Goal: Complete application form: Complete application form

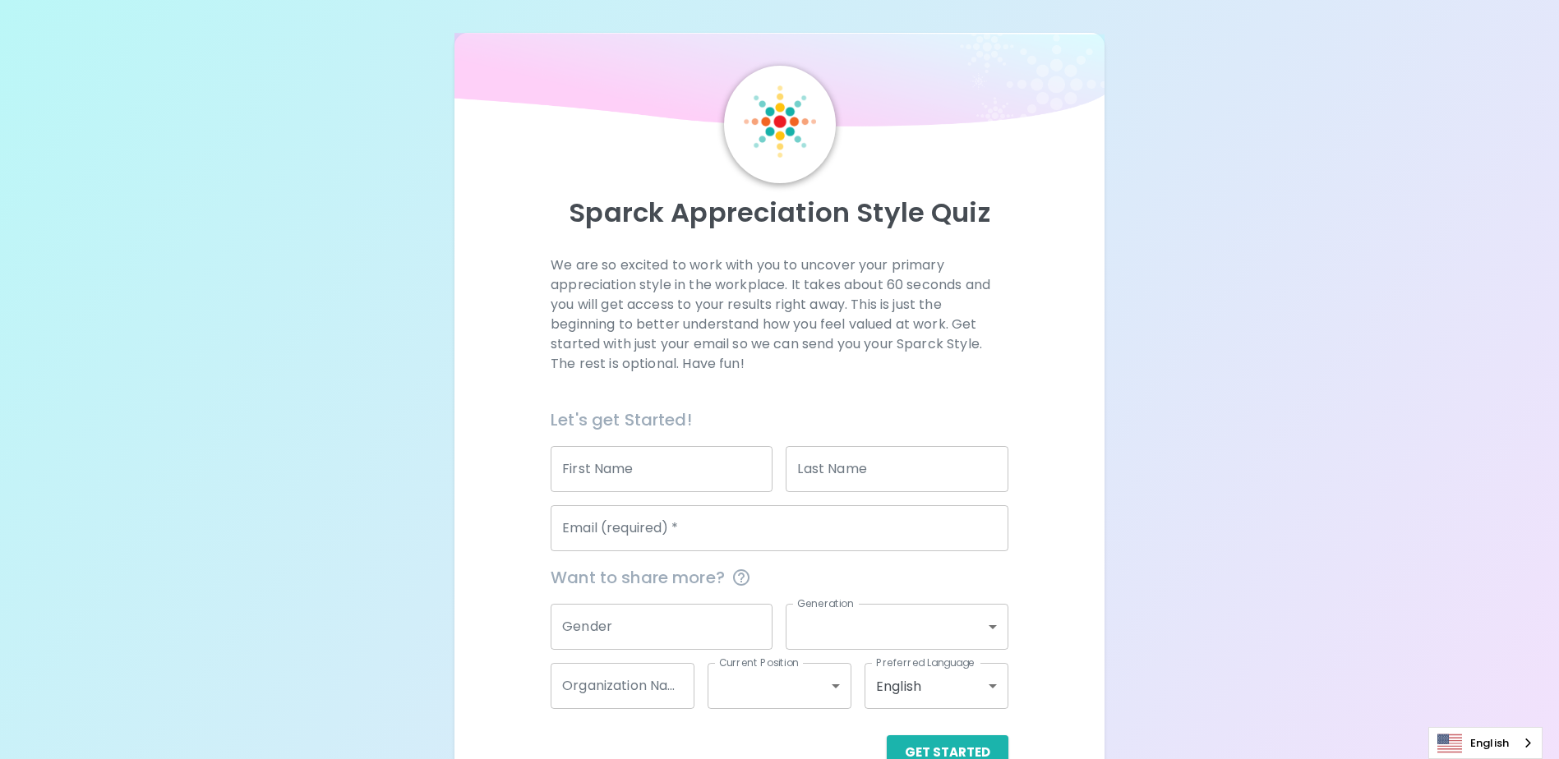
click at [616, 471] on input "First Name" at bounding box center [662, 469] width 222 height 46
type input "[PERSON_NAME]"
type input "Yu"
click at [757, 501] on div "Email (required)   * Email (required)   *" at bounding box center [772, 521] width 471 height 59
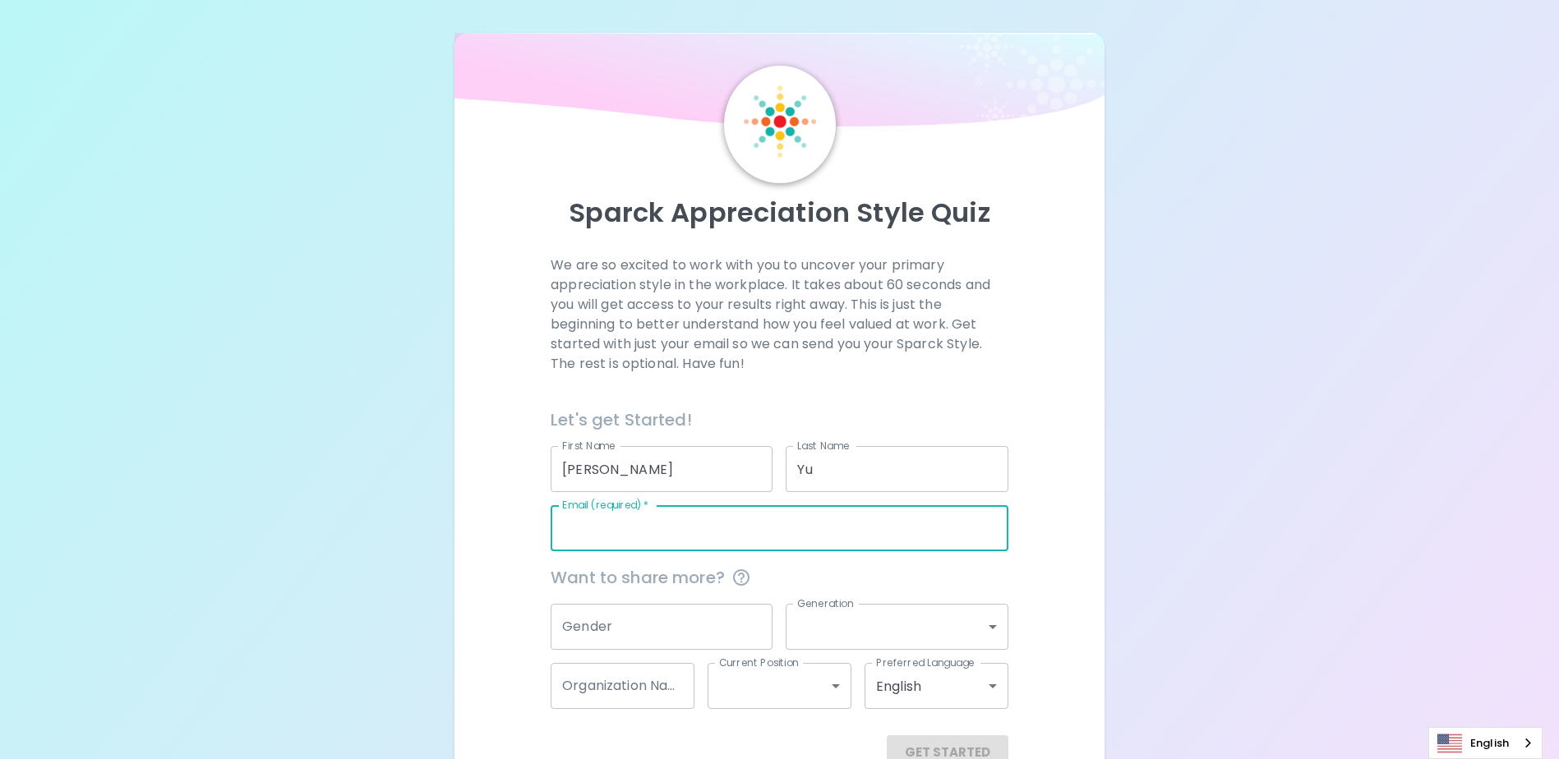
click at [725, 528] on input "Email (required)   *" at bounding box center [780, 528] width 458 height 46
drag, startPoint x: 739, startPoint y: 534, endPoint x: 535, endPoint y: 550, distance: 204.4
click at [535, 550] on div "We are so excited to work with you to uncover your primary appreciation style i…" at bounding box center [779, 513] width 610 height 514
type input "[PERSON_NAME][EMAIL_ADDRESS][DOMAIN_NAME]"
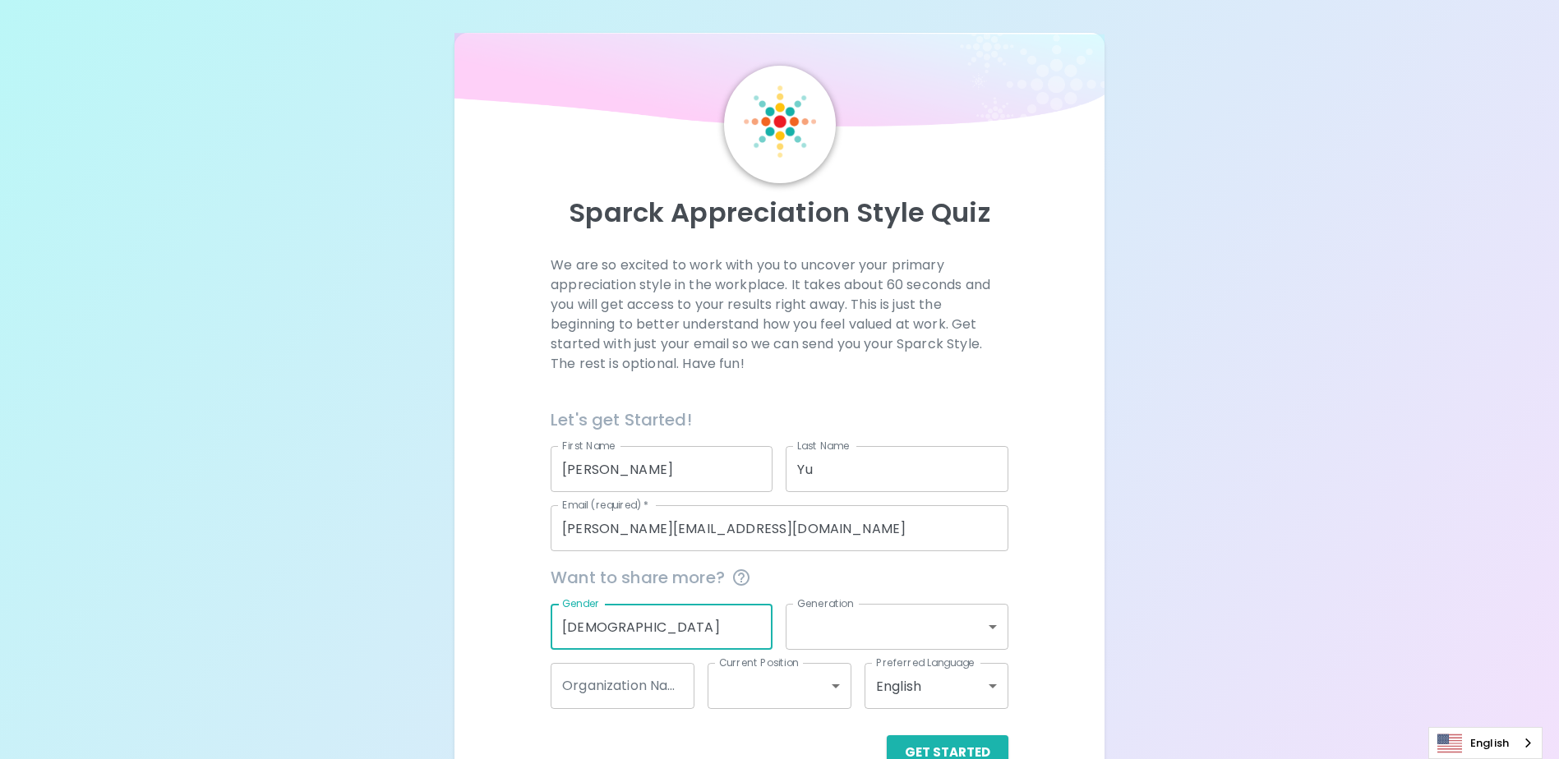
type input "[DEMOGRAPHIC_DATA]"
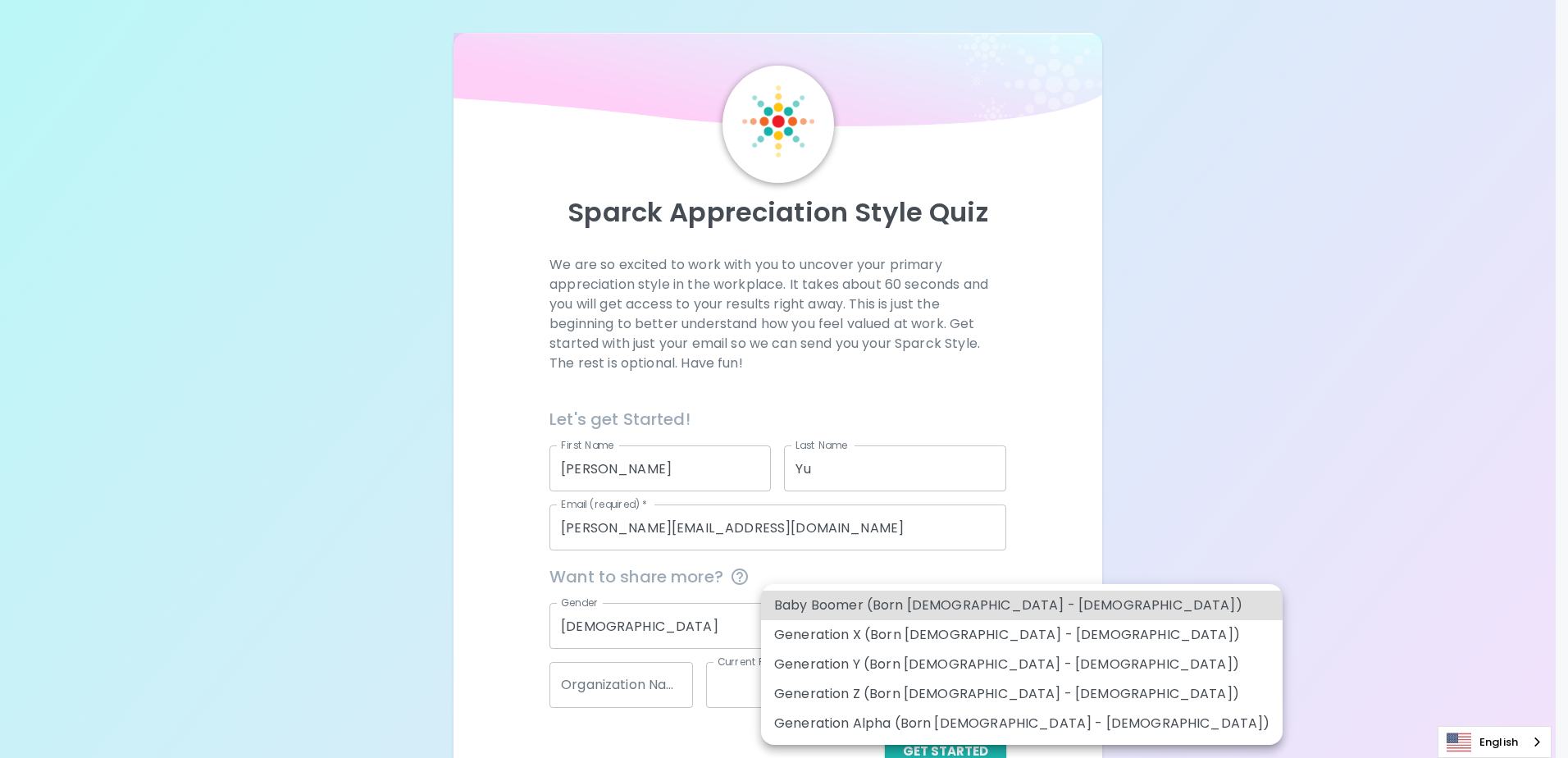
click at [978, 632] on body "Sparck Appreciation Style Quiz We are so excited to work with you to uncover yo…" at bounding box center [784, 400] width 1568 height 802
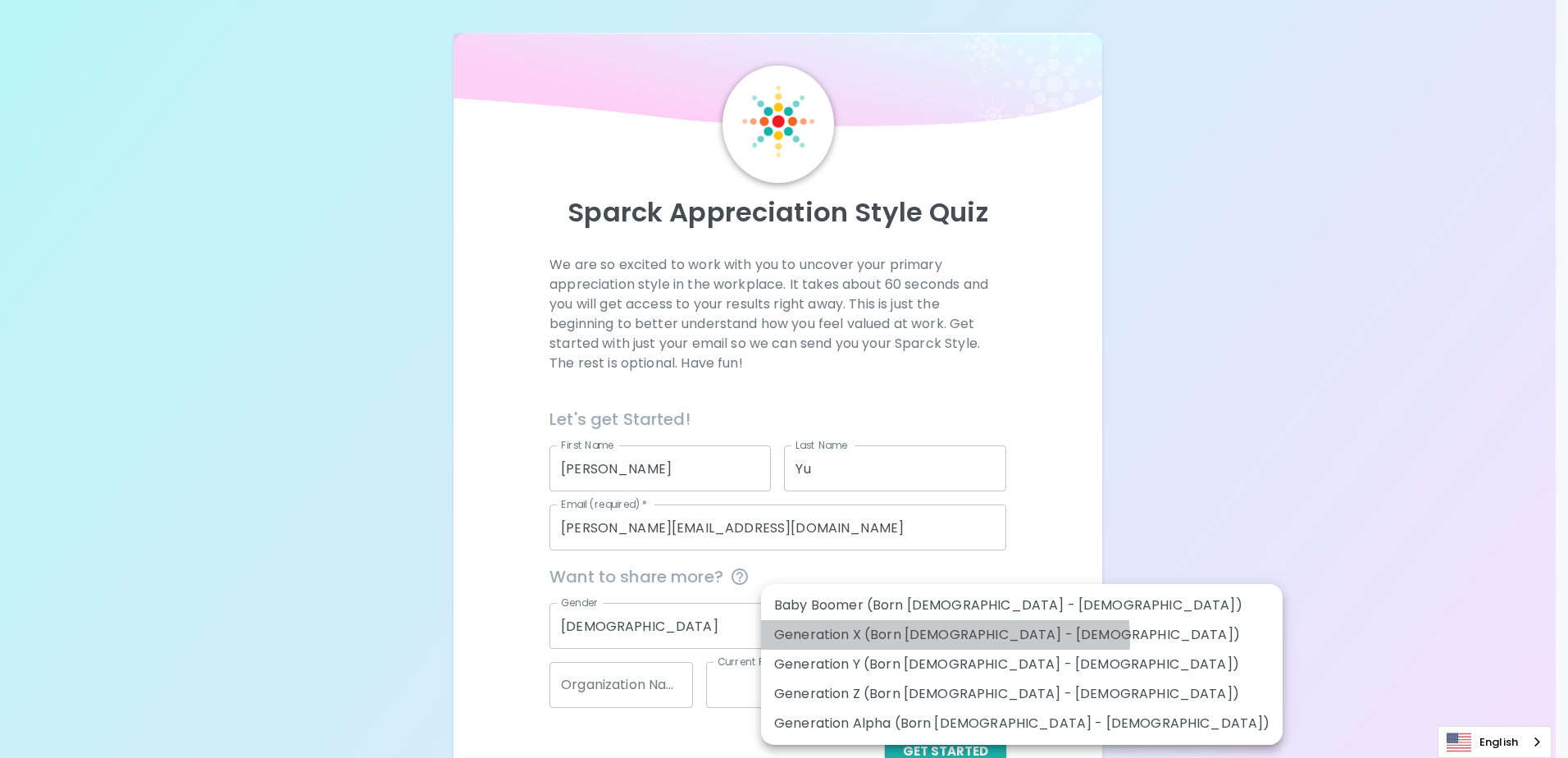
click at [945, 639] on li "Generation X (Born [DEMOGRAPHIC_DATA] - [DEMOGRAPHIC_DATA])" at bounding box center [1022, 635] width 522 height 30
type input "generation_x"
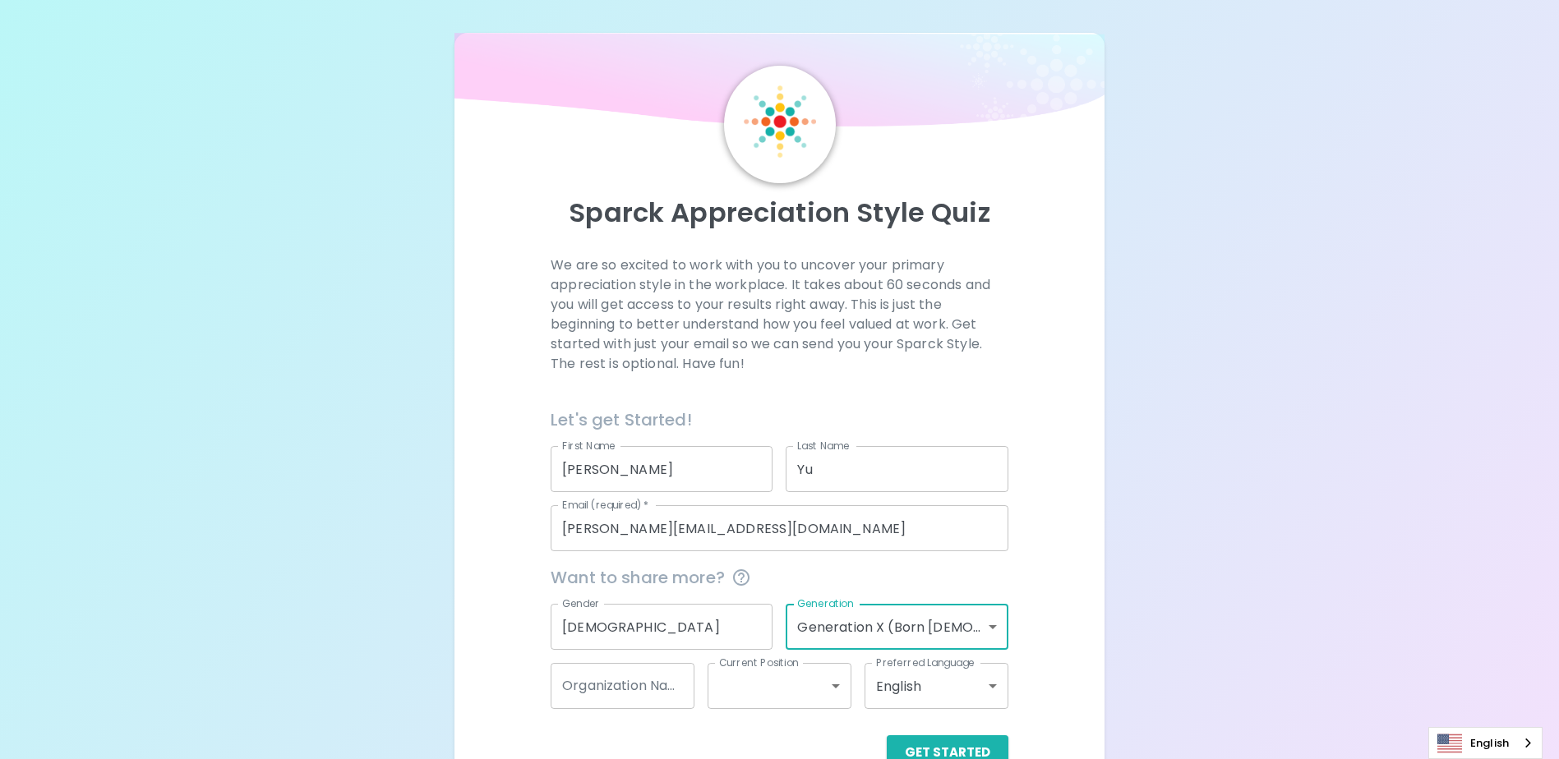
click at [650, 690] on input "Organization Name" at bounding box center [623, 686] width 144 height 46
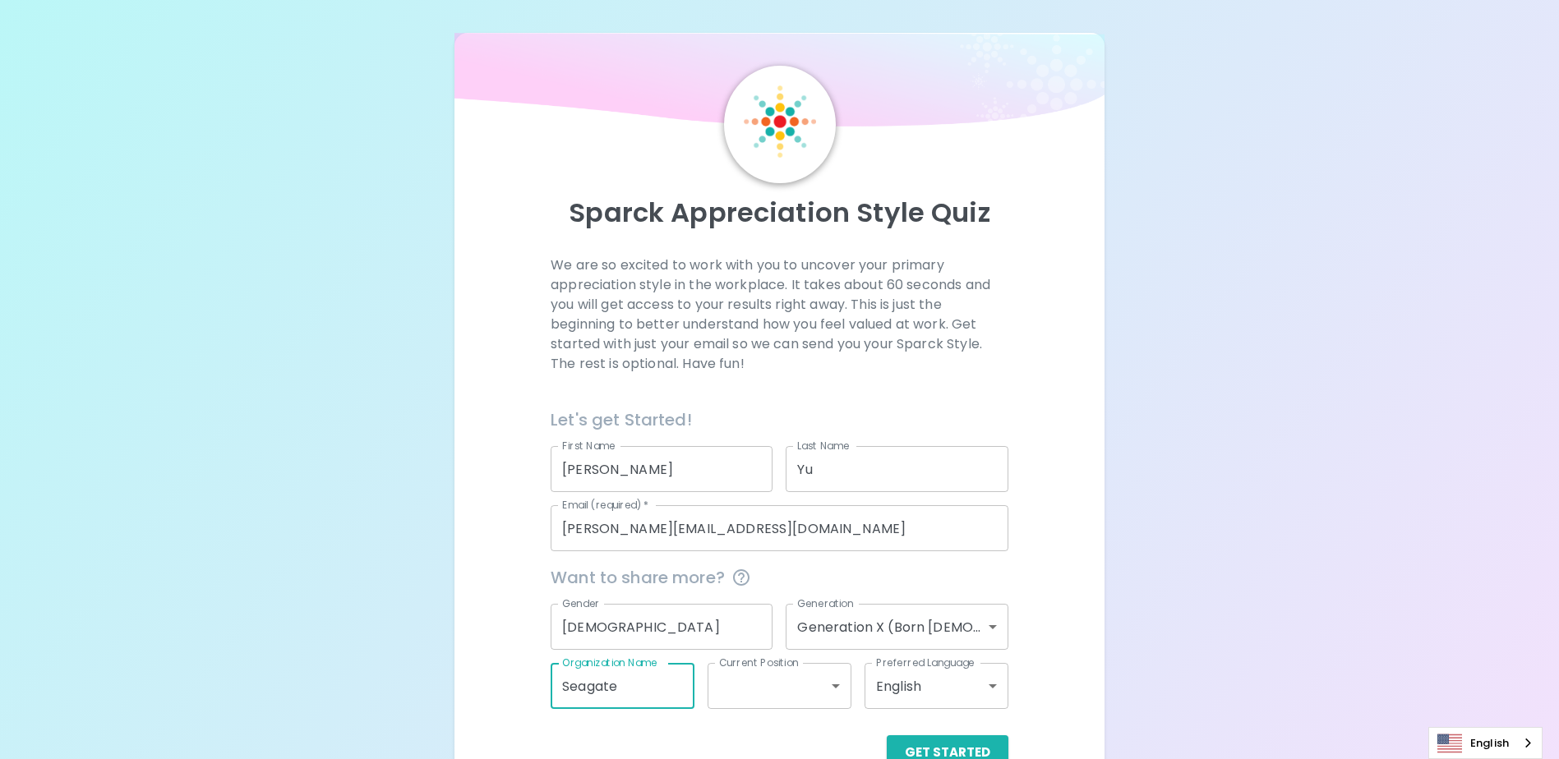
type input "Seagate"
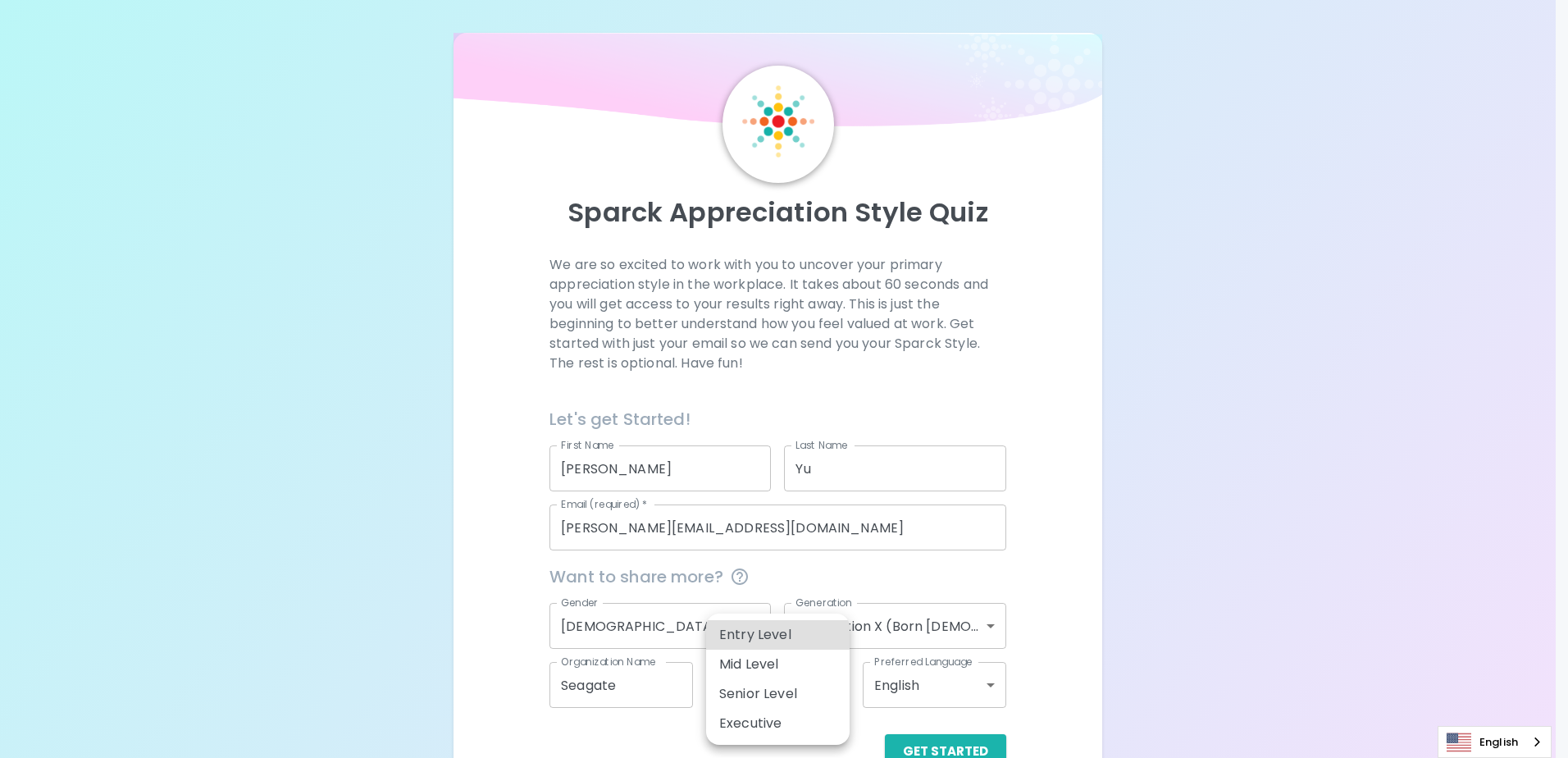
click at [776, 685] on body "Sparck Appreciation Style Quiz We are so excited to work with you to uncover yo…" at bounding box center [784, 400] width 1568 height 802
click at [792, 669] on li "Mid Level" at bounding box center [779, 665] width 144 height 30
type input "mid_level"
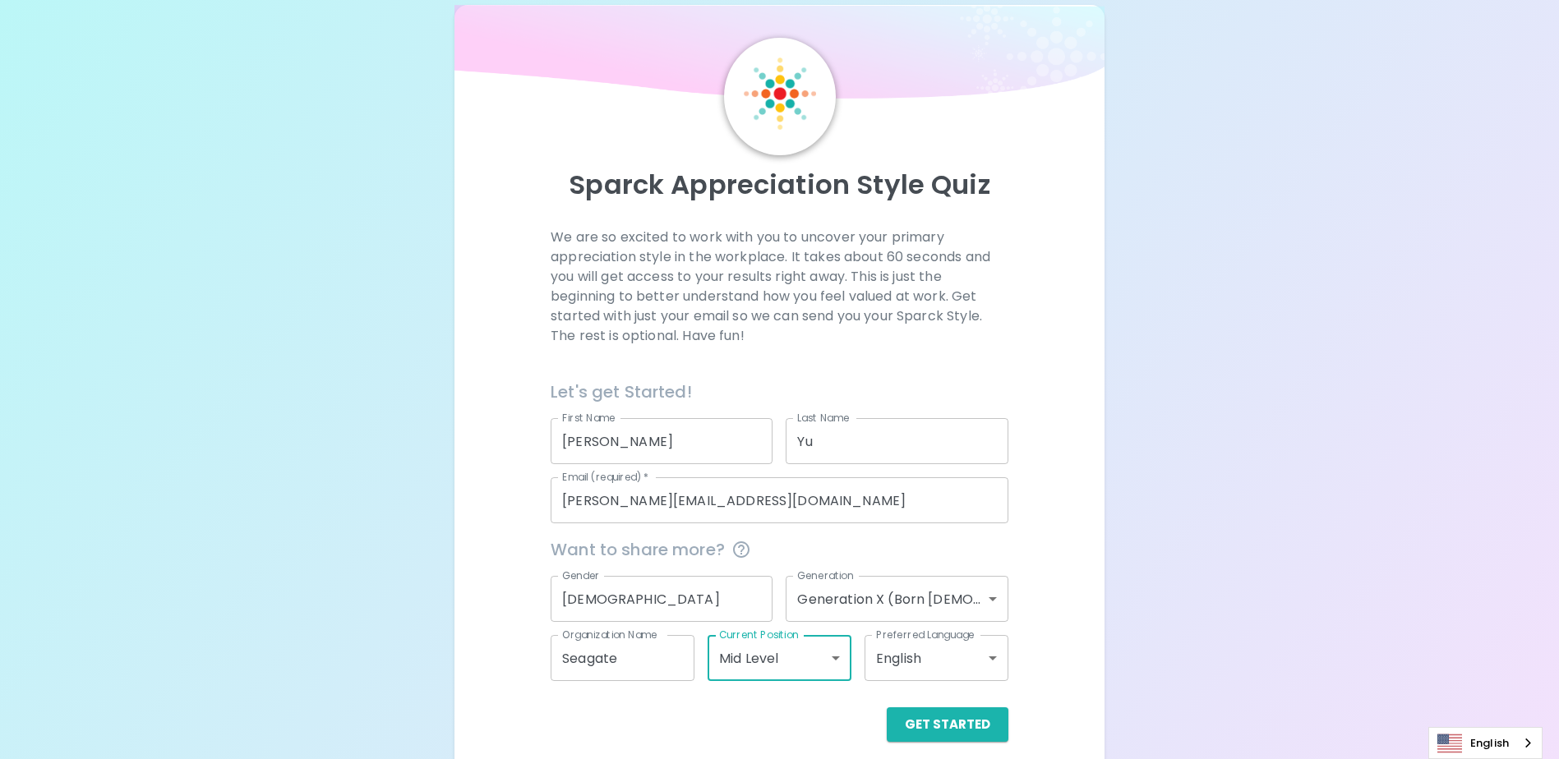
scroll to position [44, 0]
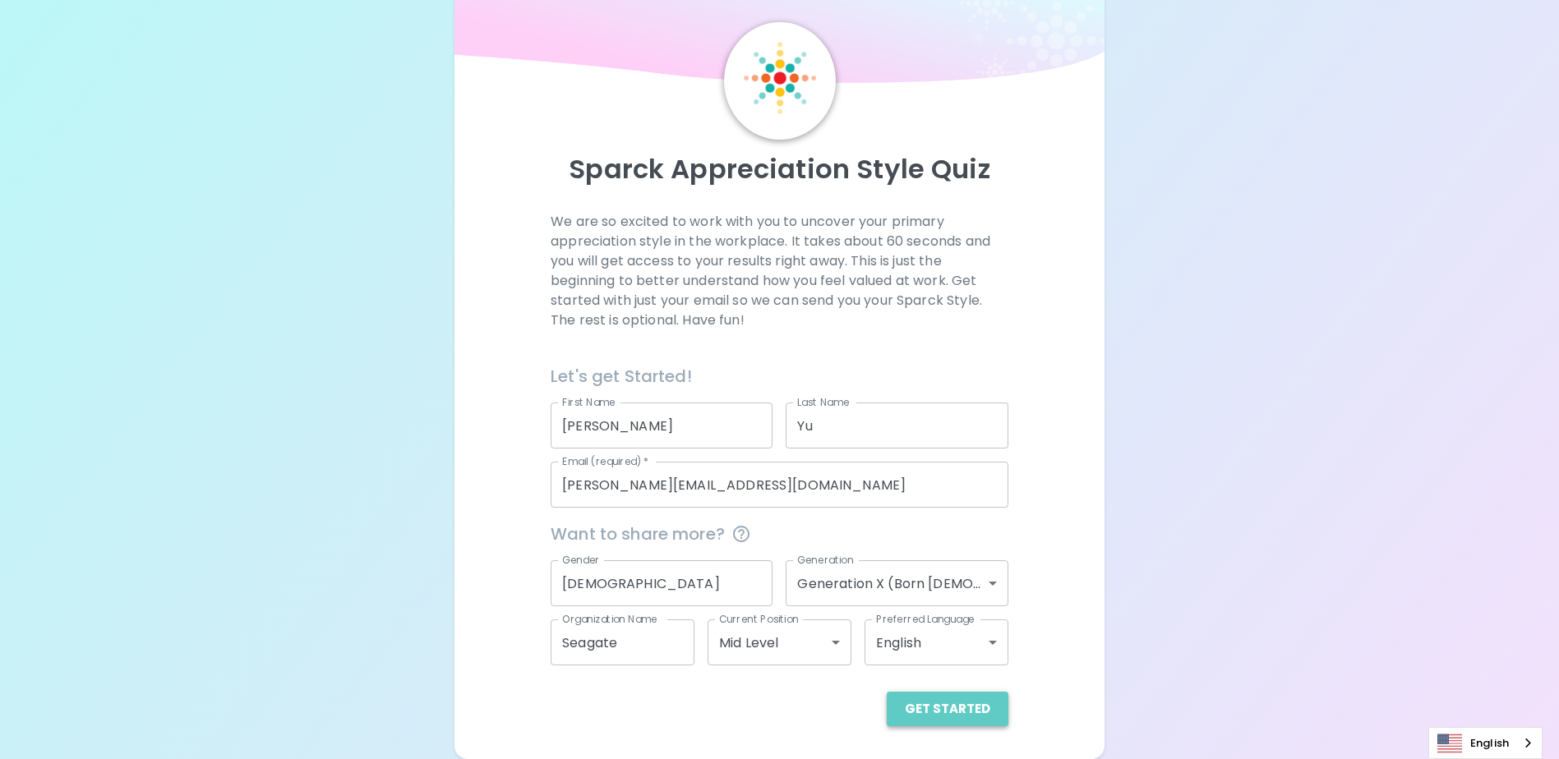
click at [955, 706] on button "Get Started" at bounding box center [948, 709] width 122 height 35
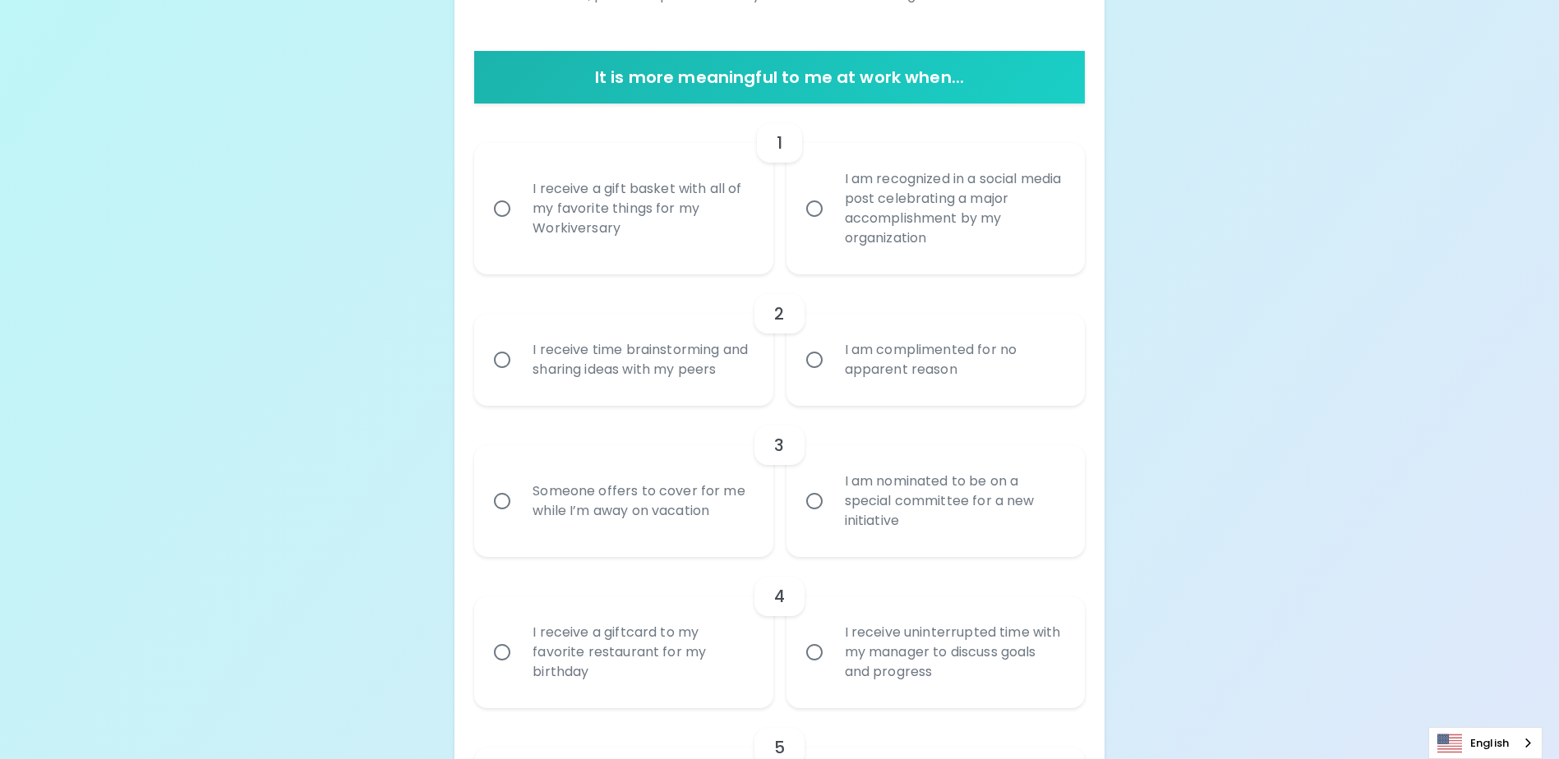
scroll to position [208, 0]
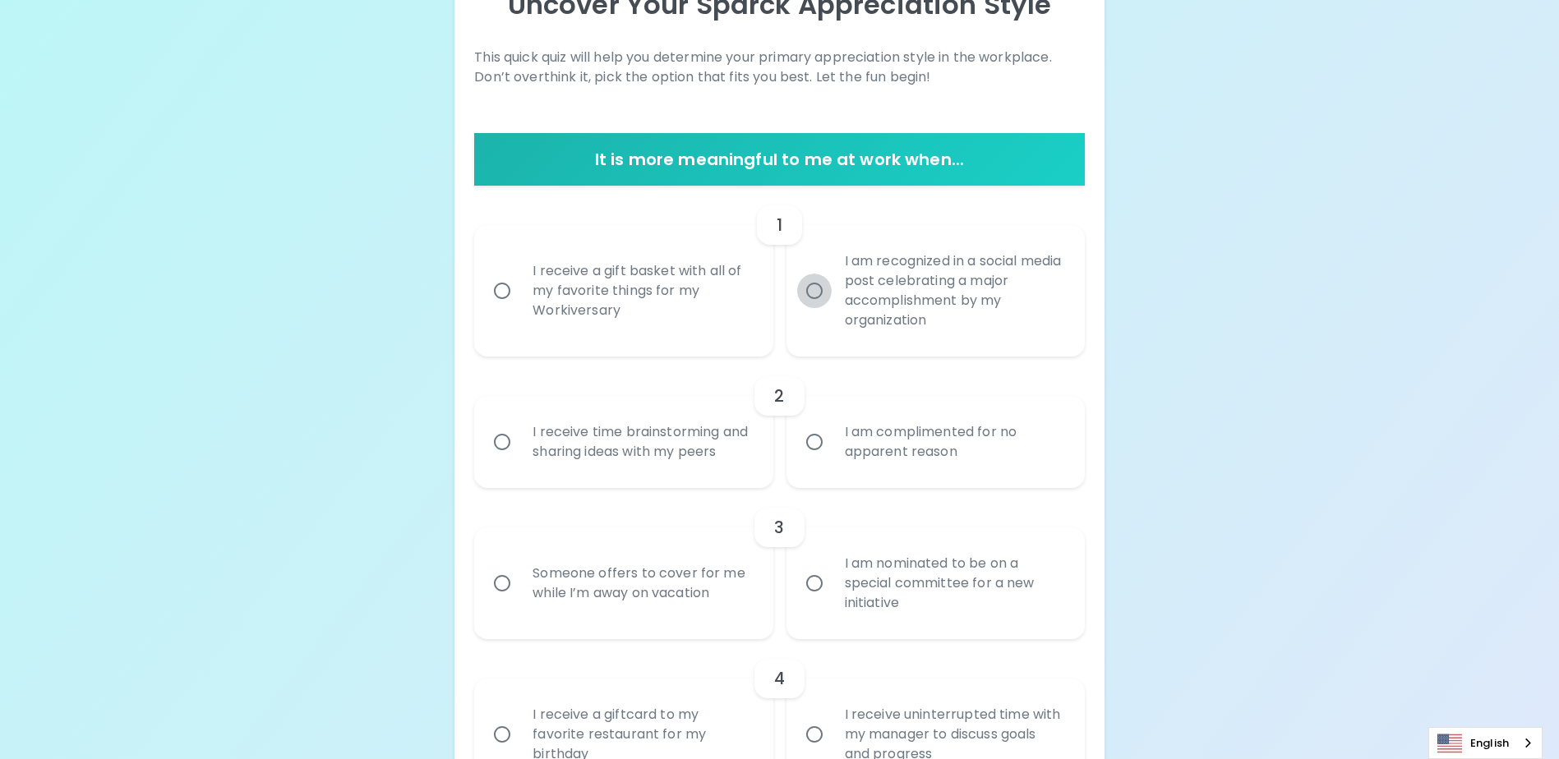
click at [823, 290] on input "I am recognized in a social media post celebrating a major accomplishment by my…" at bounding box center [814, 291] width 35 height 35
radio input "true"
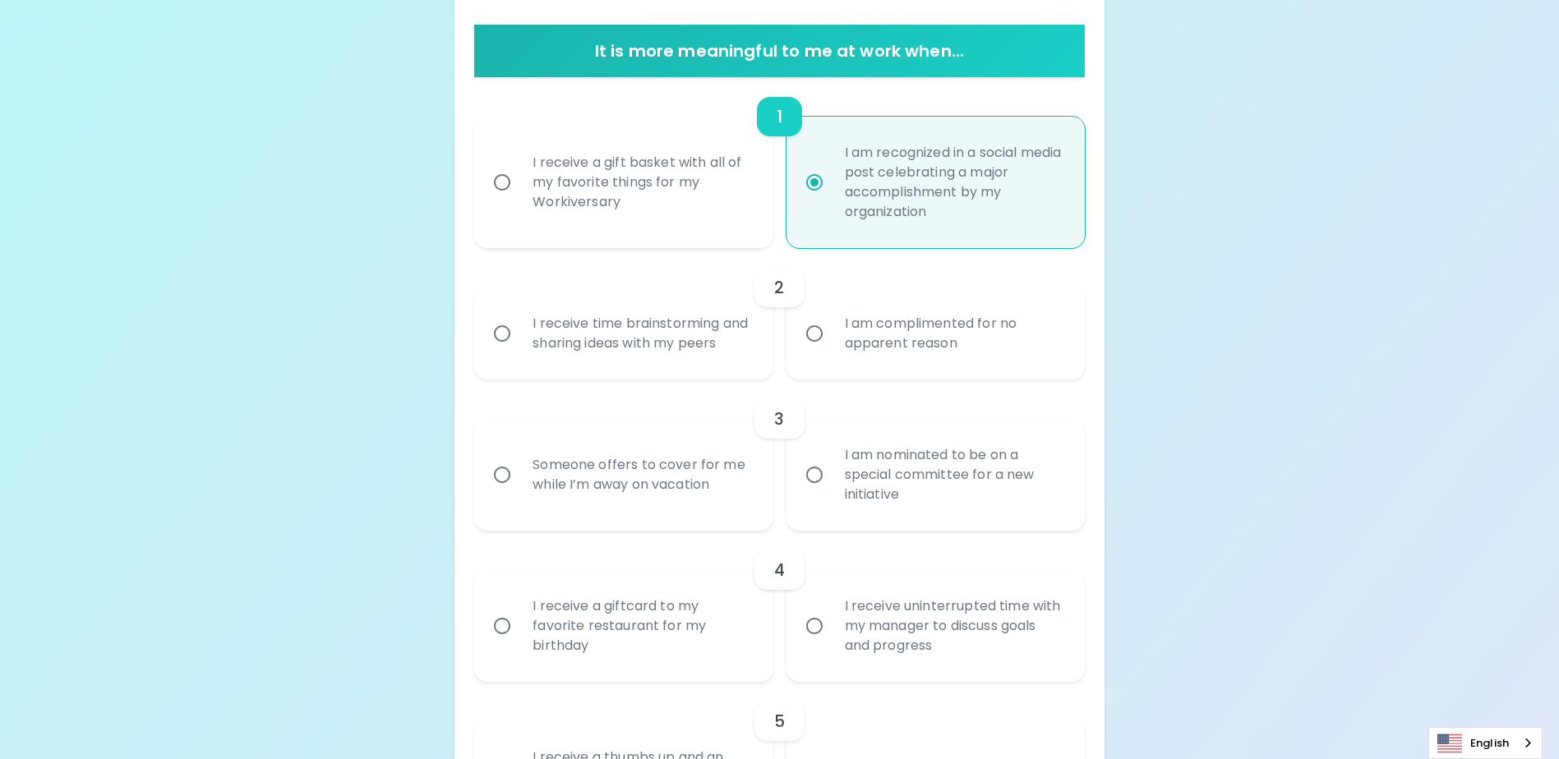
scroll to position [339, 0]
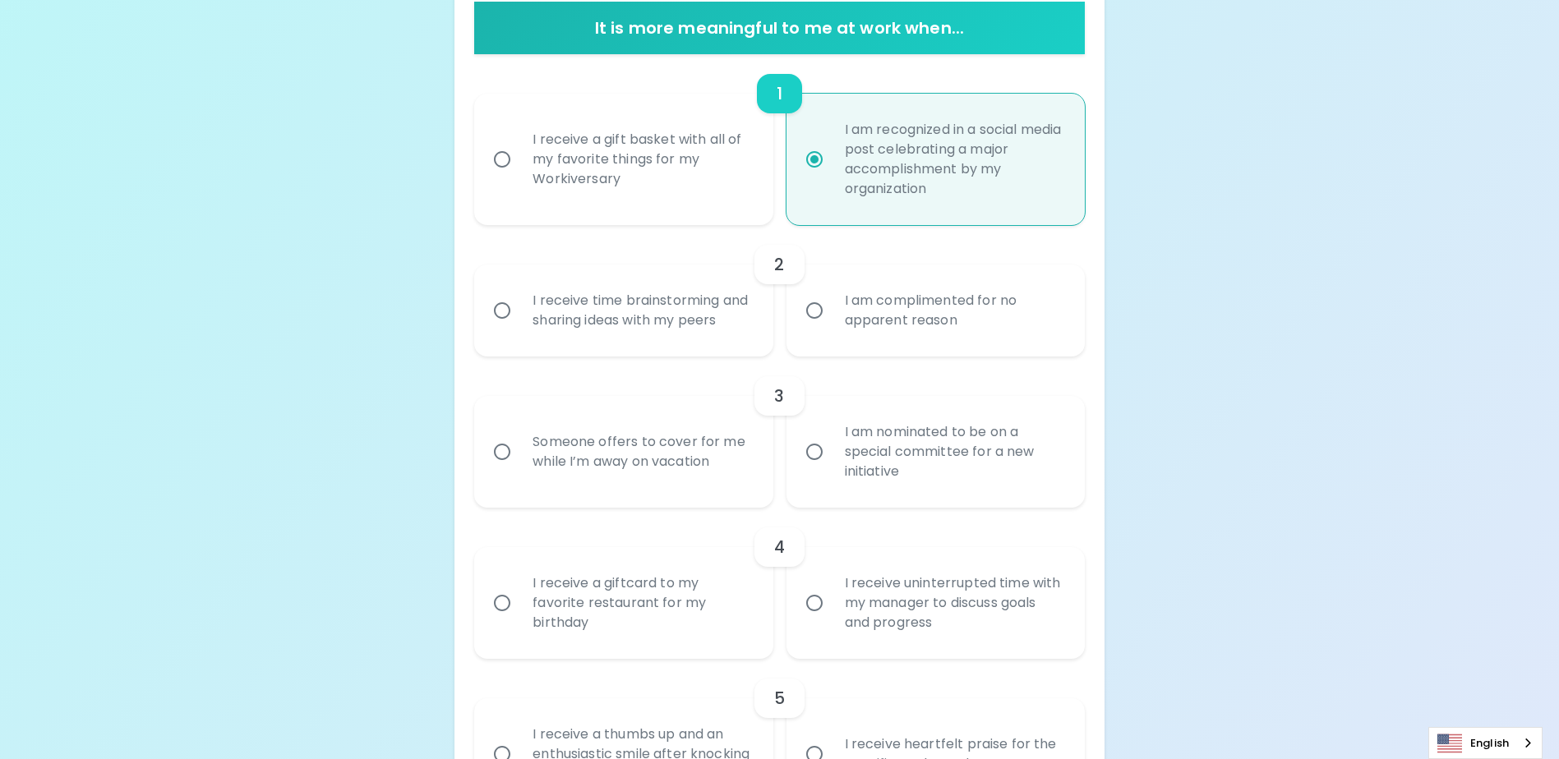
click at [502, 317] on input "I receive time brainstorming and sharing ideas with my peers" at bounding box center [502, 310] width 35 height 35
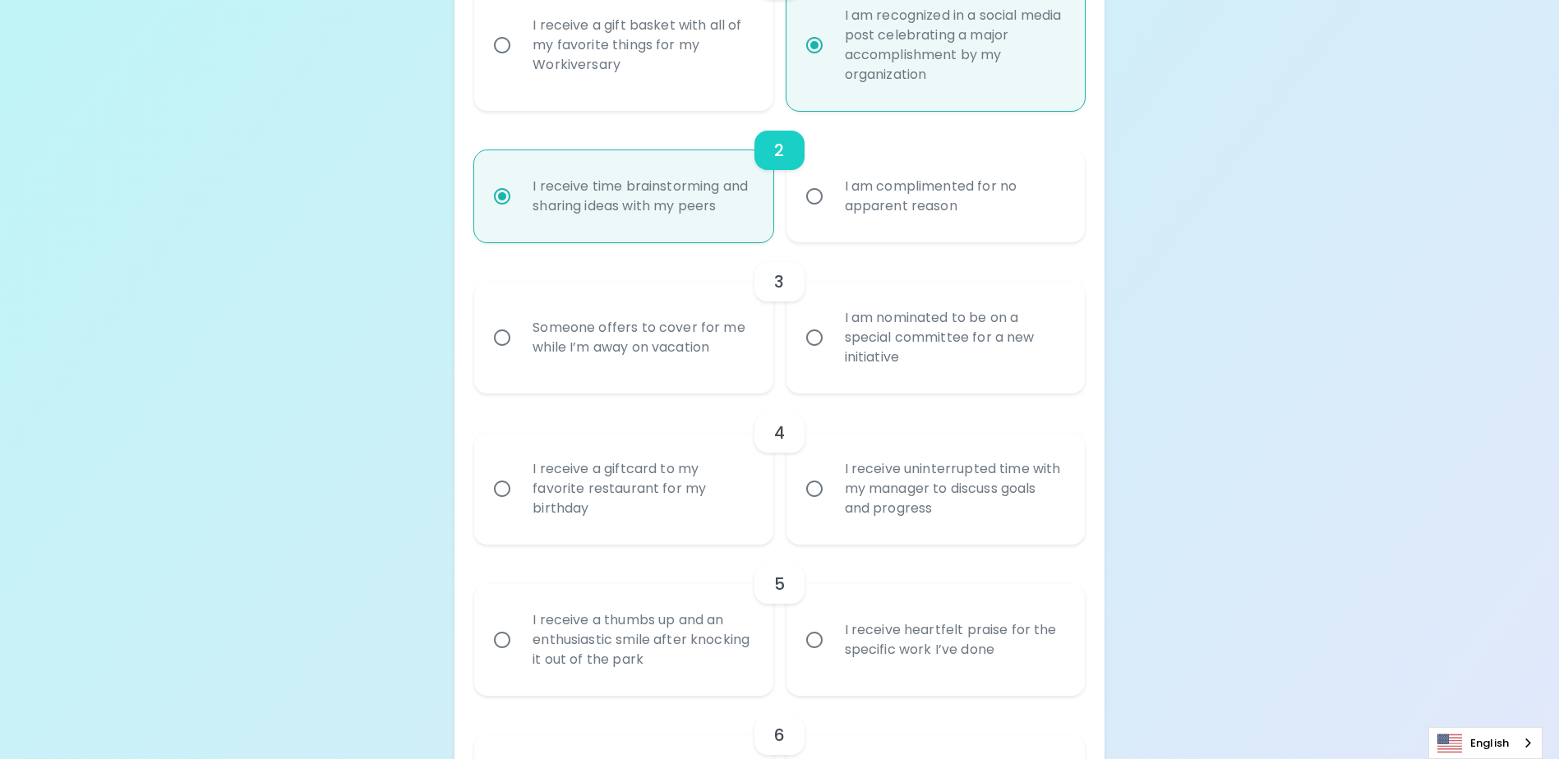
scroll to position [471, 0]
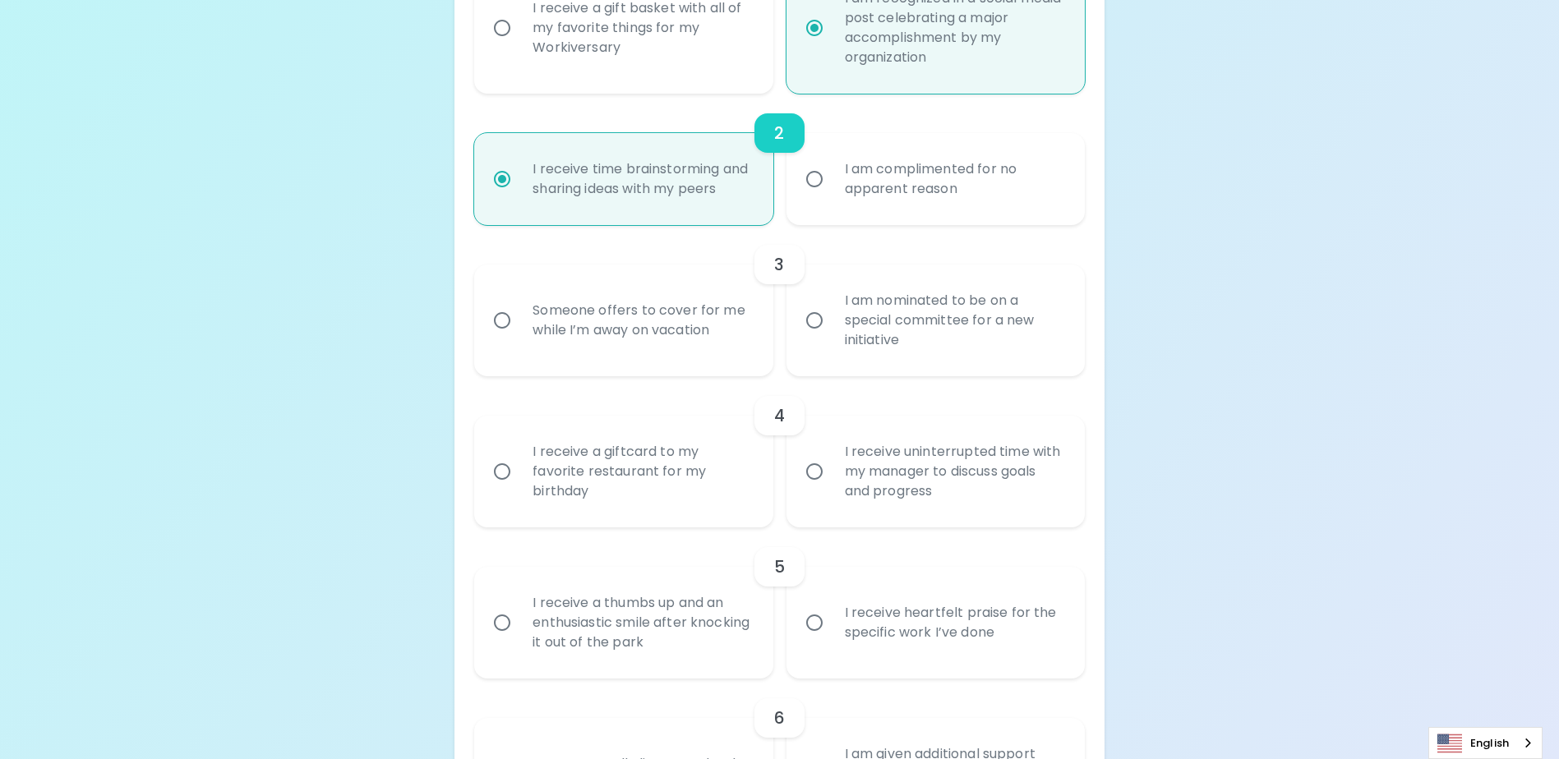
radio input "true"
click at [500, 338] on input "Someone offers to cover for me while I’m away on vacation" at bounding box center [502, 320] width 35 height 35
radio input "false"
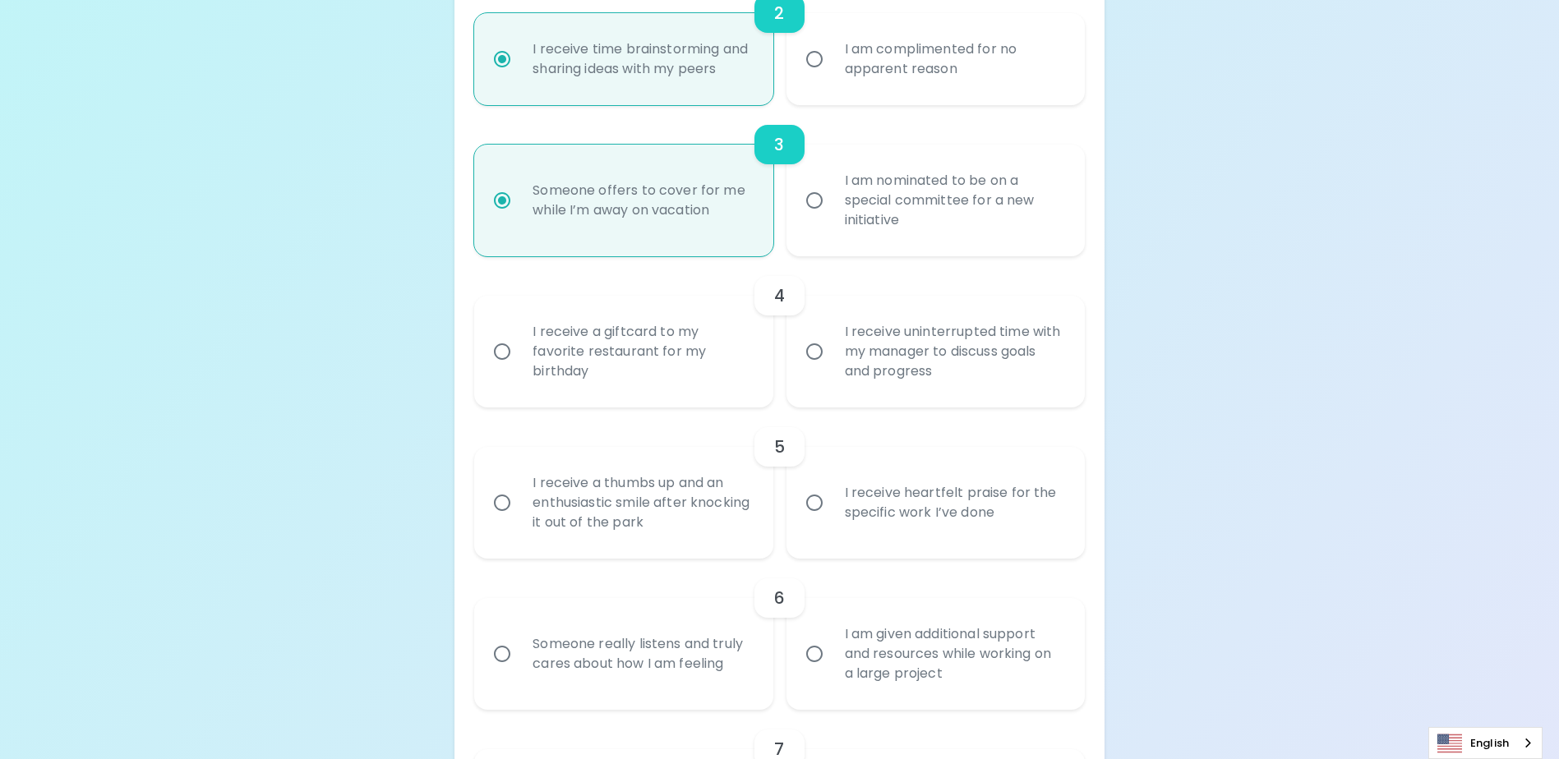
scroll to position [602, 0]
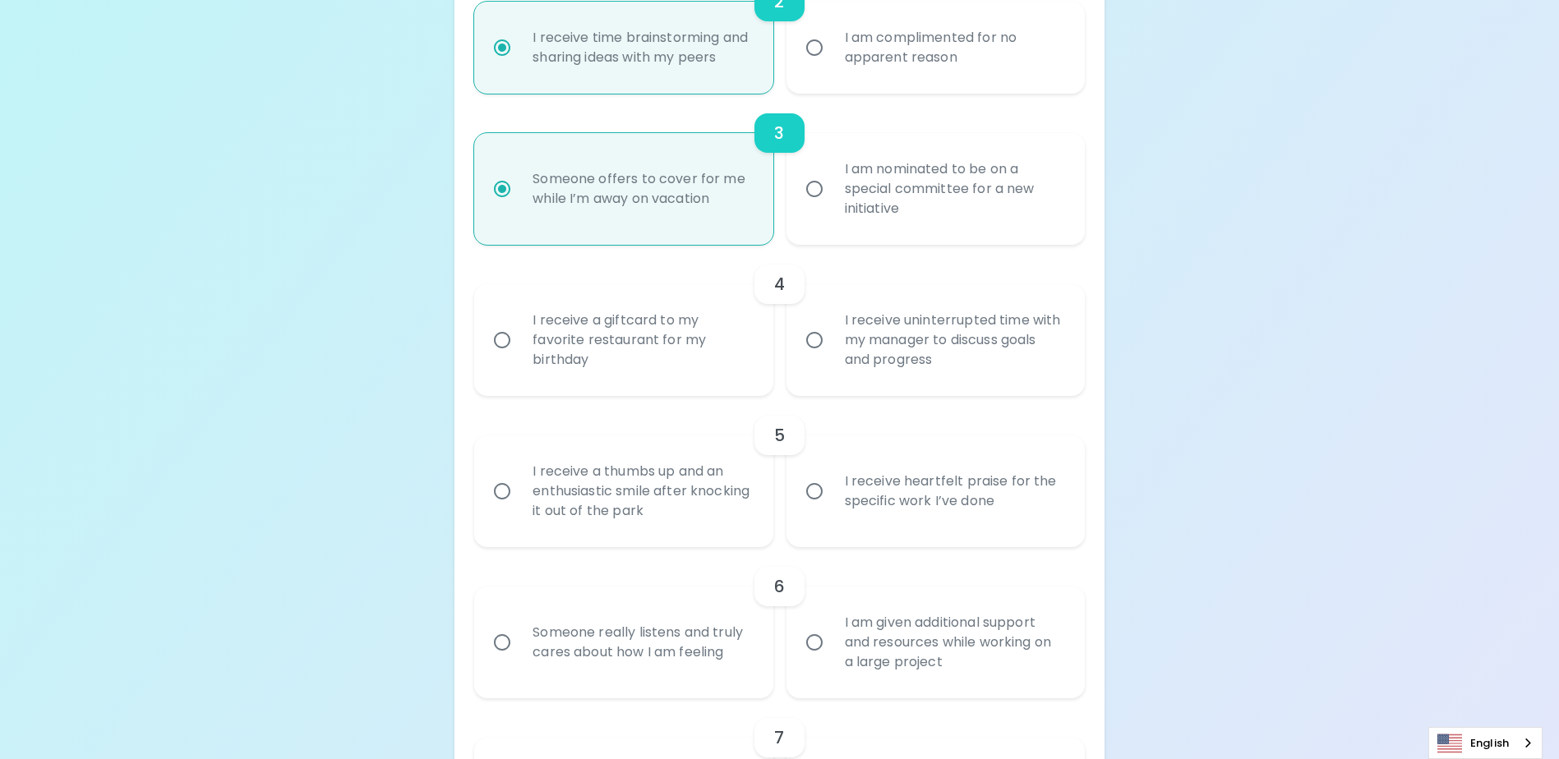
radio input "true"
click at [821, 358] on input "I receive uninterrupted time with my manager to discuss goals and progress" at bounding box center [814, 340] width 35 height 35
radio input "false"
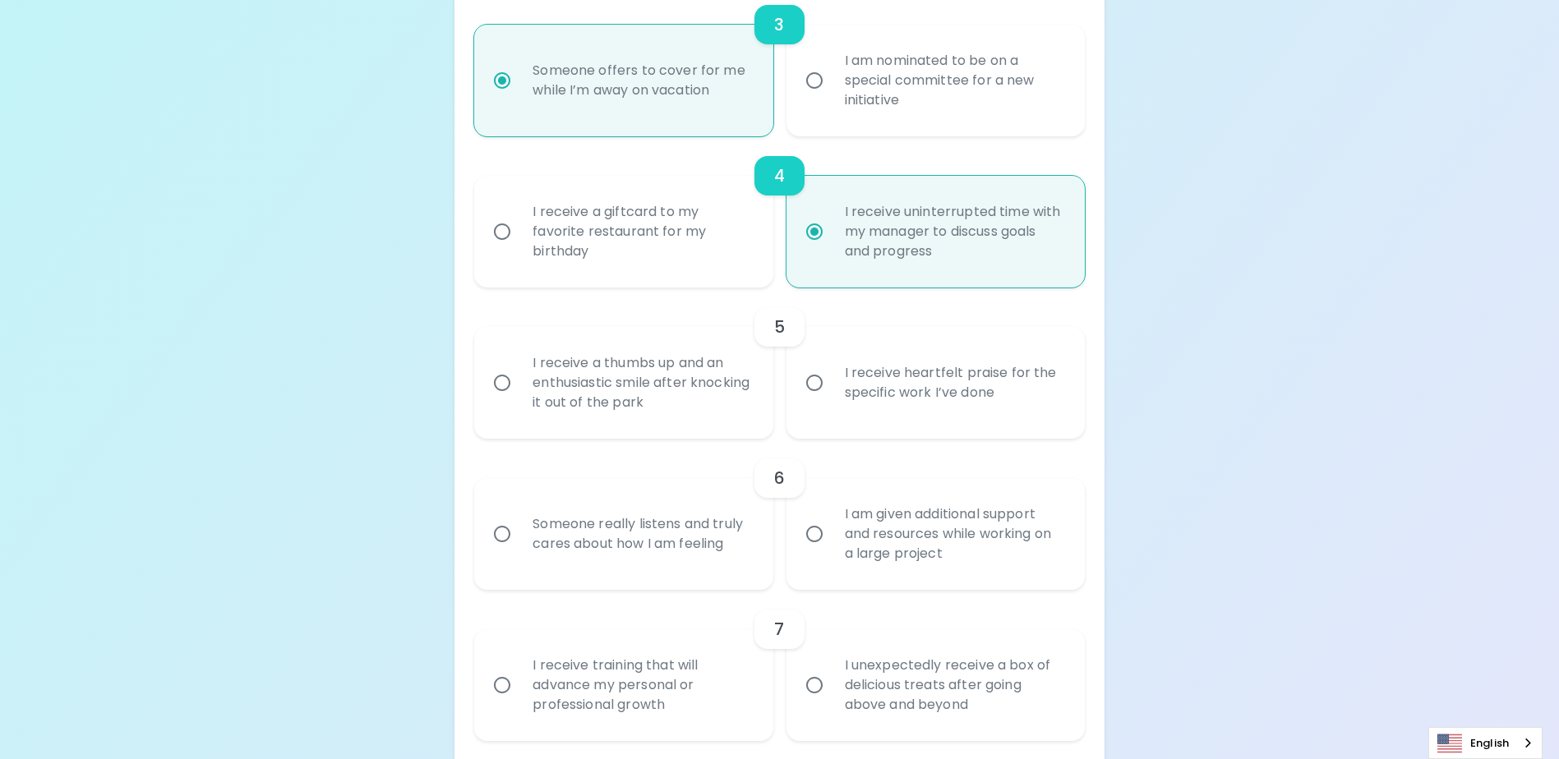
scroll to position [734, 0]
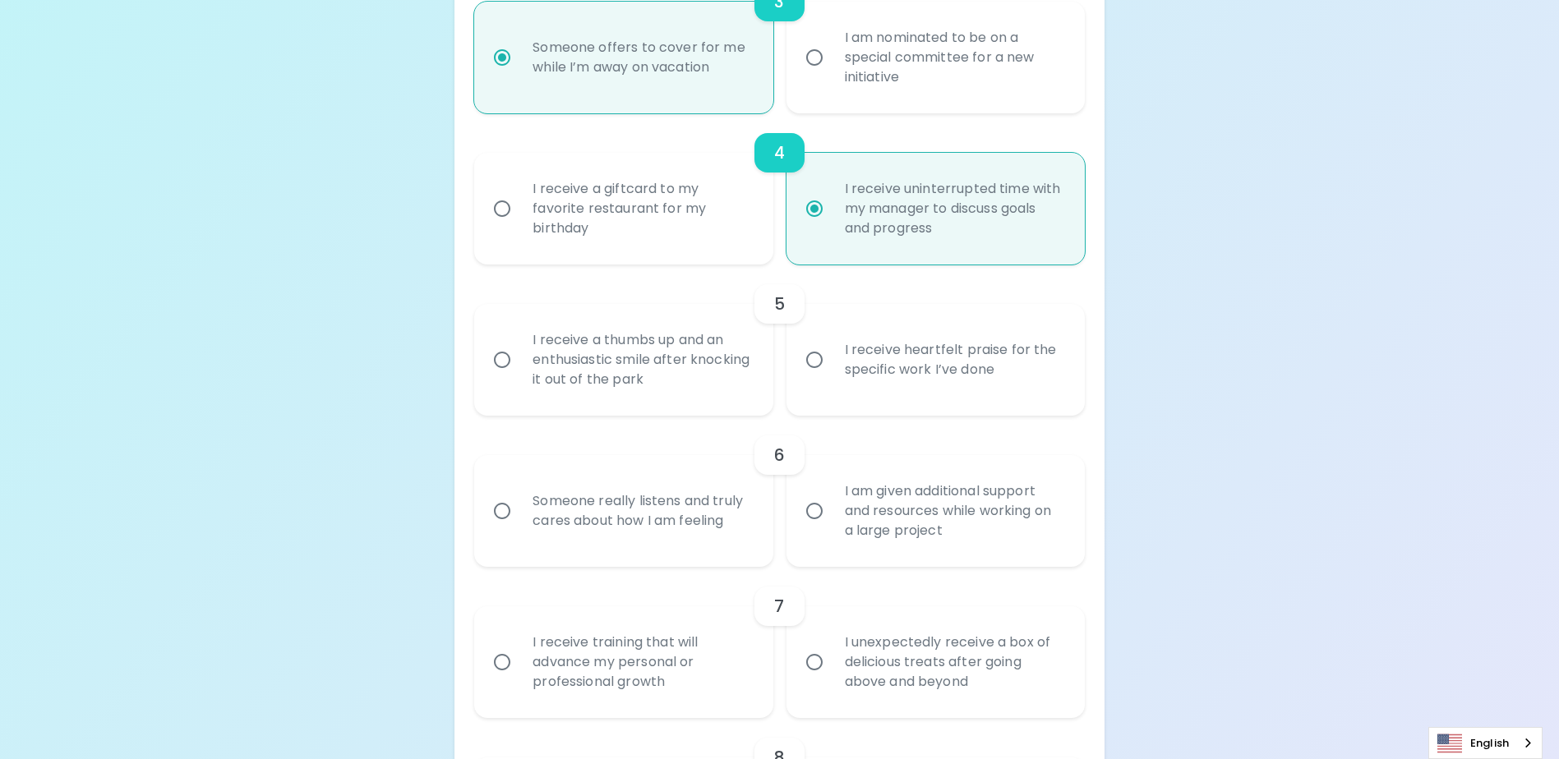
radio input "true"
click at [813, 377] on input "I receive heartfelt praise for the specific work I’ve done" at bounding box center [814, 360] width 35 height 35
radio input "false"
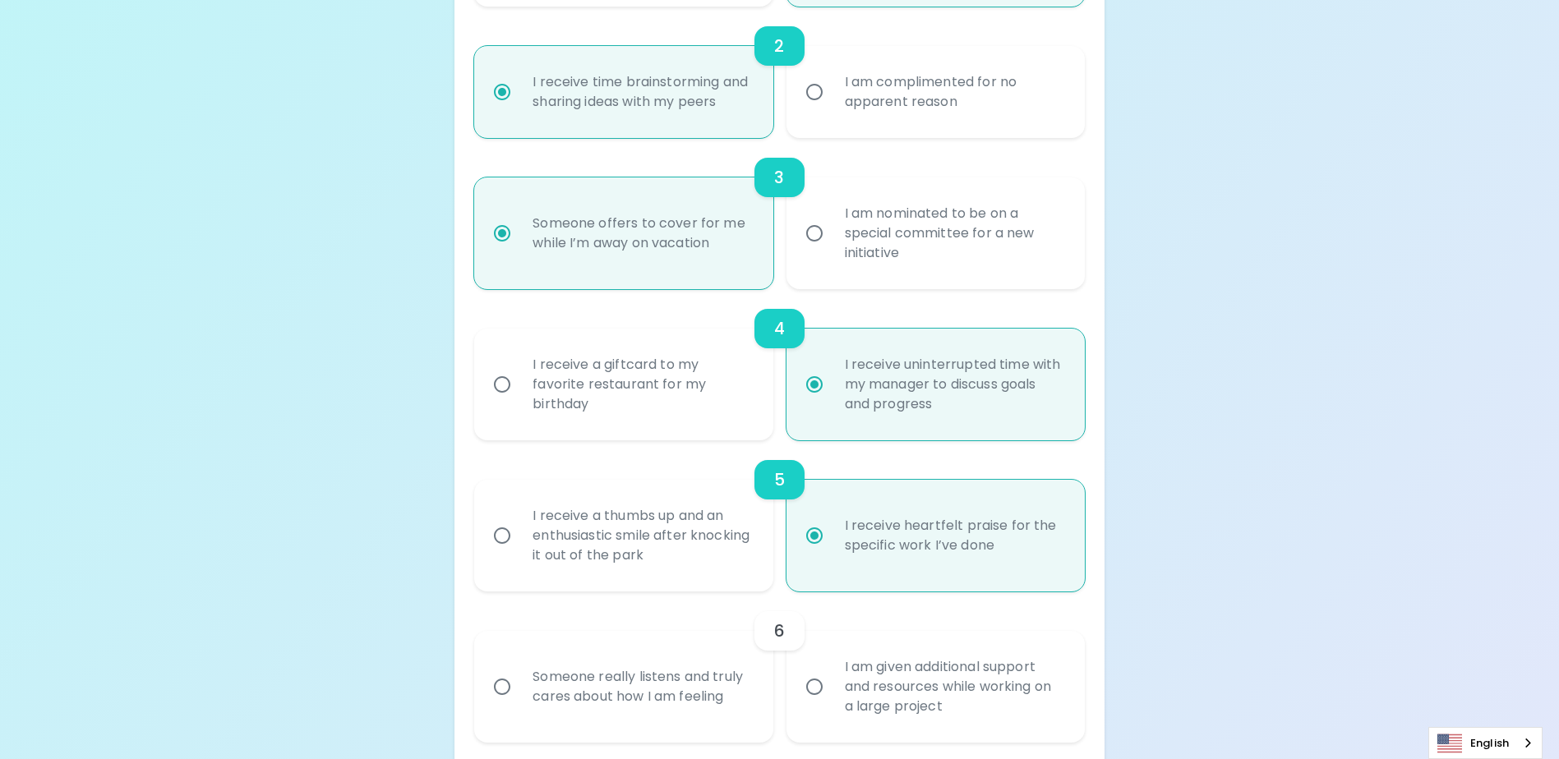
scroll to position [783, 0]
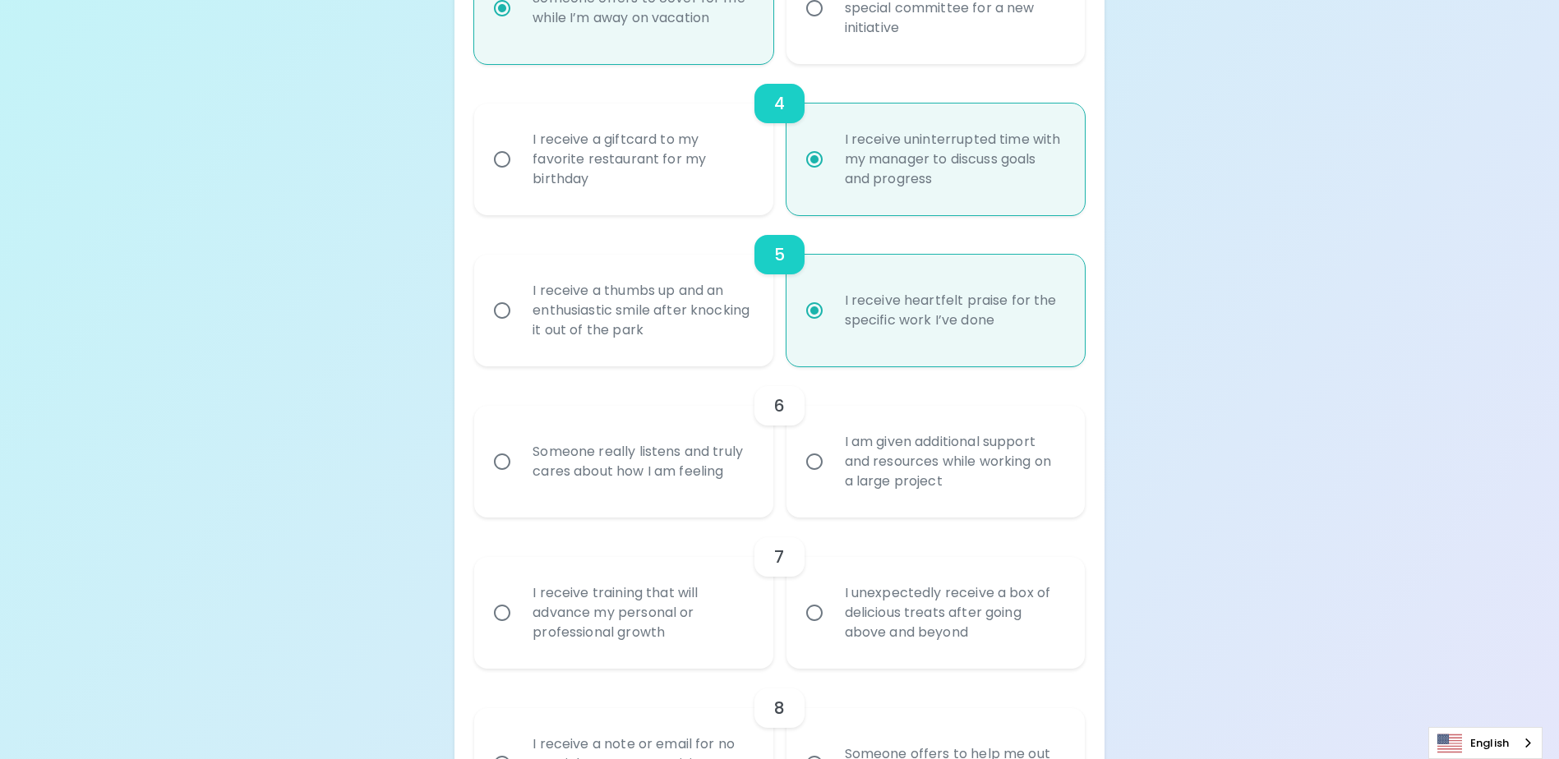
radio input "true"
click at [501, 479] on input "Someone really listens and truly cares about how I am feeling" at bounding box center [502, 462] width 35 height 35
radio input "false"
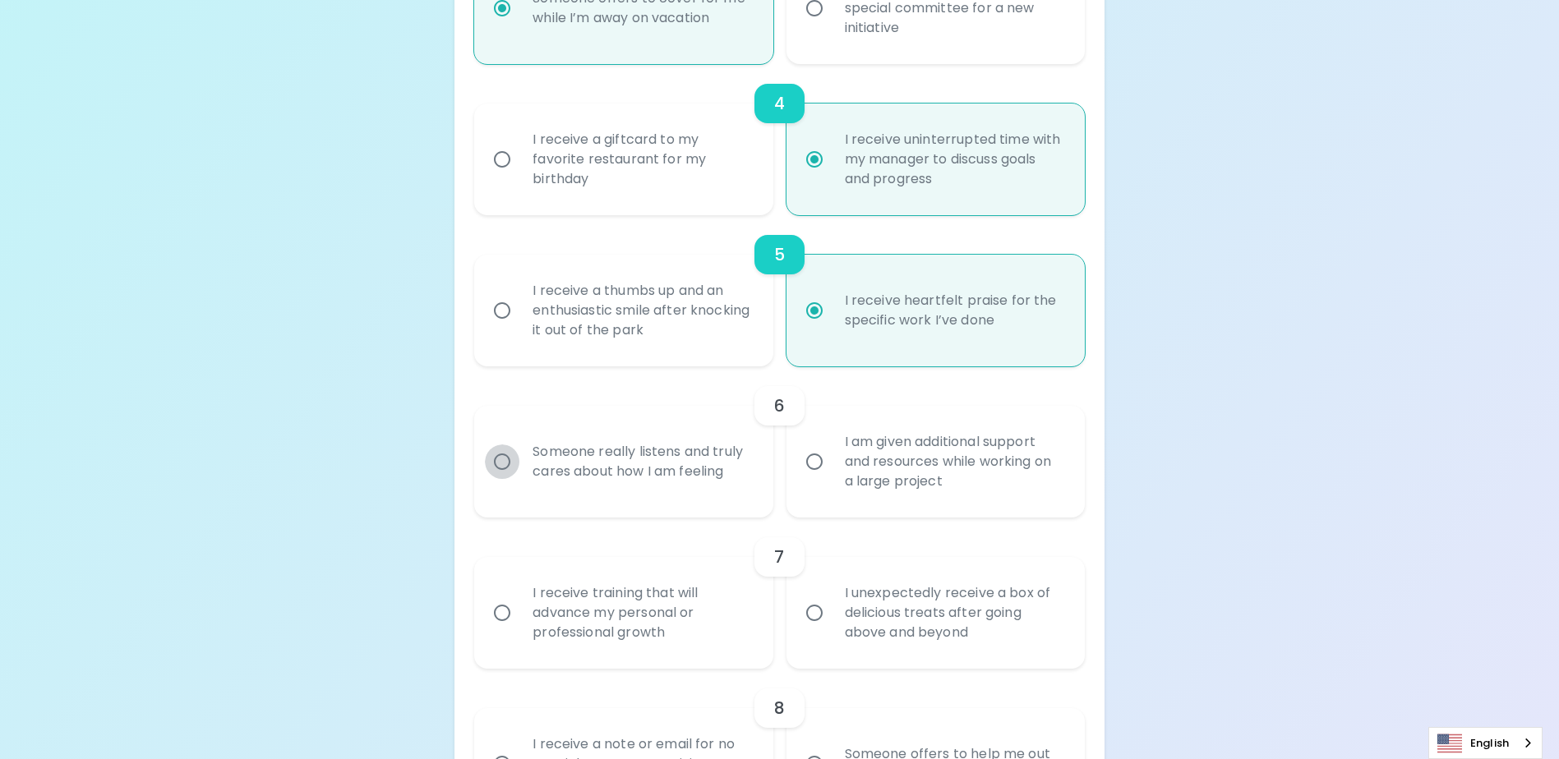
radio input "false"
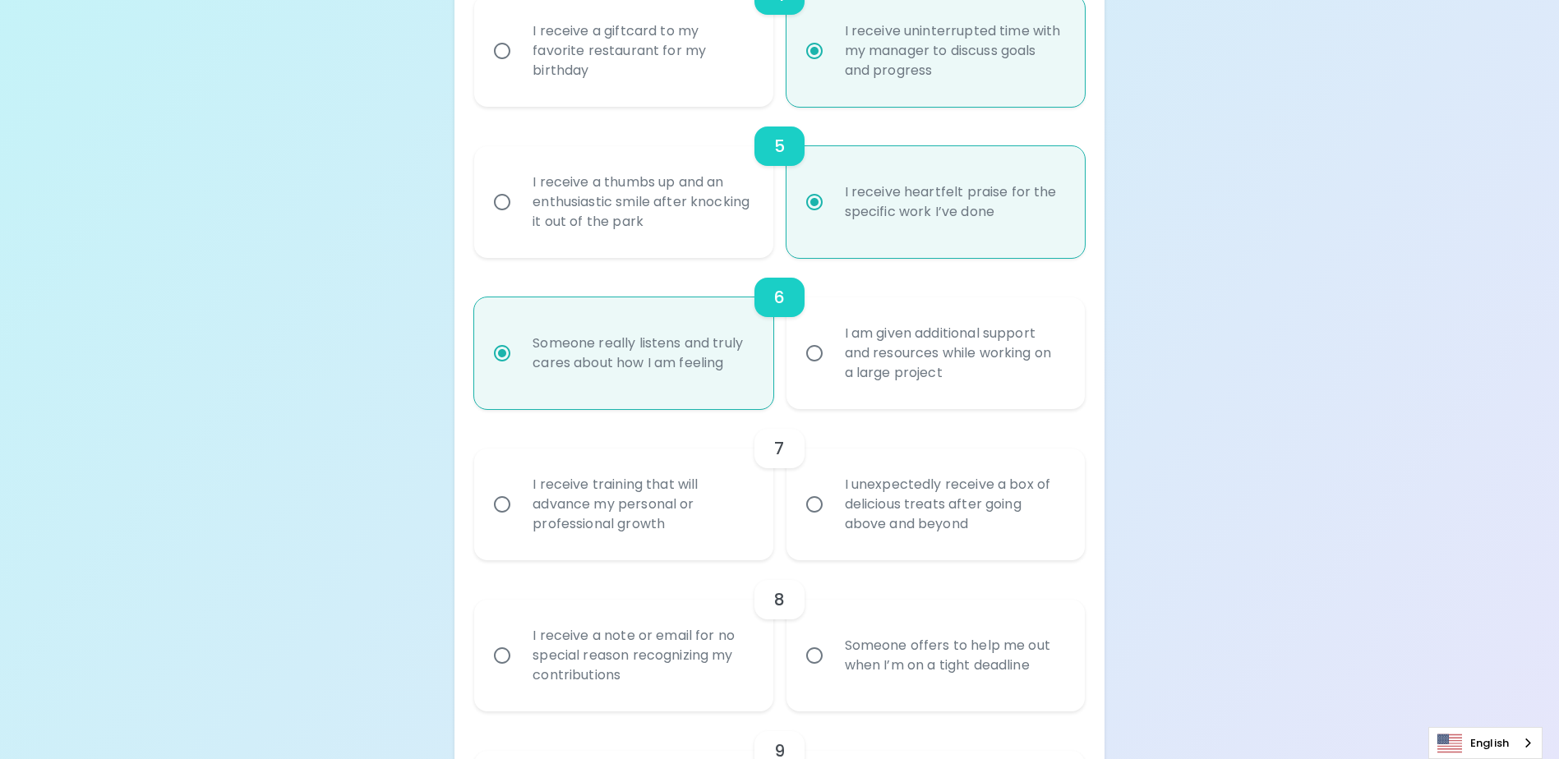
scroll to position [915, 0]
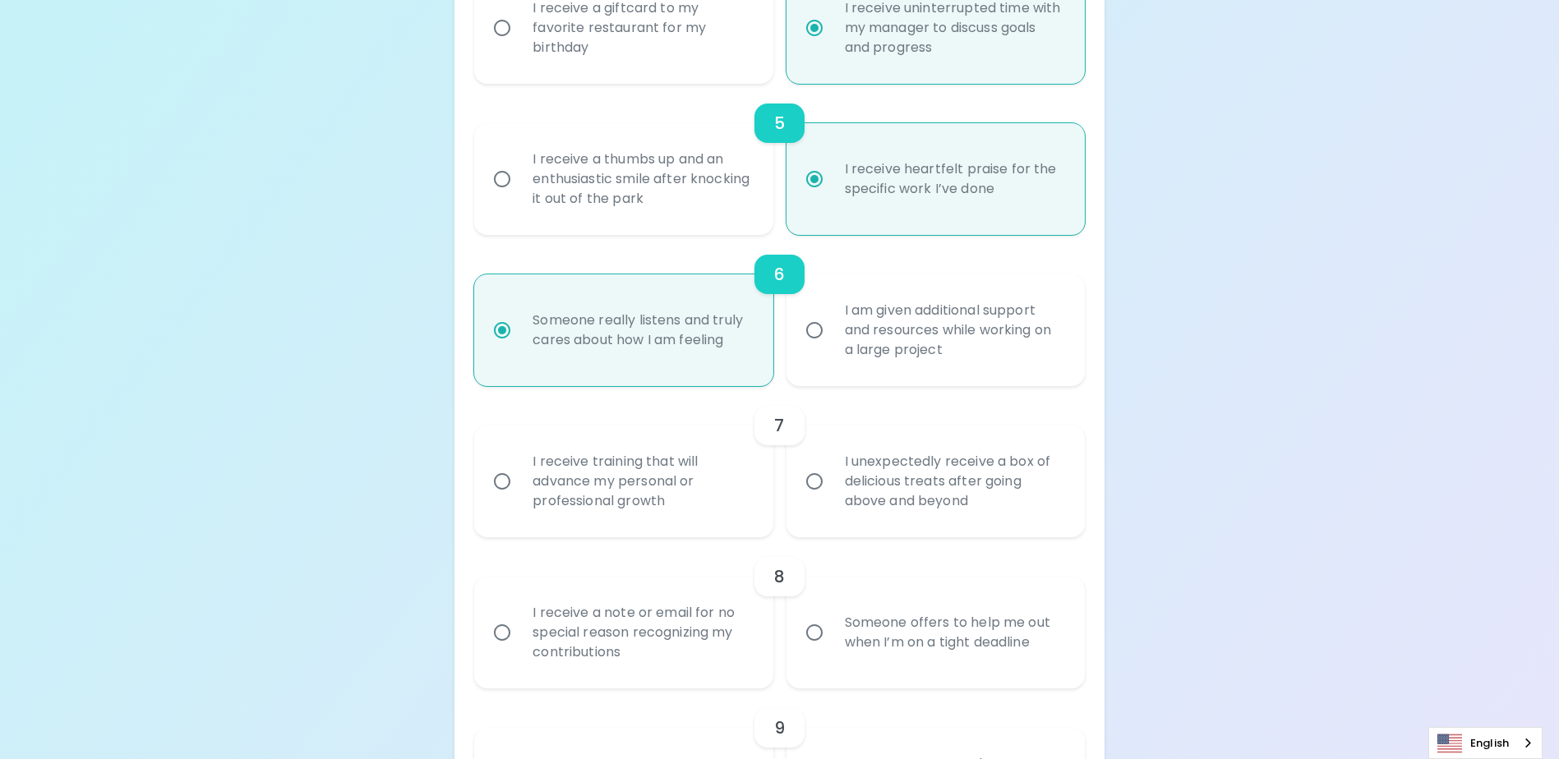
radio input "true"
click at [510, 492] on input "I receive training that will advance my personal or professional growth" at bounding box center [502, 481] width 35 height 35
radio input "false"
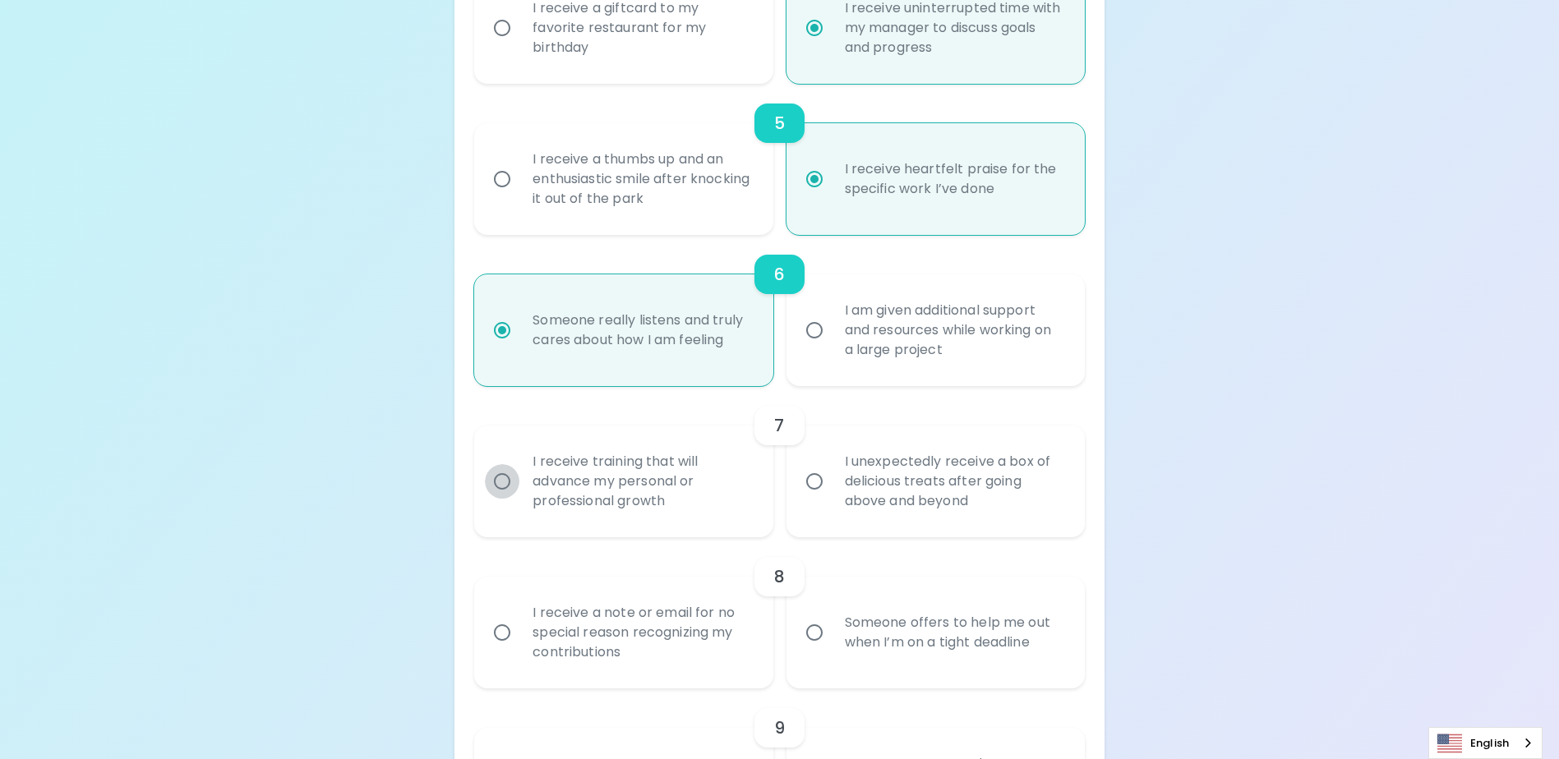
radio input "false"
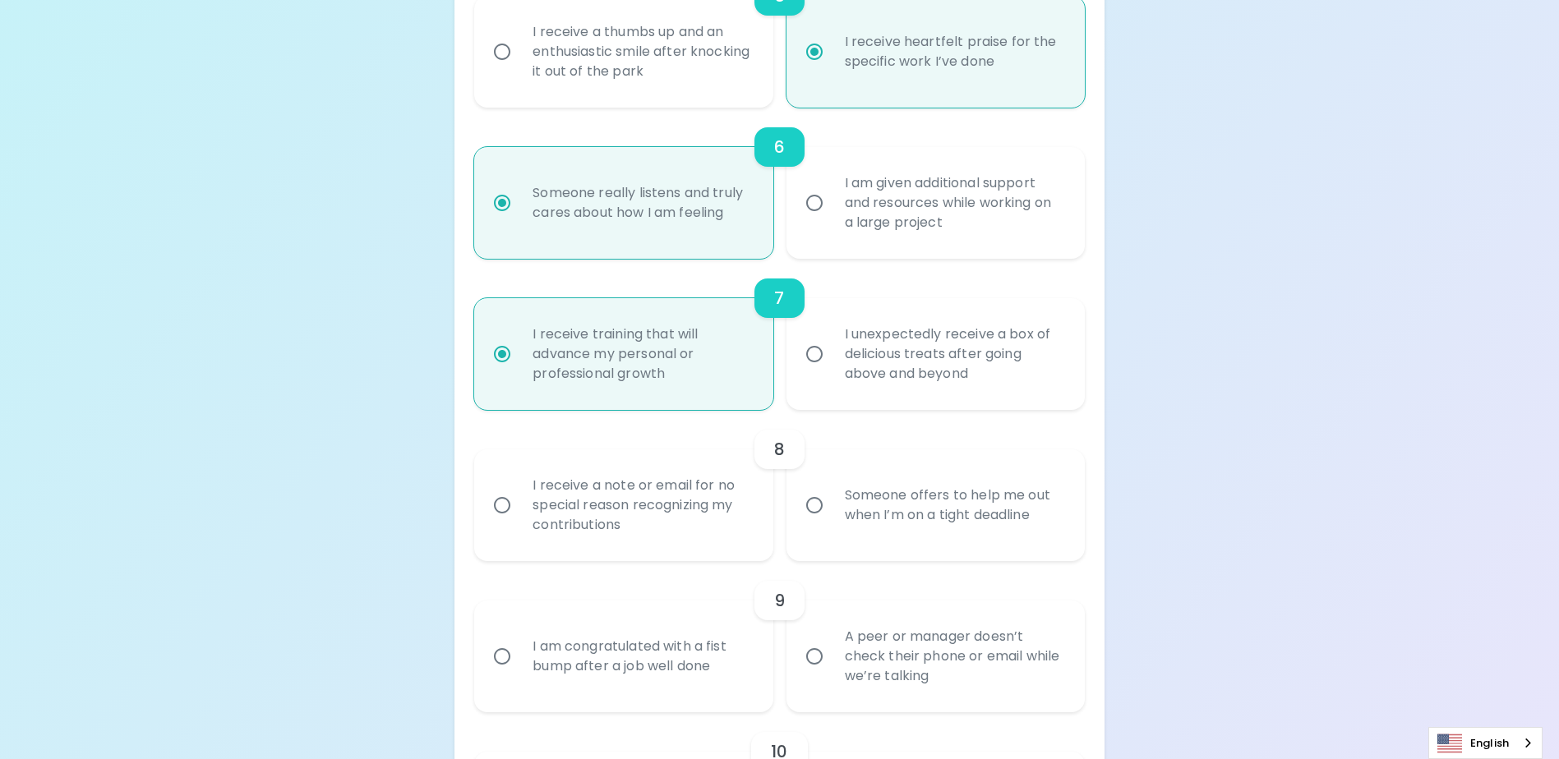
scroll to position [1046, 0]
radio input "true"
click at [505, 519] on input "I receive a note or email for no special reason recognizing my contributions" at bounding box center [502, 501] width 35 height 35
radio input "false"
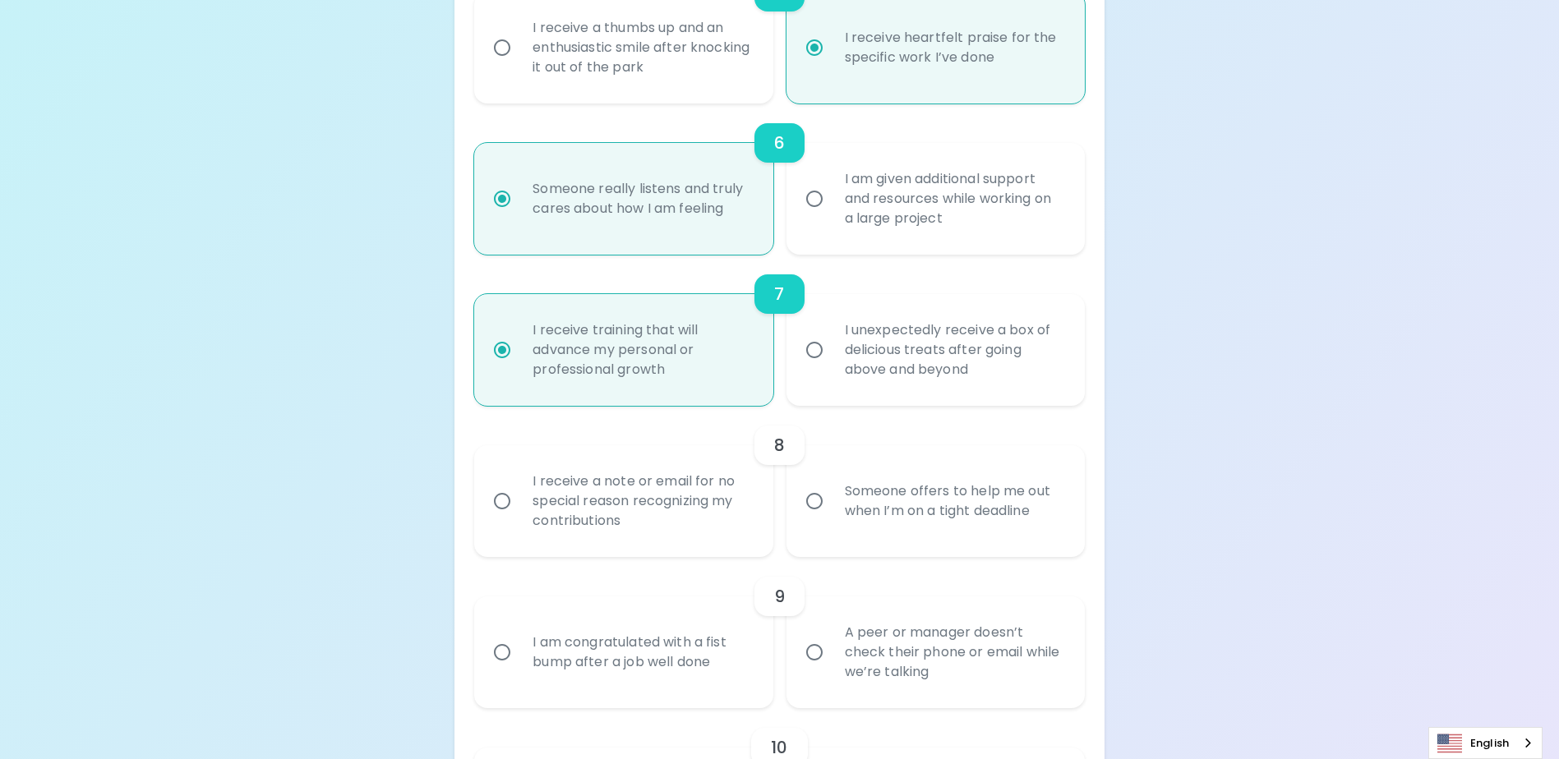
radio input "false"
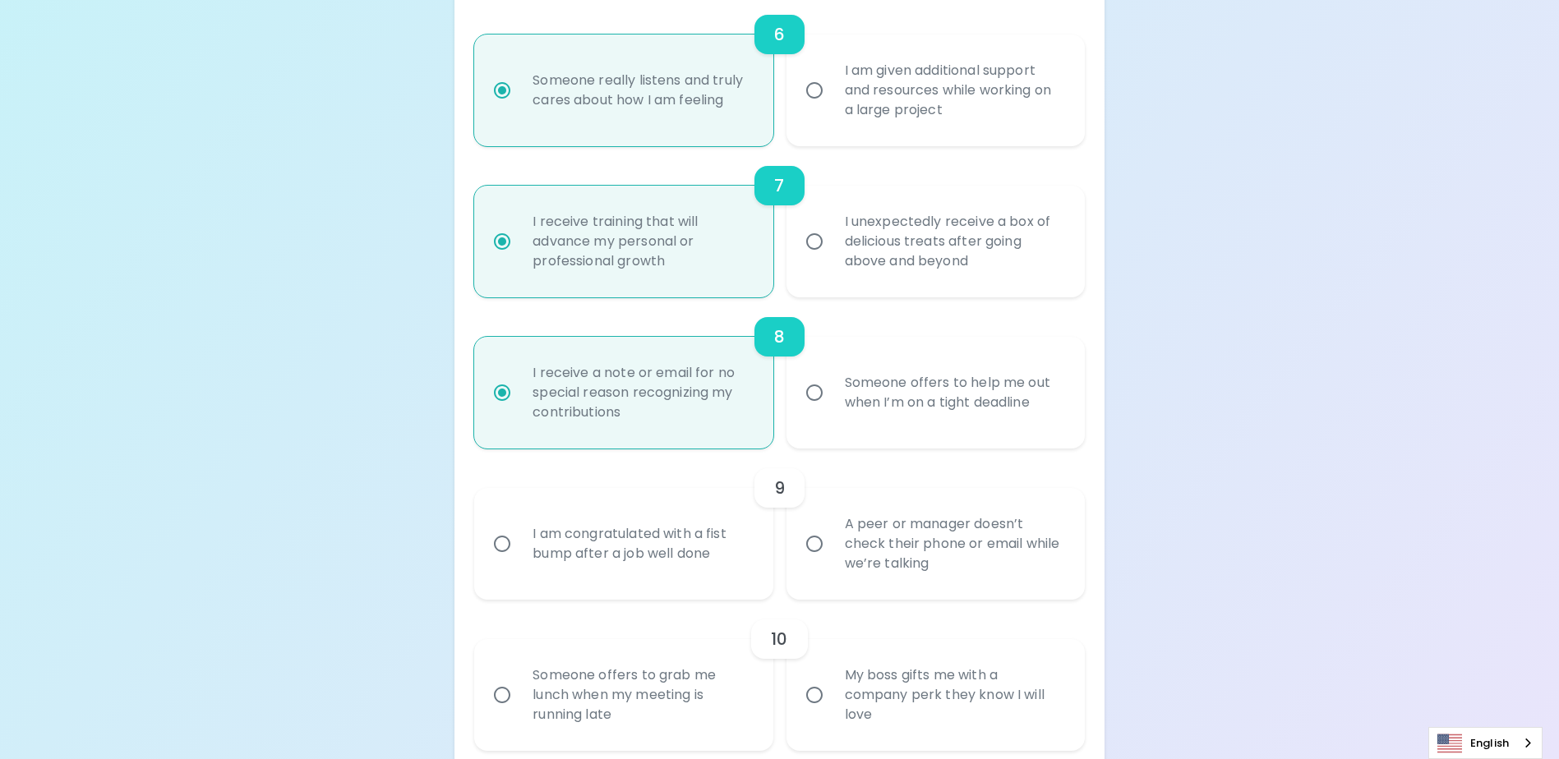
scroll to position [1178, 0]
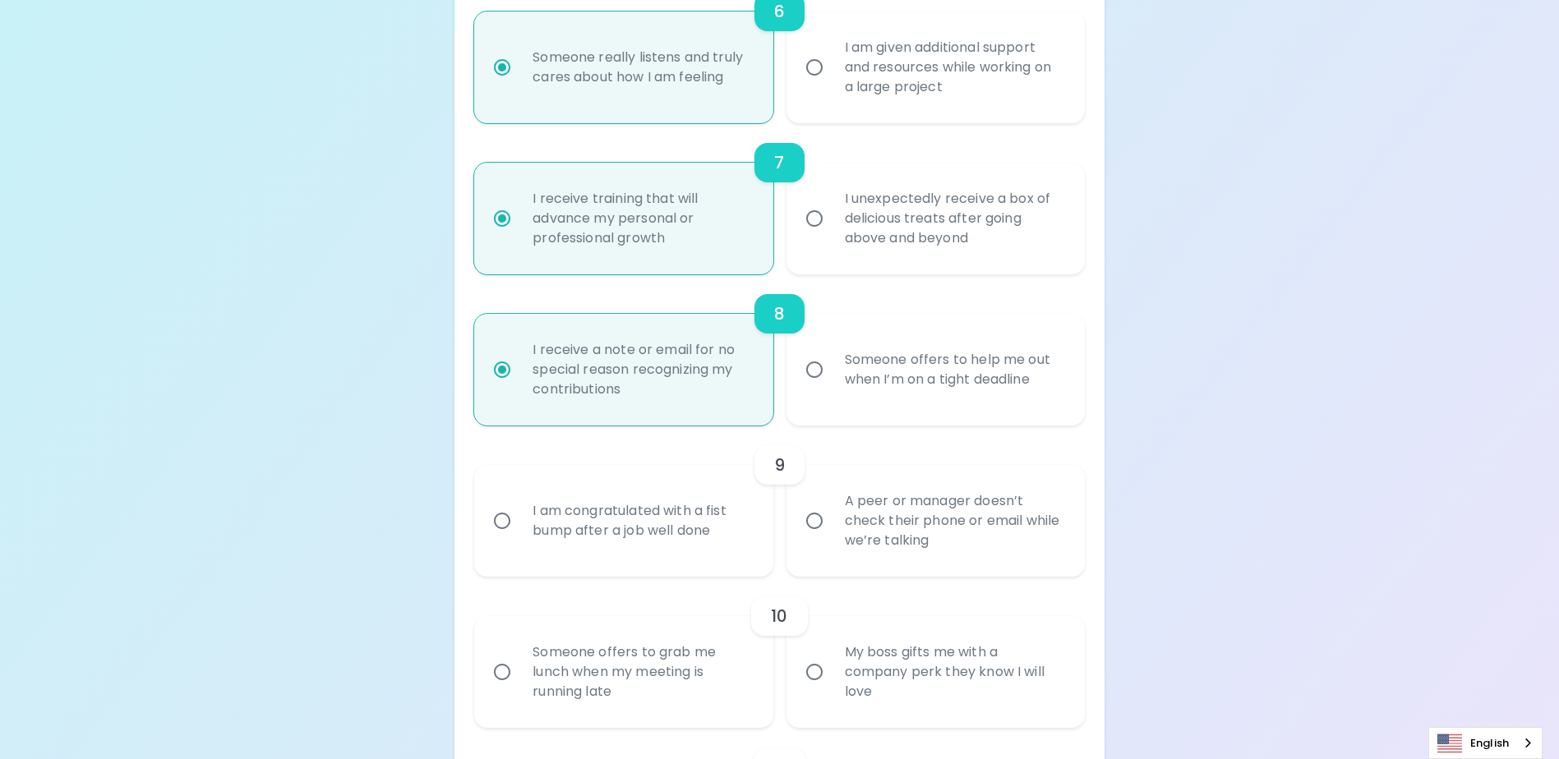
radio input "true"
click at [514, 538] on input "I am congratulated with a fist bump after a job well done" at bounding box center [502, 521] width 35 height 35
radio input "false"
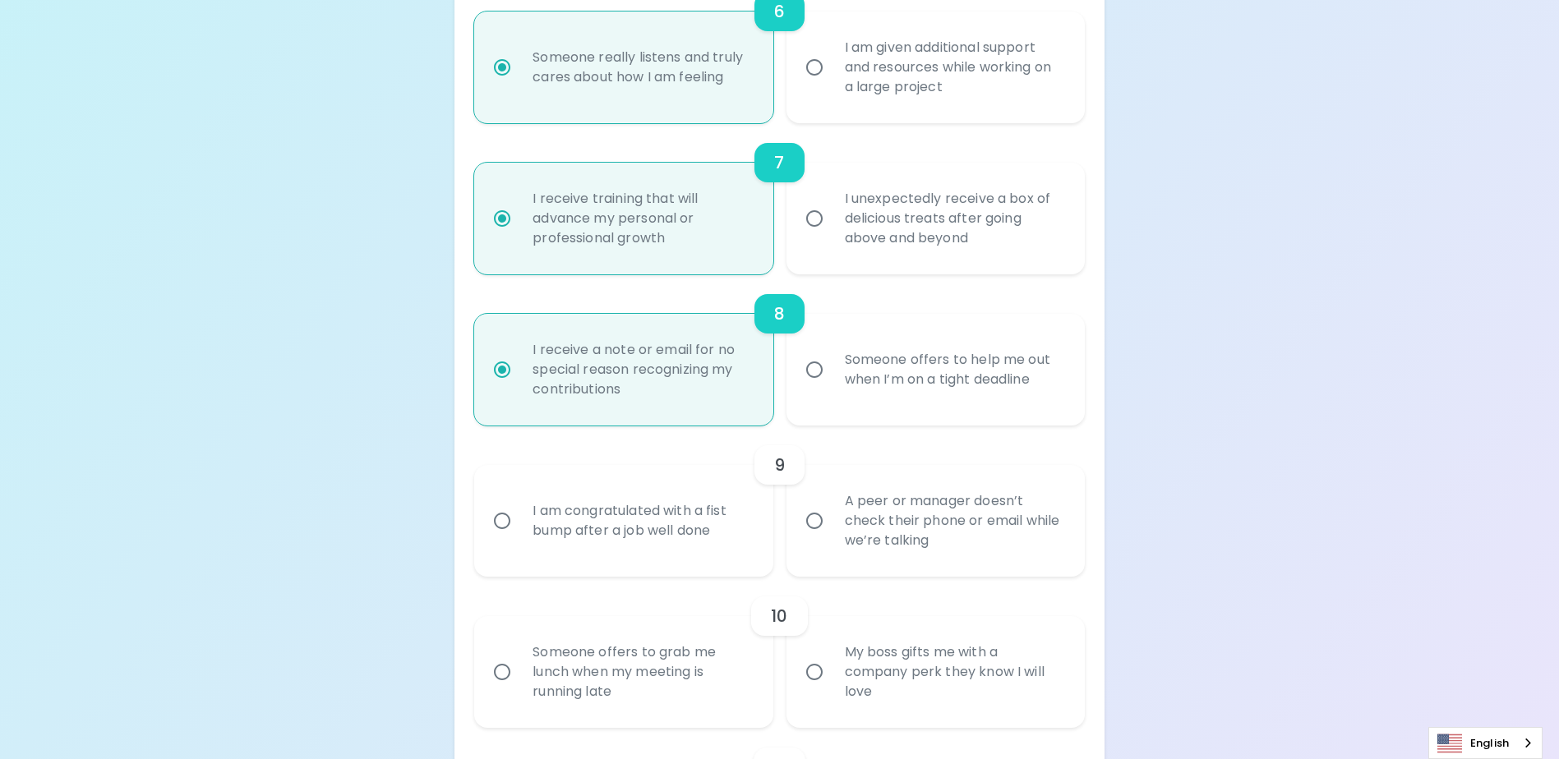
radio input "false"
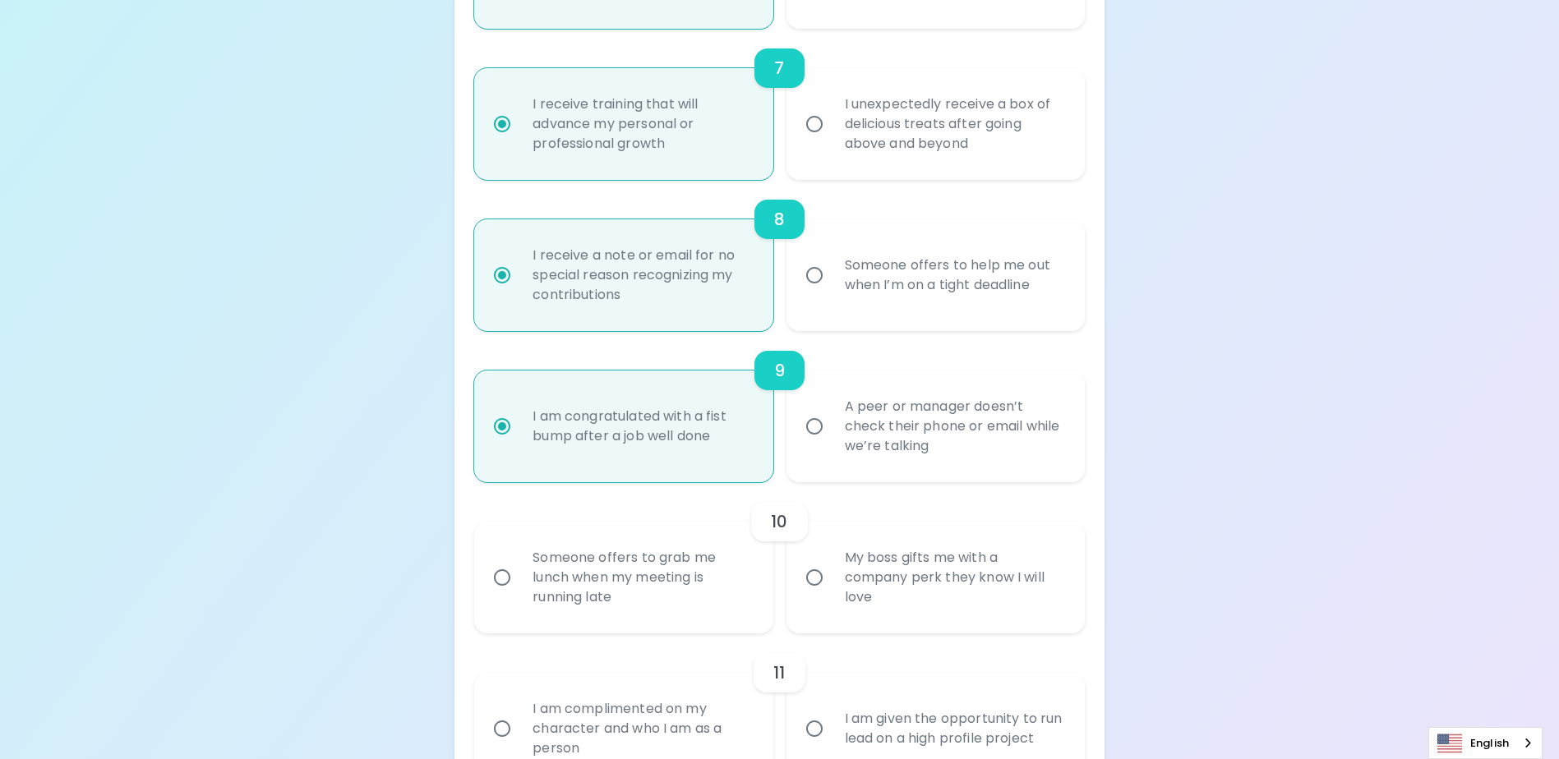
scroll to position [1309, 0]
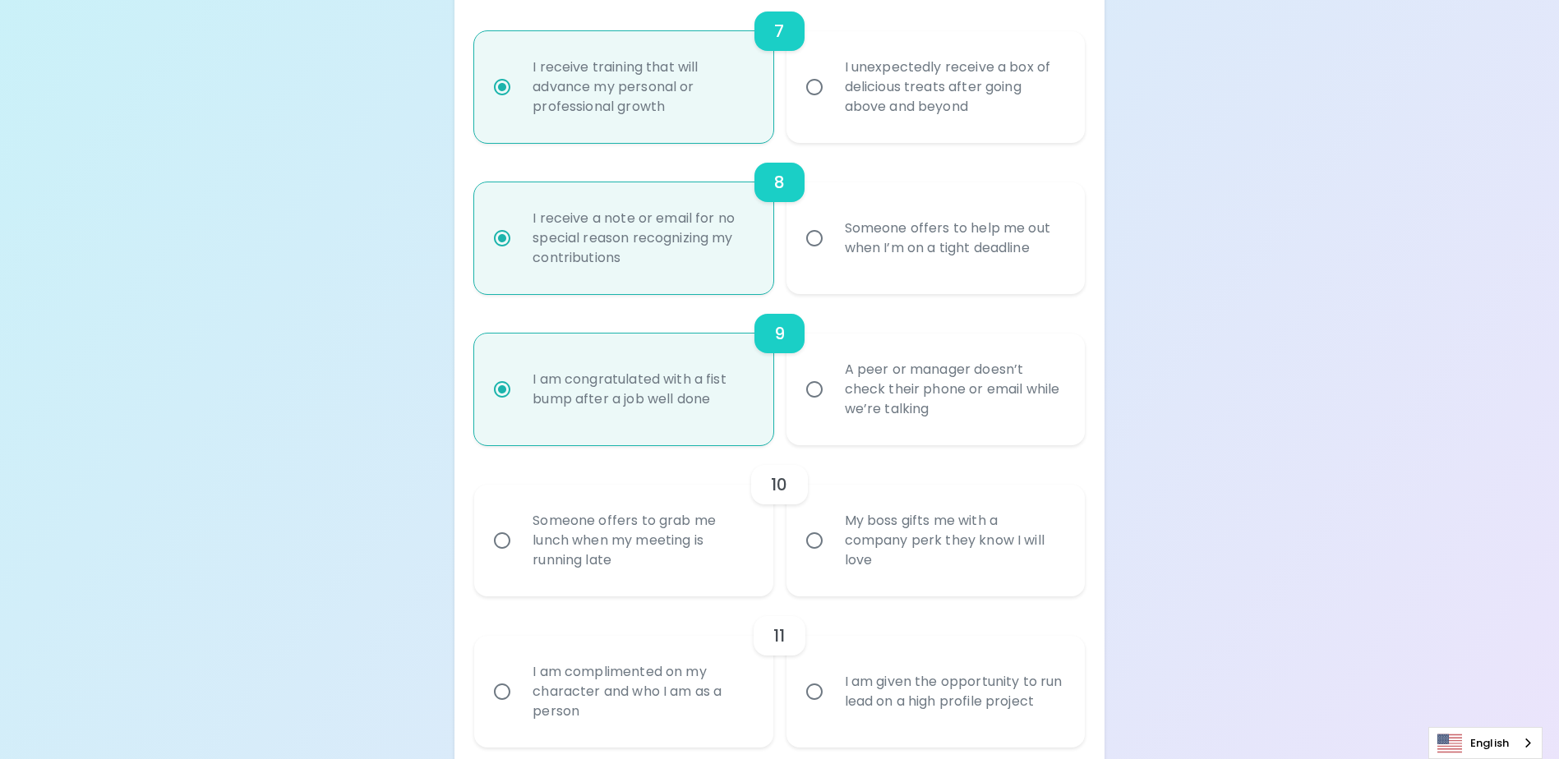
radio input "true"
click at [516, 558] on input "Someone offers to grab me lunch when my meeting is running late" at bounding box center [502, 541] width 35 height 35
radio input "false"
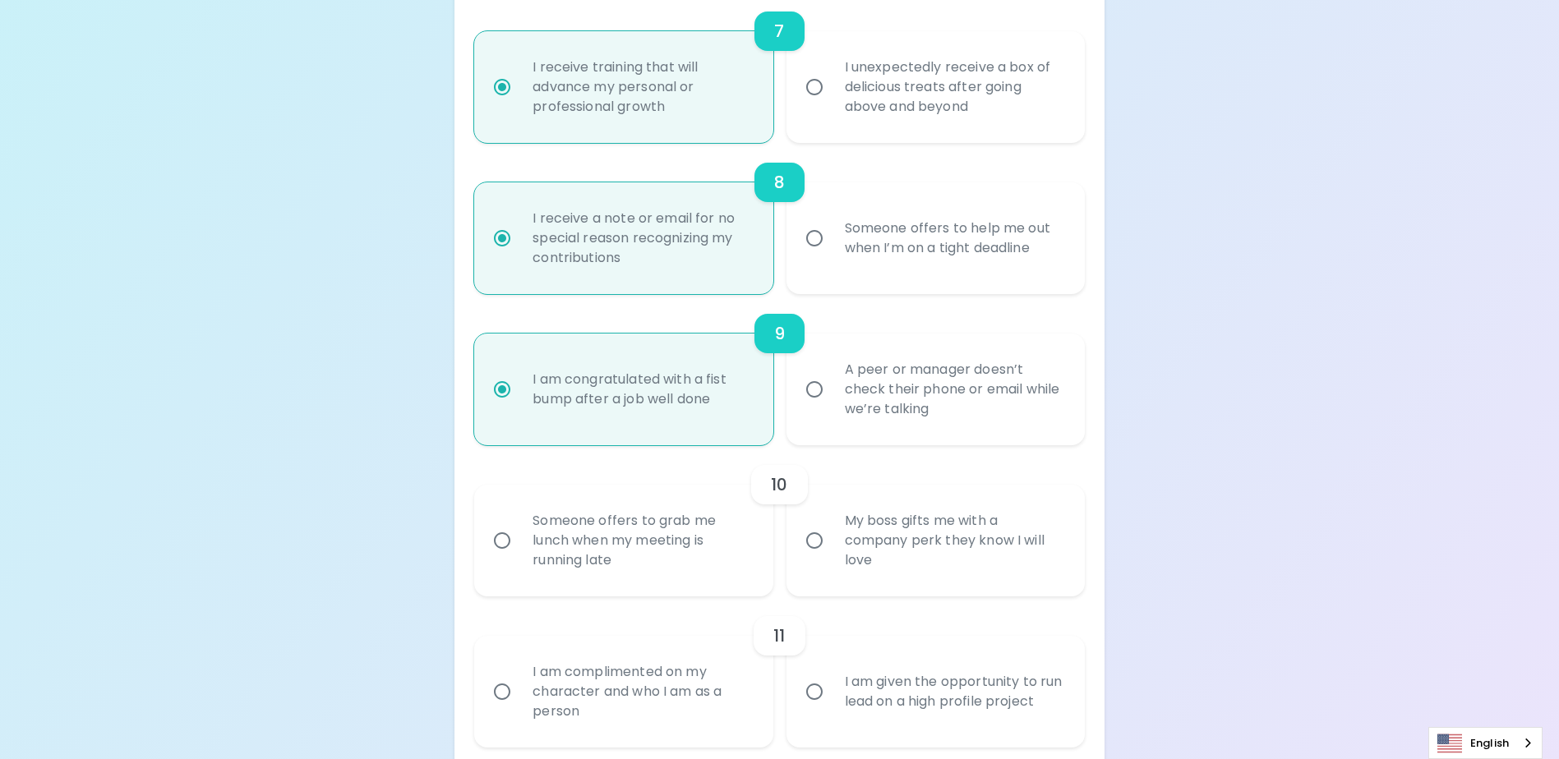
radio input "false"
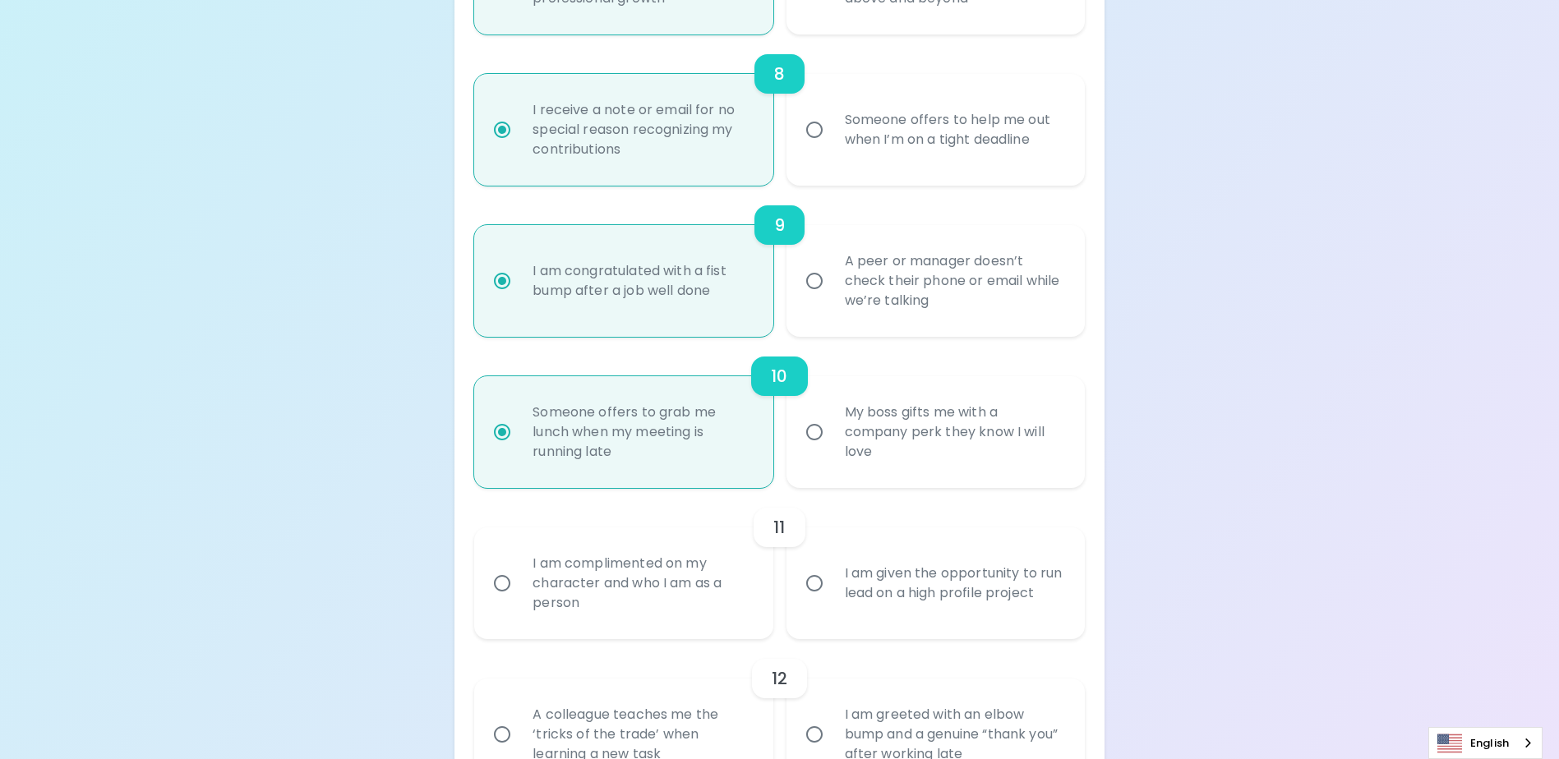
scroll to position [1441, 0]
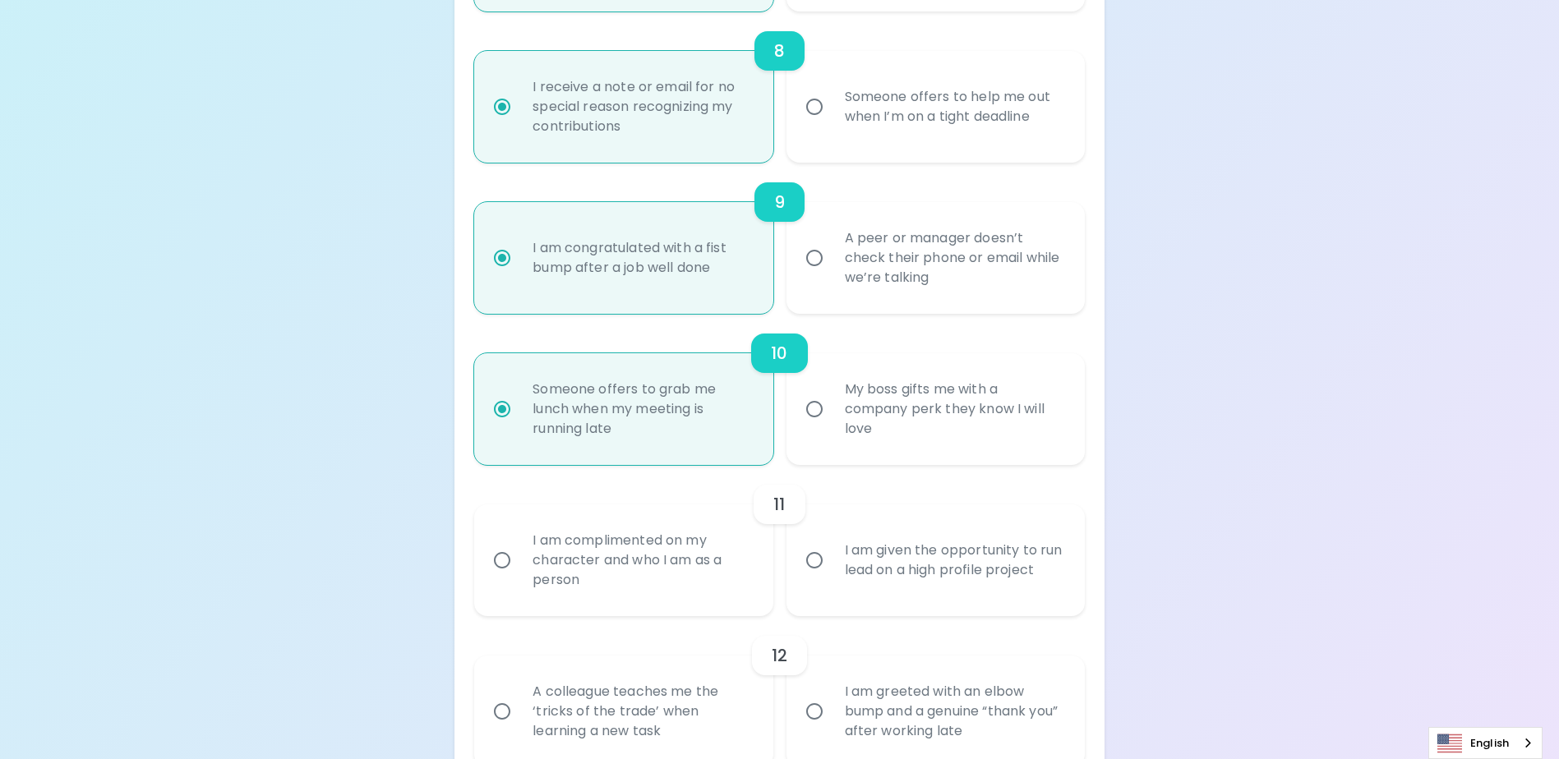
radio input "true"
click at [502, 578] on input "I am complimented on my character and who I am as a person" at bounding box center [502, 560] width 35 height 35
radio input "false"
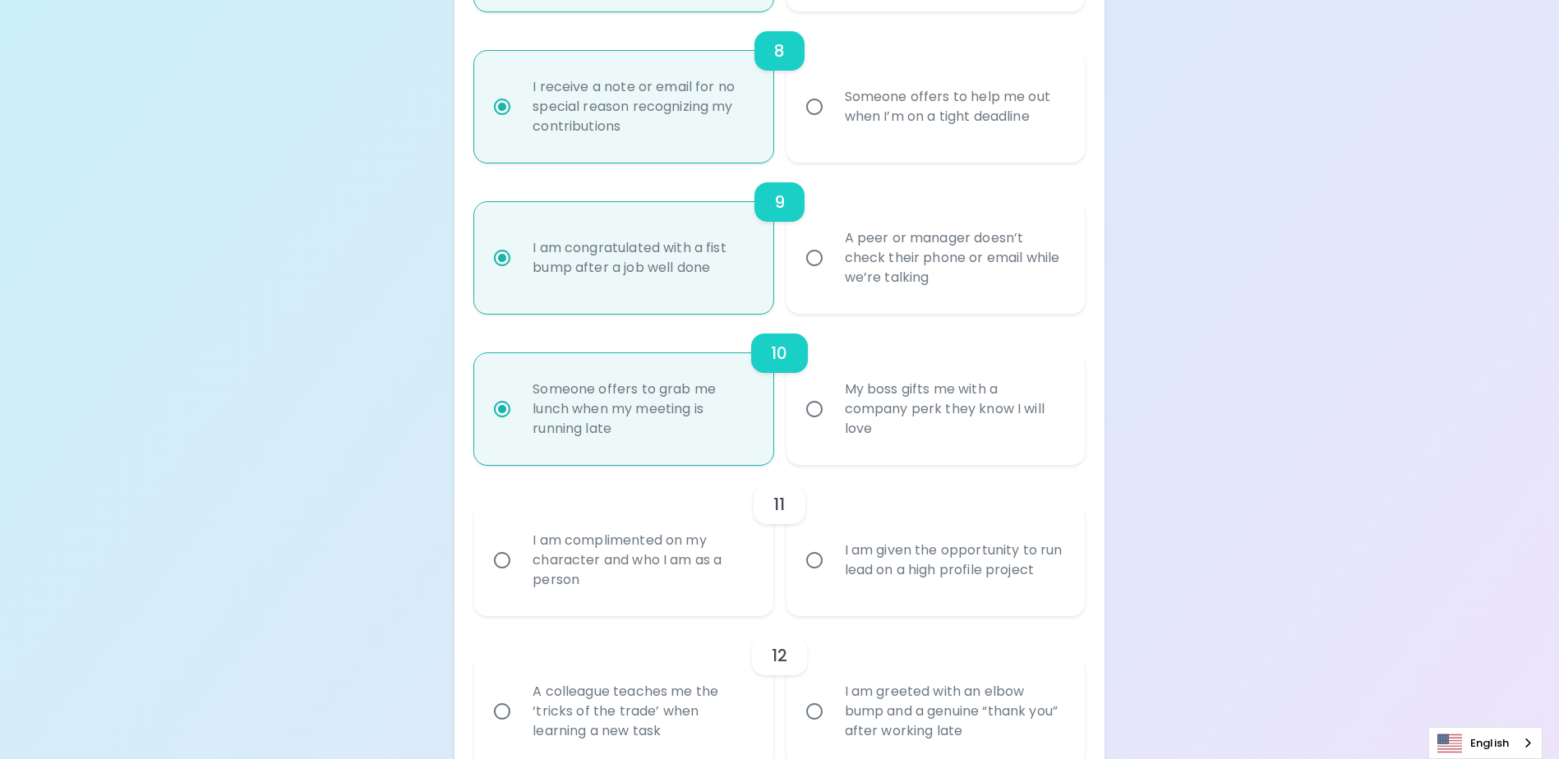
radio input "false"
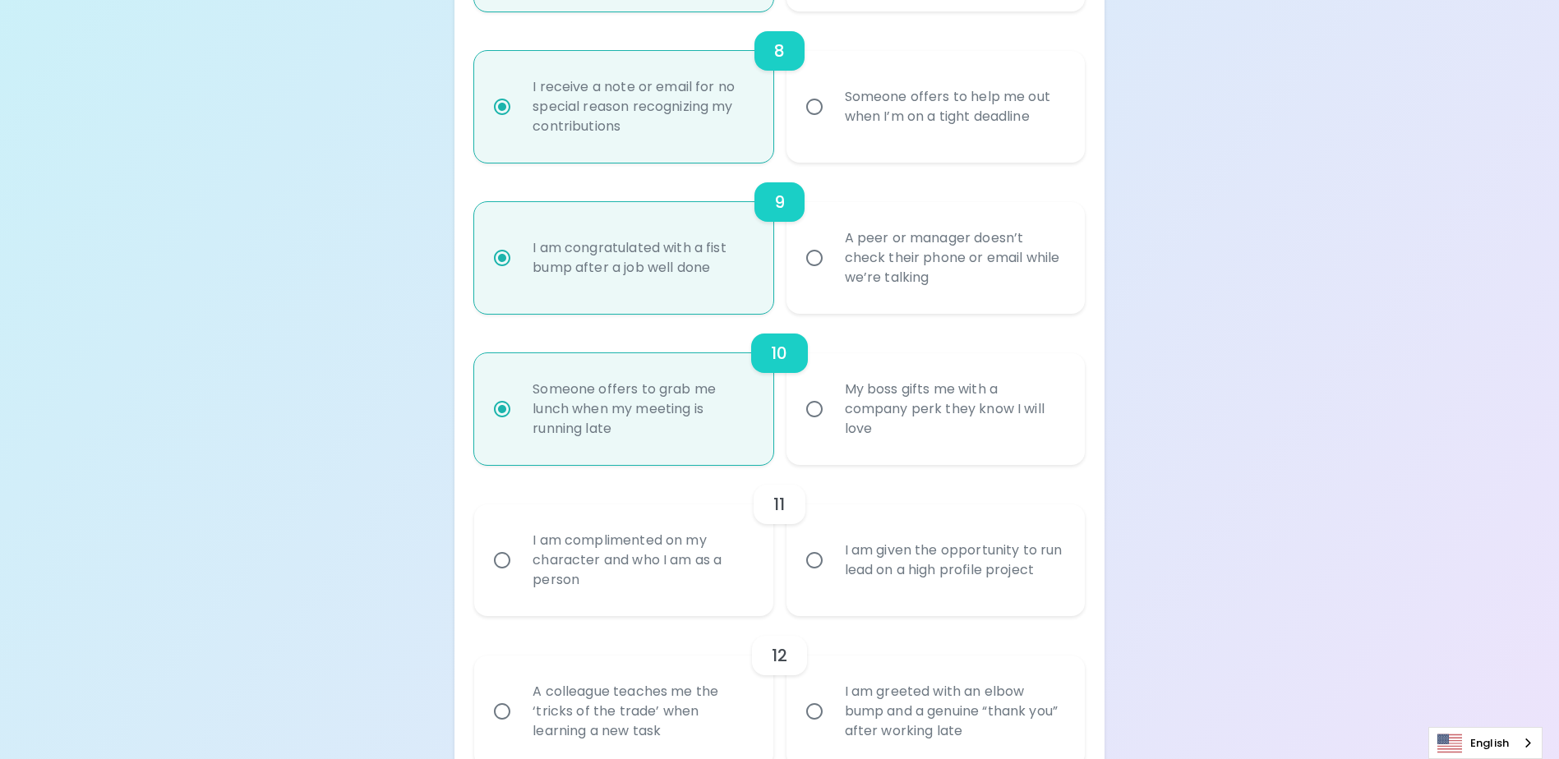
radio input "false"
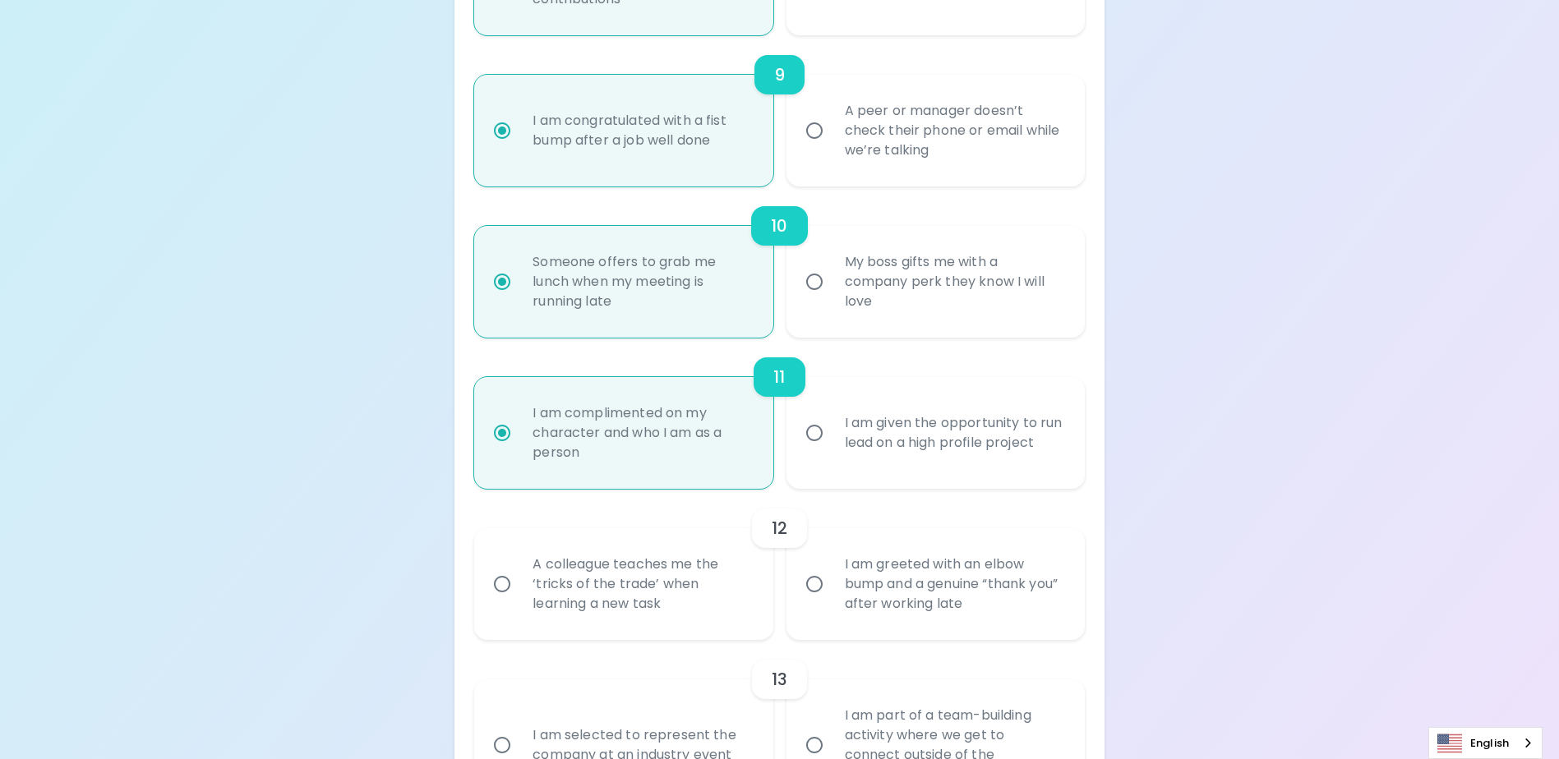
scroll to position [1572, 0]
radio input "true"
click at [810, 597] on input "I am greeted with an elbow bump and a genuine “thank you” after working late" at bounding box center [814, 580] width 35 height 35
radio input "false"
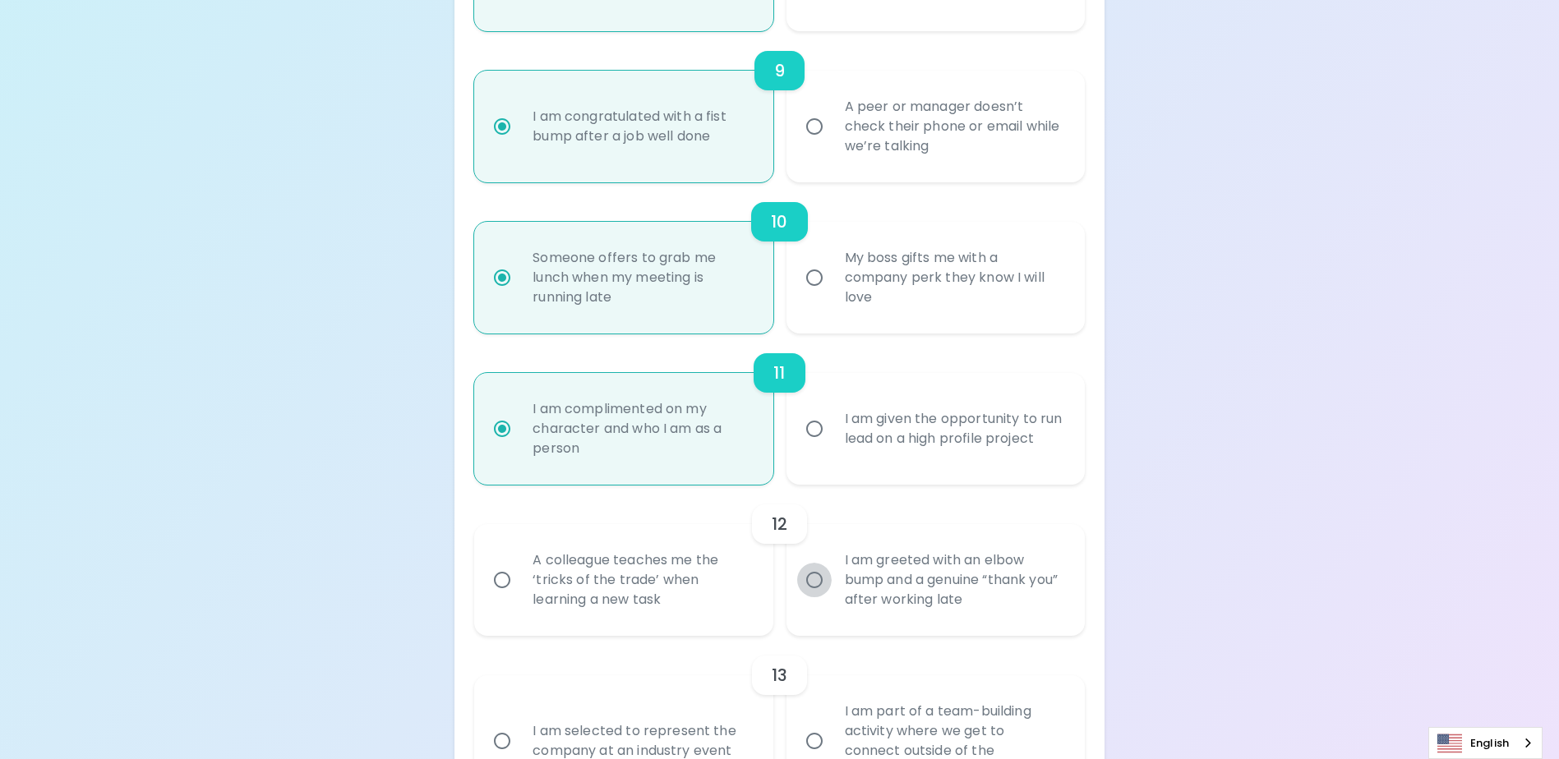
radio input "false"
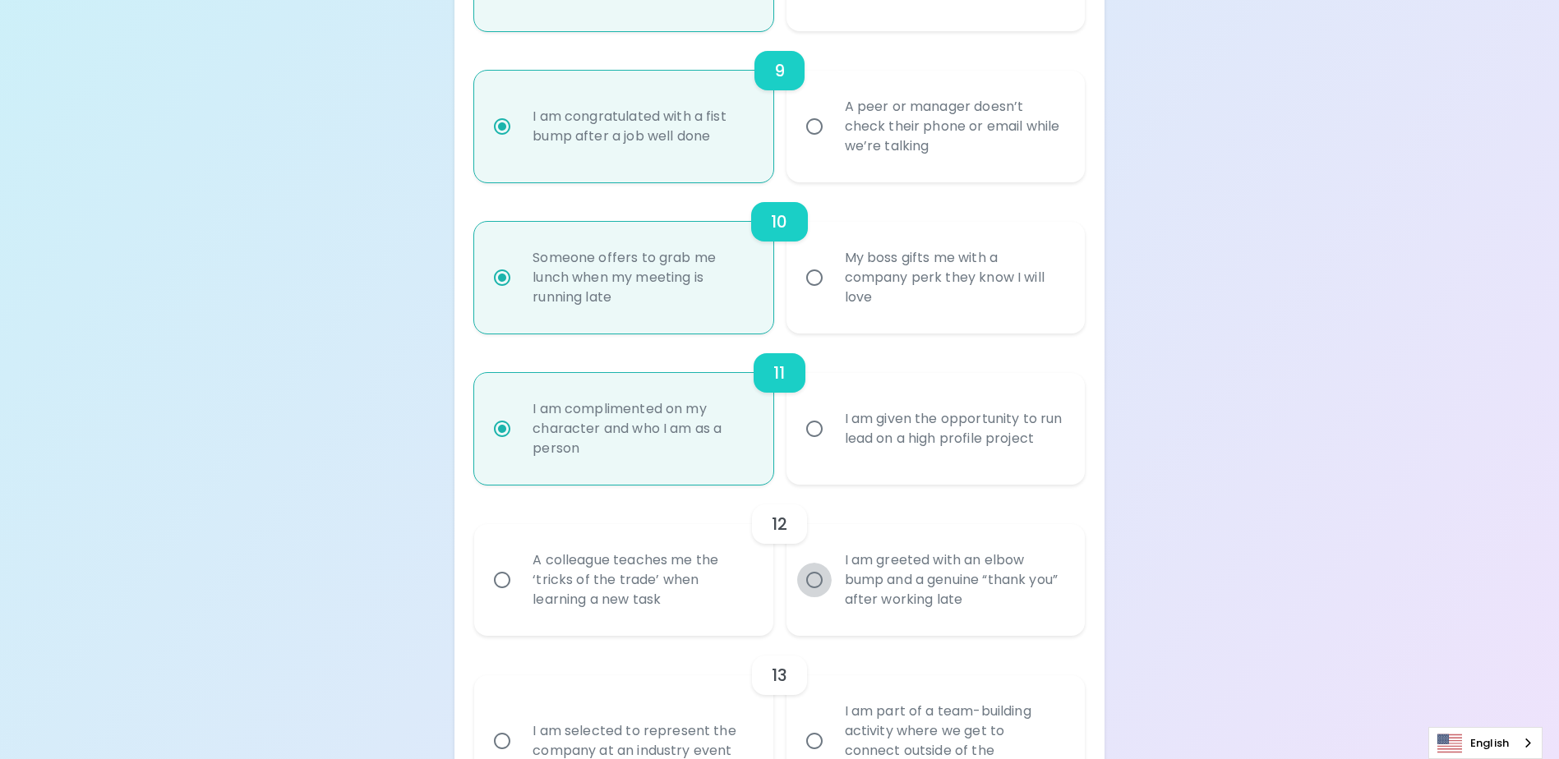
radio input "false"
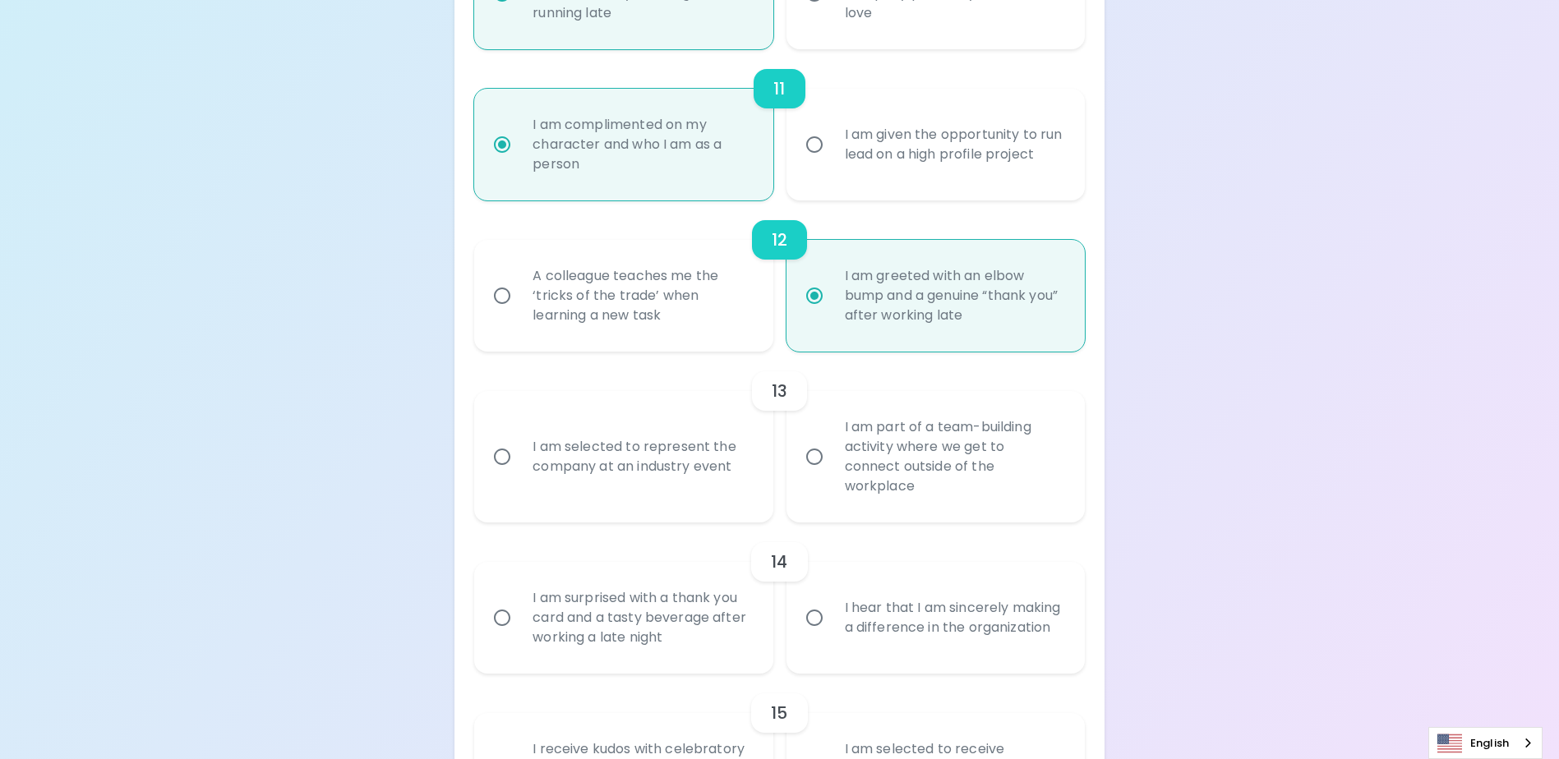
scroll to position [1868, 0]
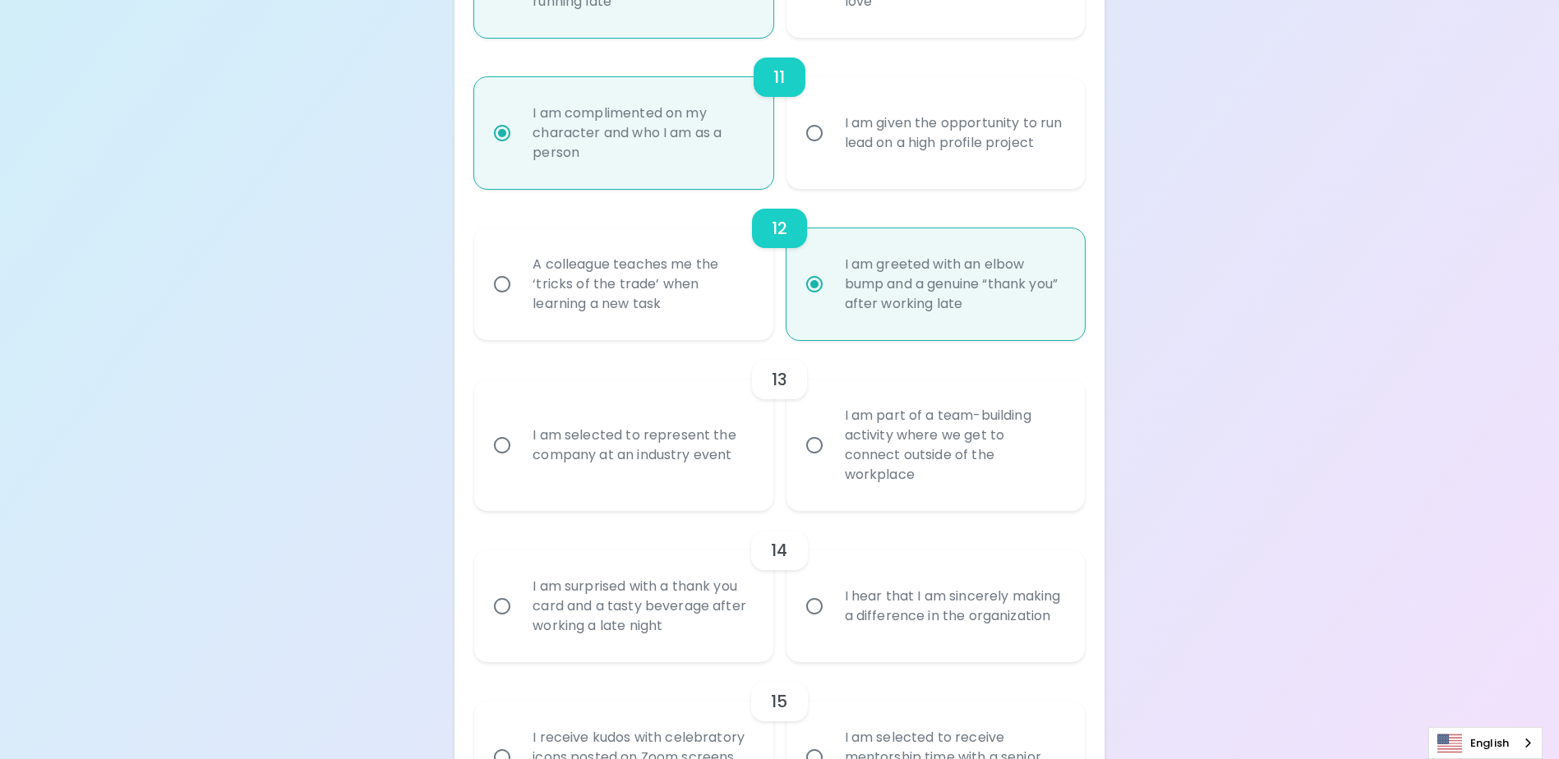
radio input "true"
click at [819, 454] on input "I am part of a team-building activity where we get to connect outside of the wo…" at bounding box center [814, 445] width 35 height 35
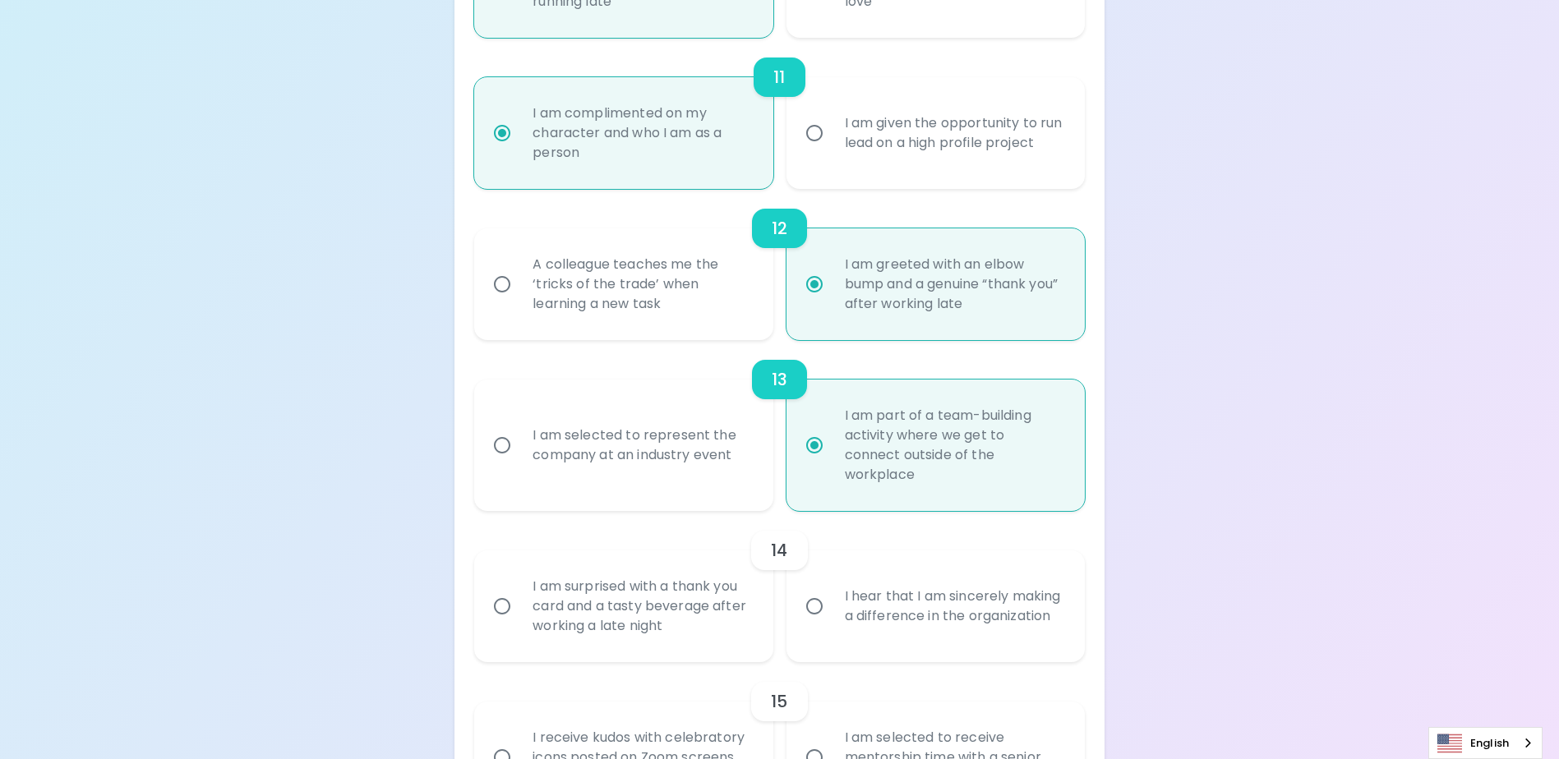
radio input "false"
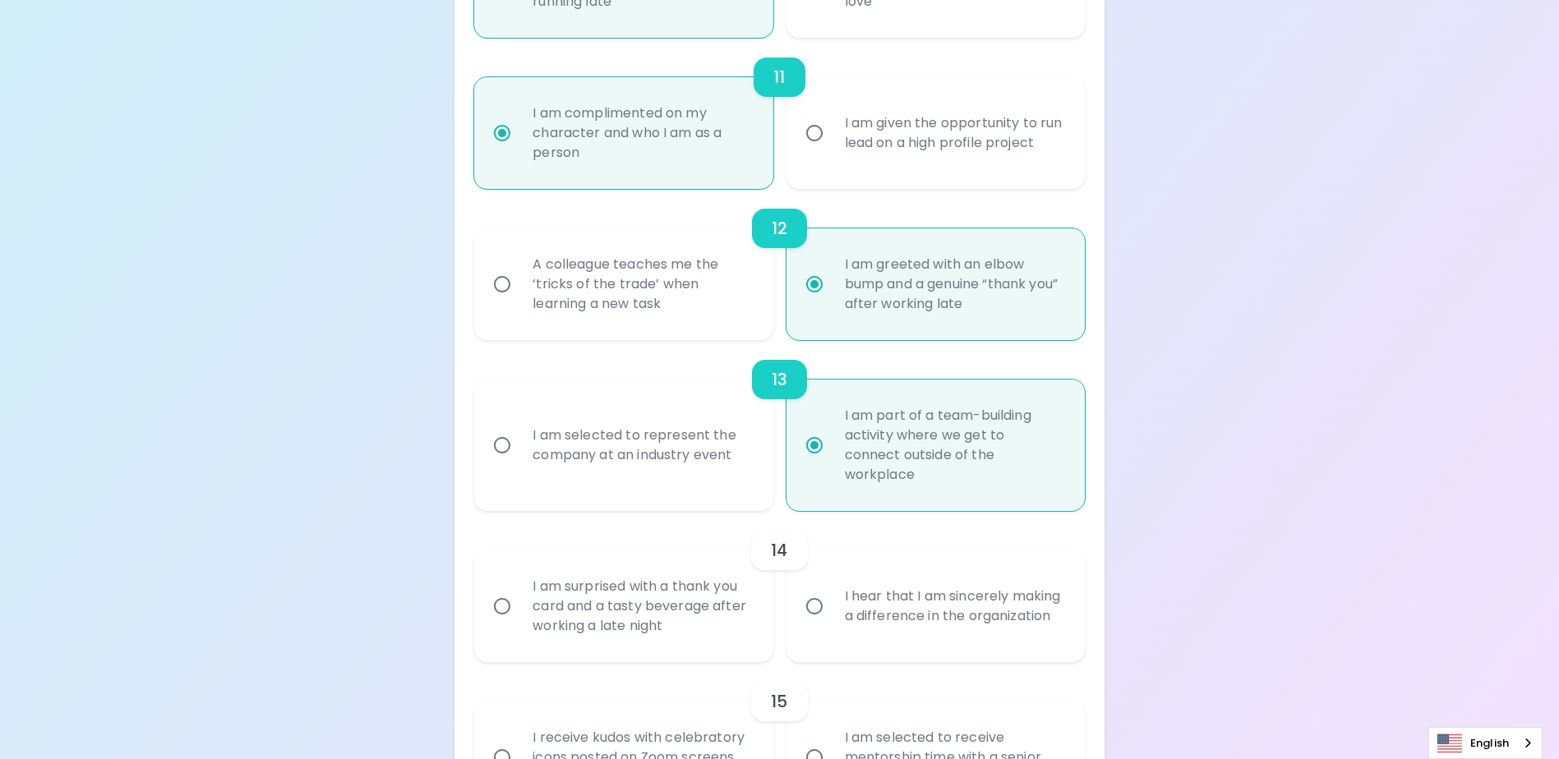
radio input "false"
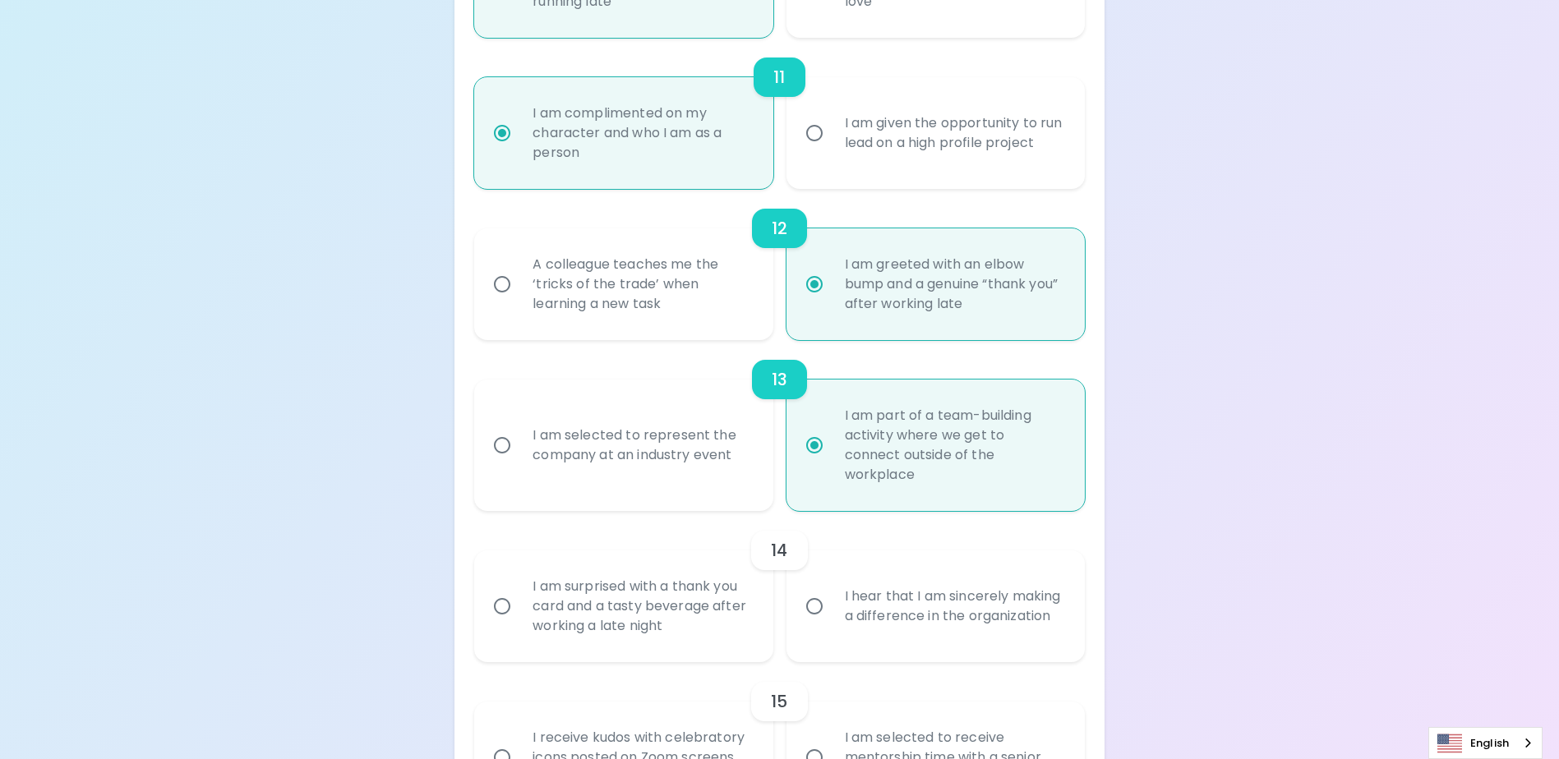
radio input "false"
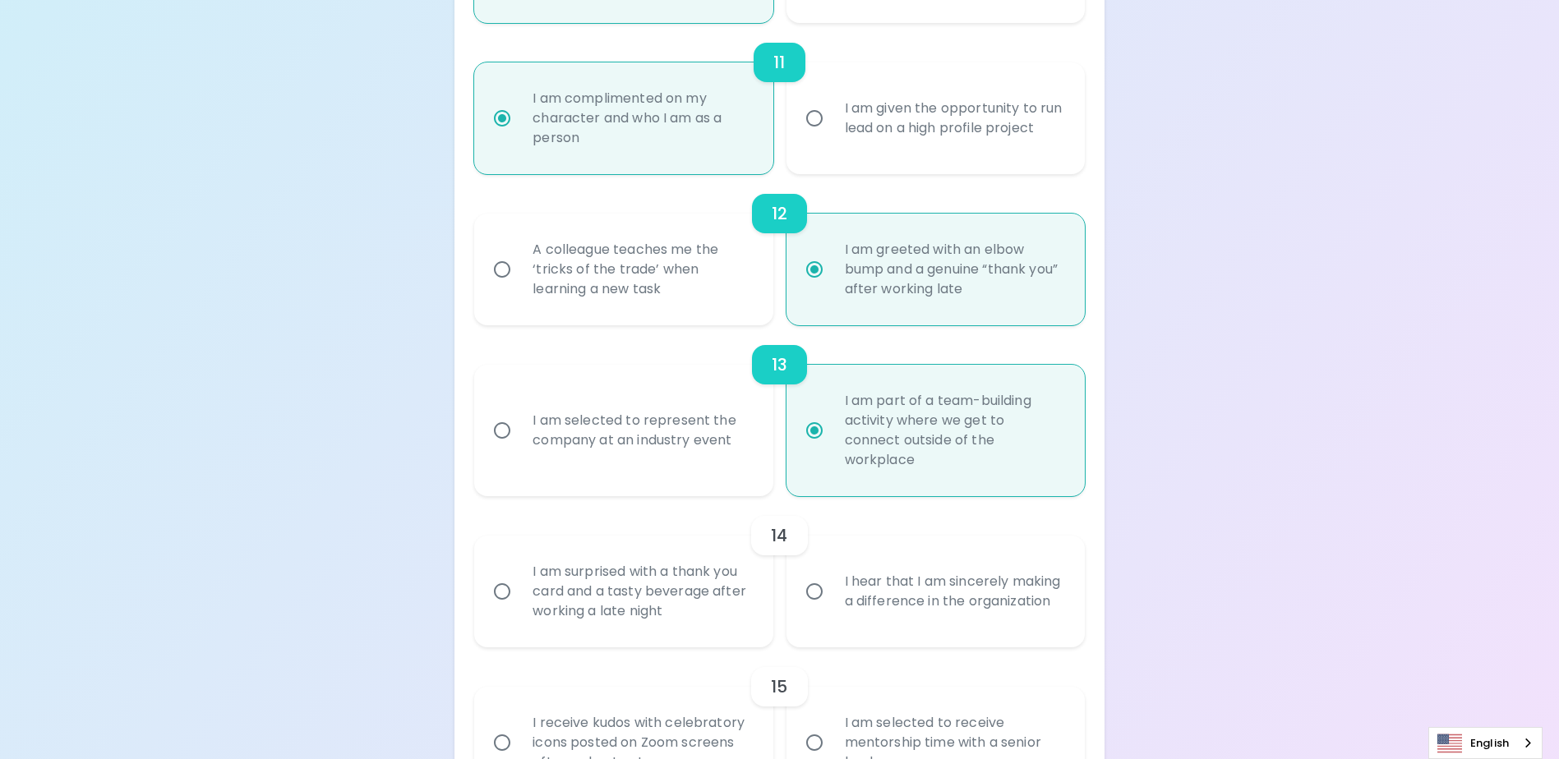
scroll to position [2000, 0]
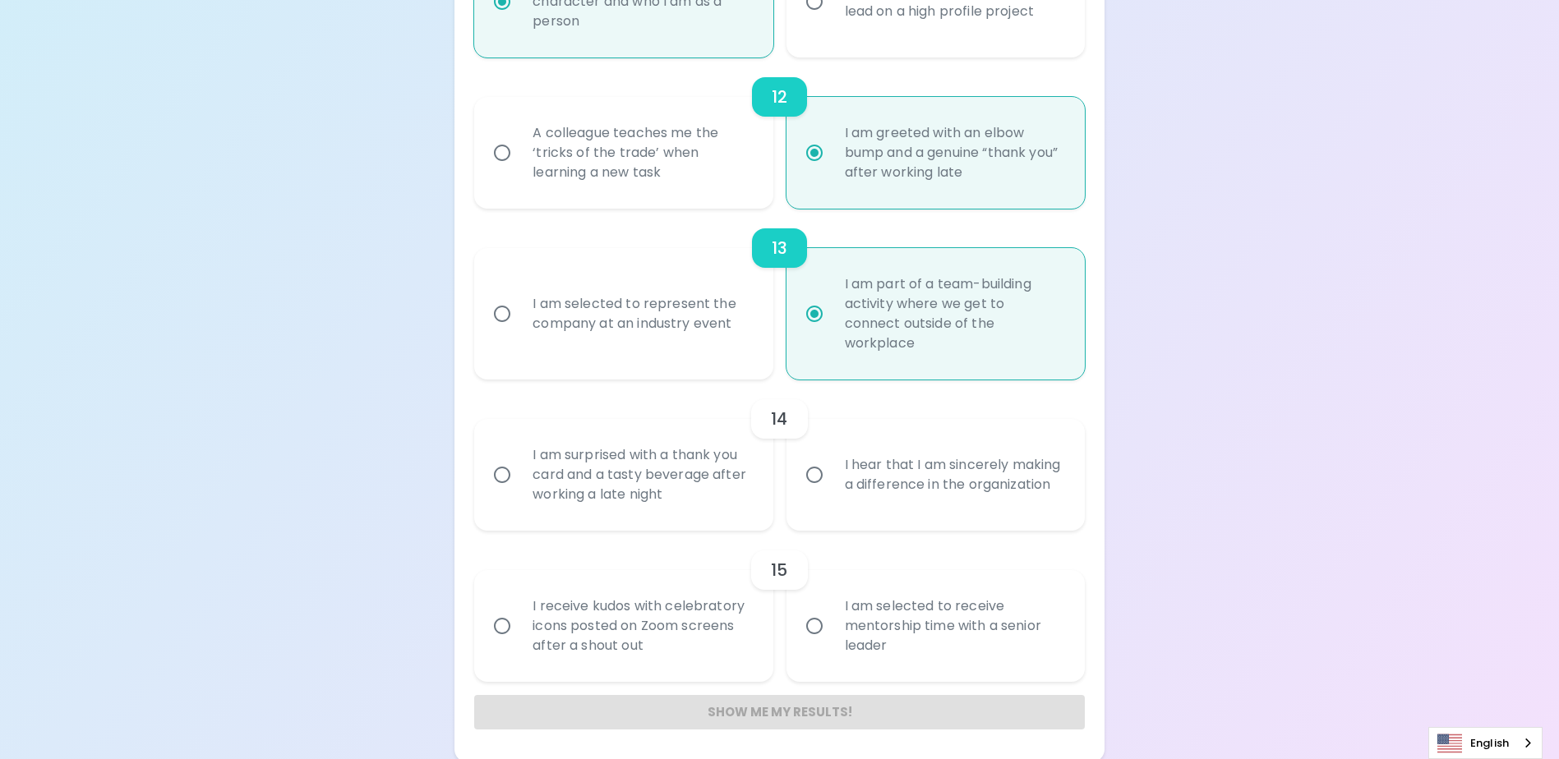
radio input "true"
click at [812, 473] on input "I hear that I am sincerely making a difference in the organization" at bounding box center [814, 475] width 35 height 35
radio input "false"
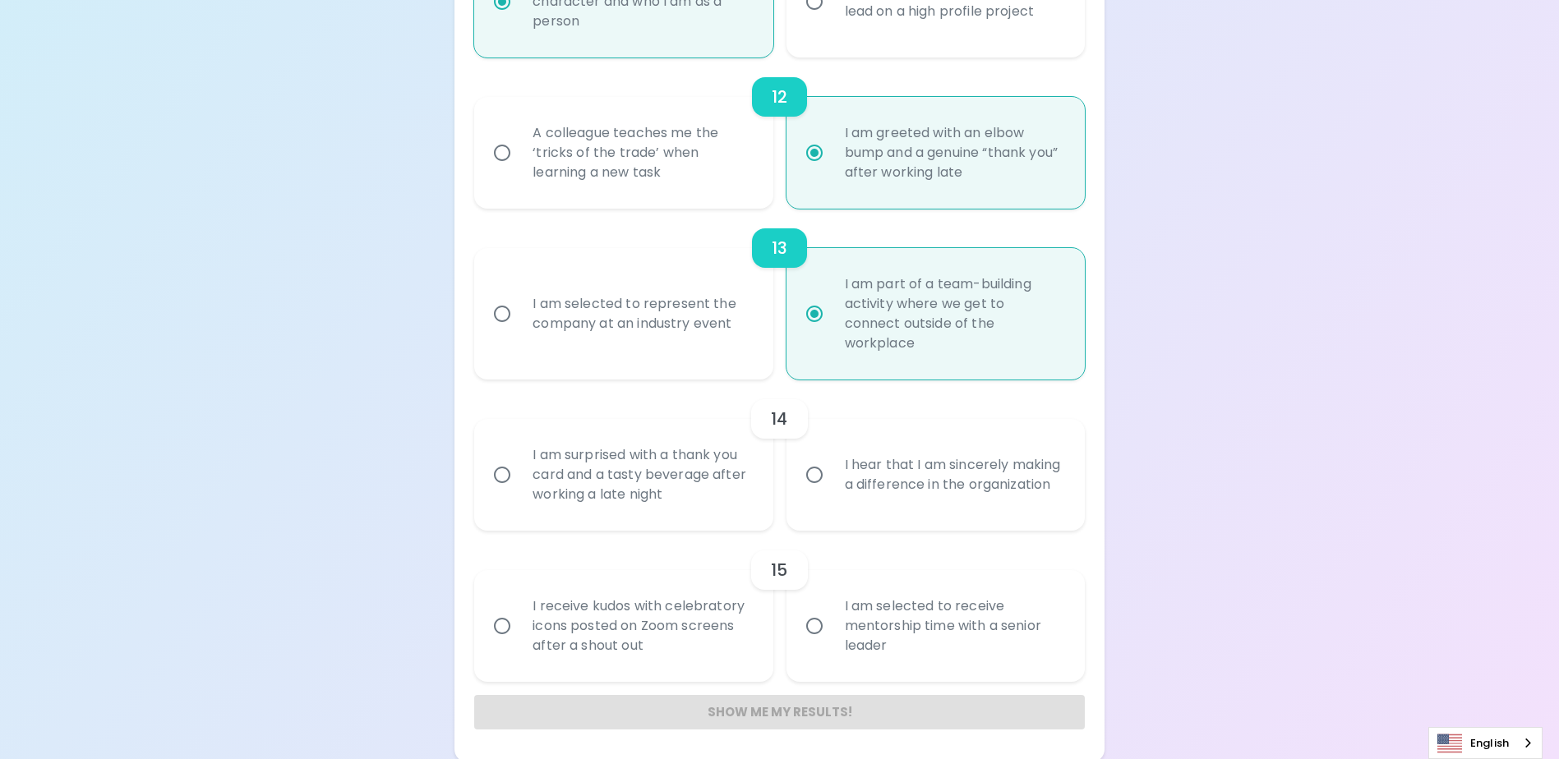
radio input "false"
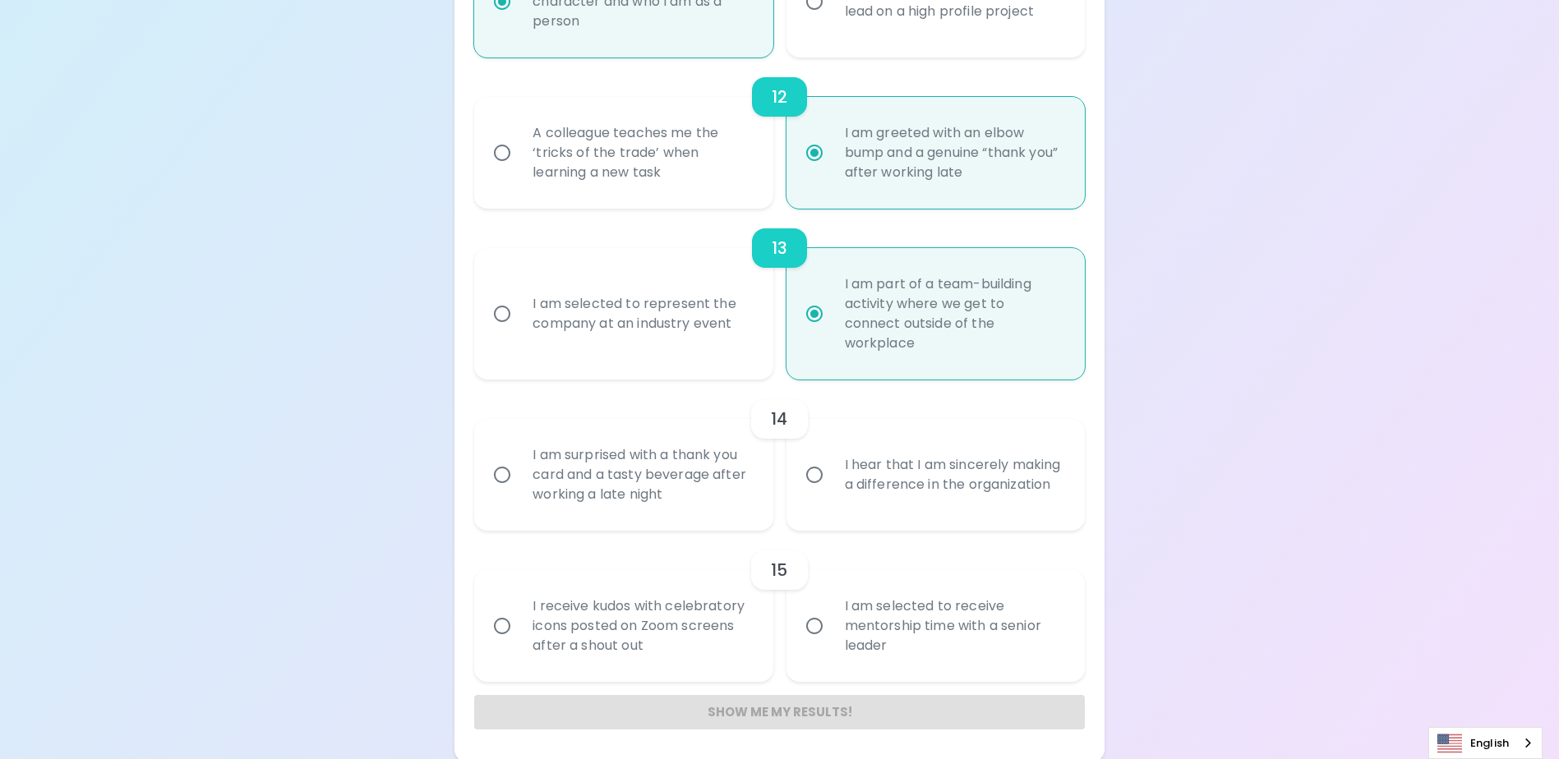
radio input "false"
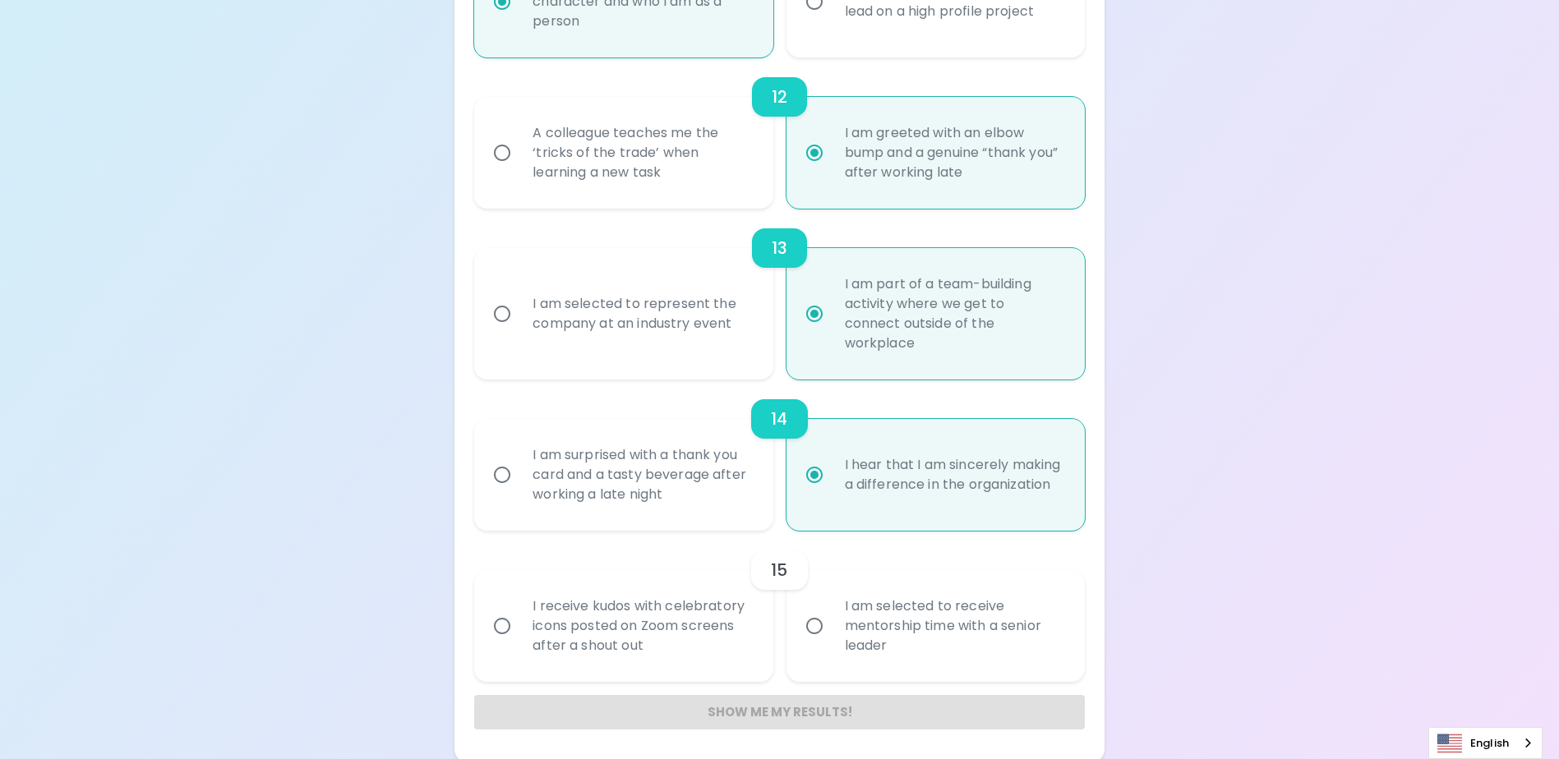
scroll to position [2003, 0]
radio input "true"
click at [814, 628] on input "I am selected to receive mentorship time with a senior leader" at bounding box center [814, 623] width 35 height 35
radio input "false"
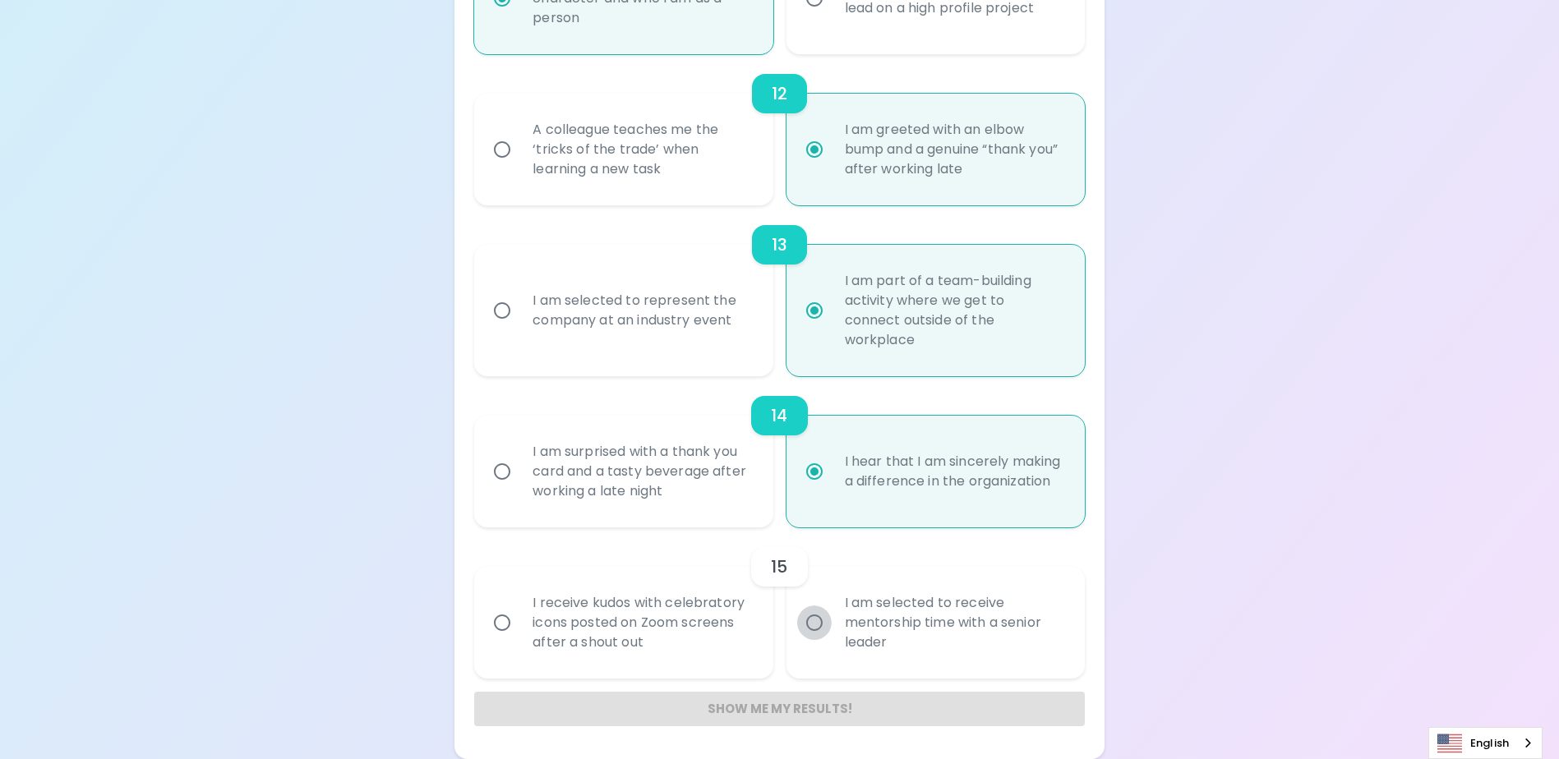
radio input "false"
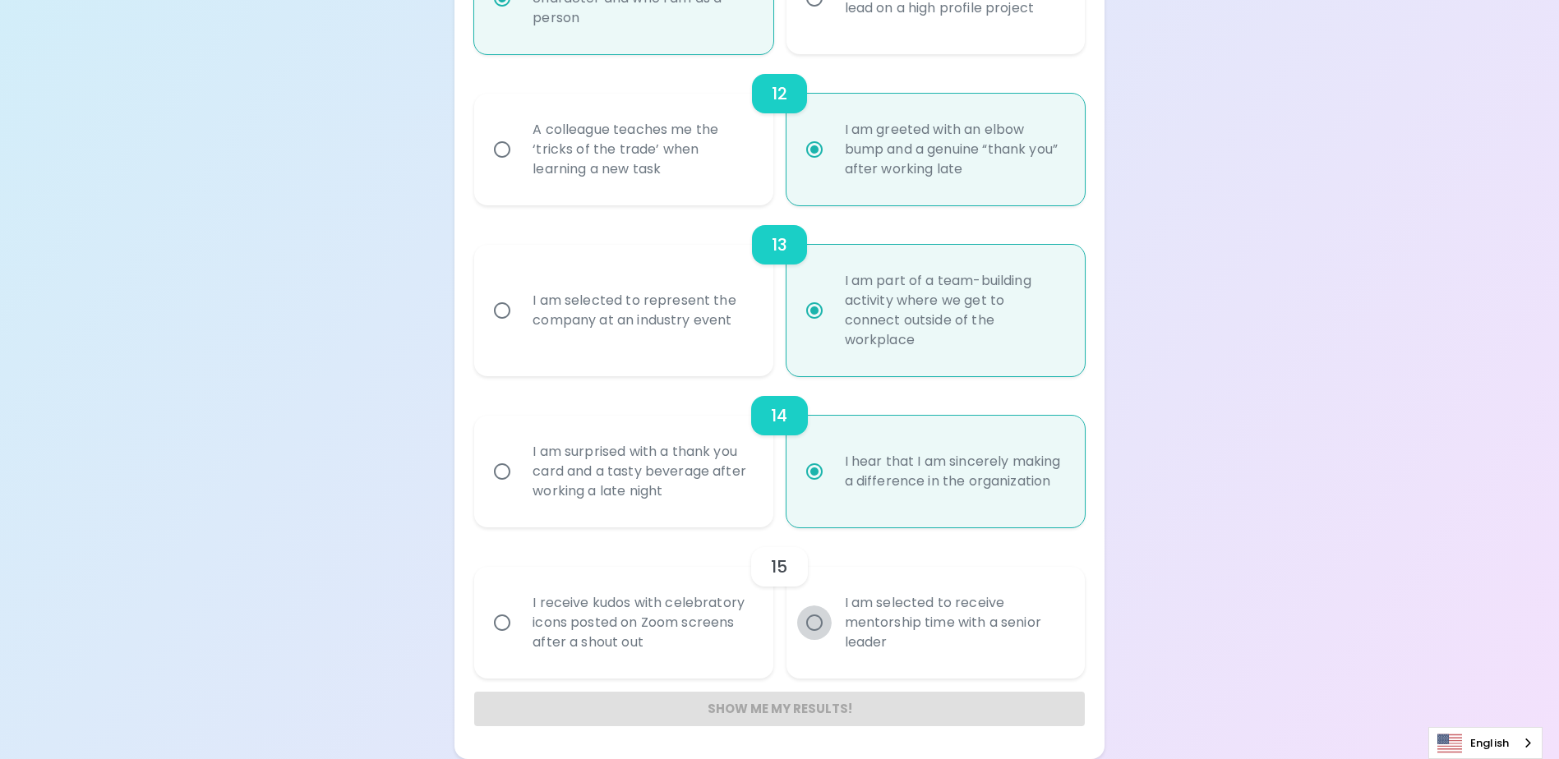
radio input "false"
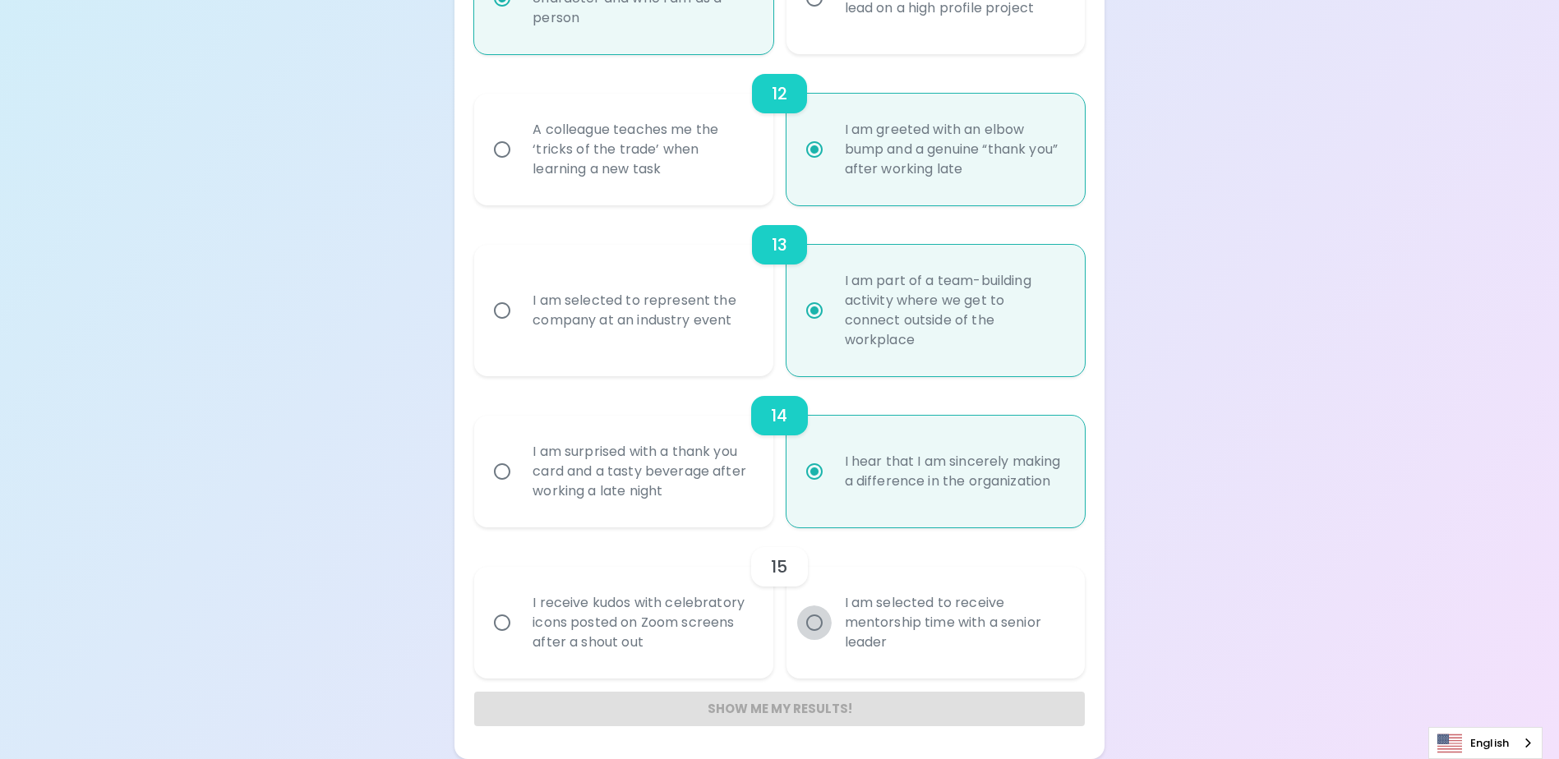
radio input "false"
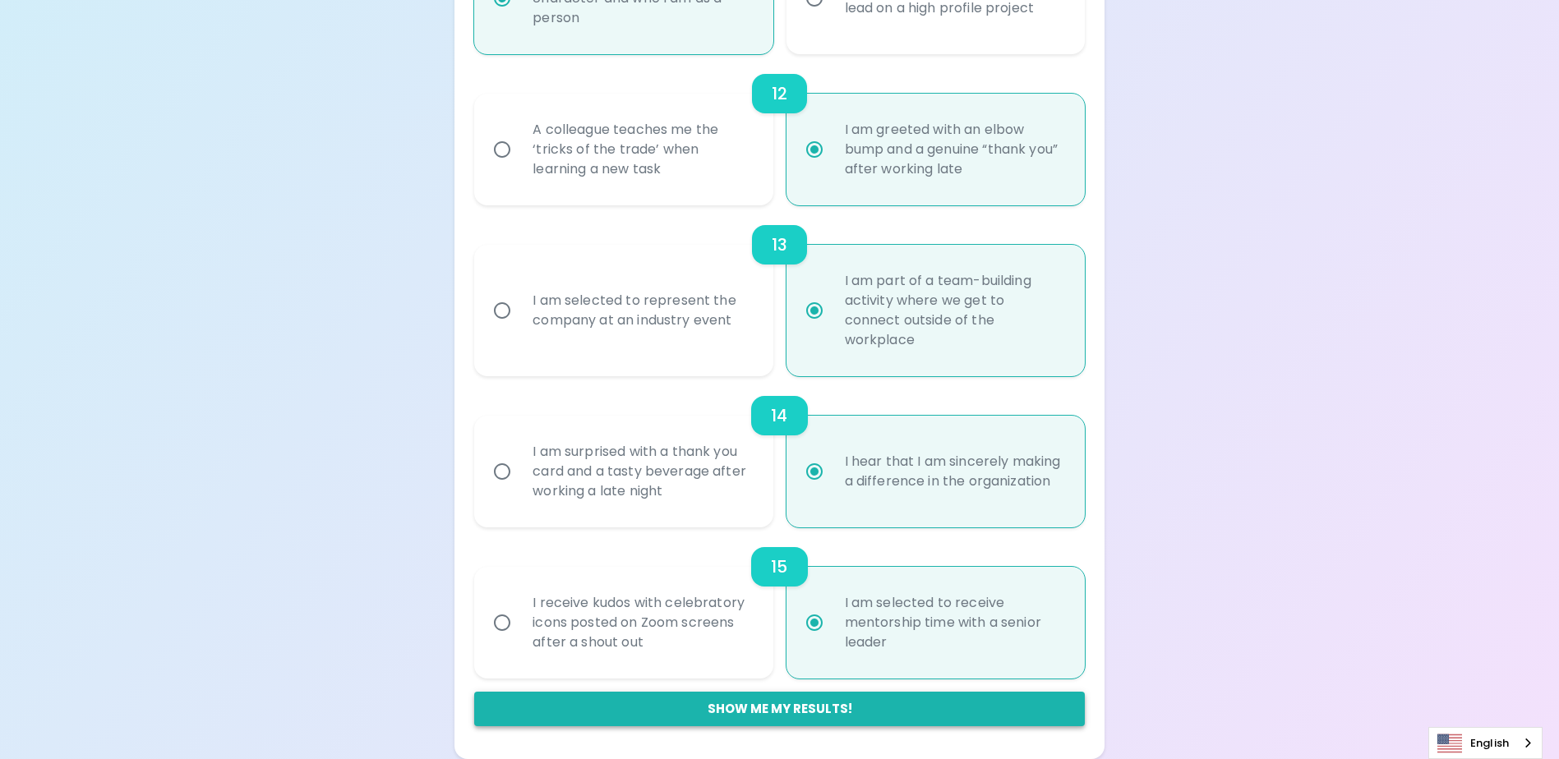
radio input "true"
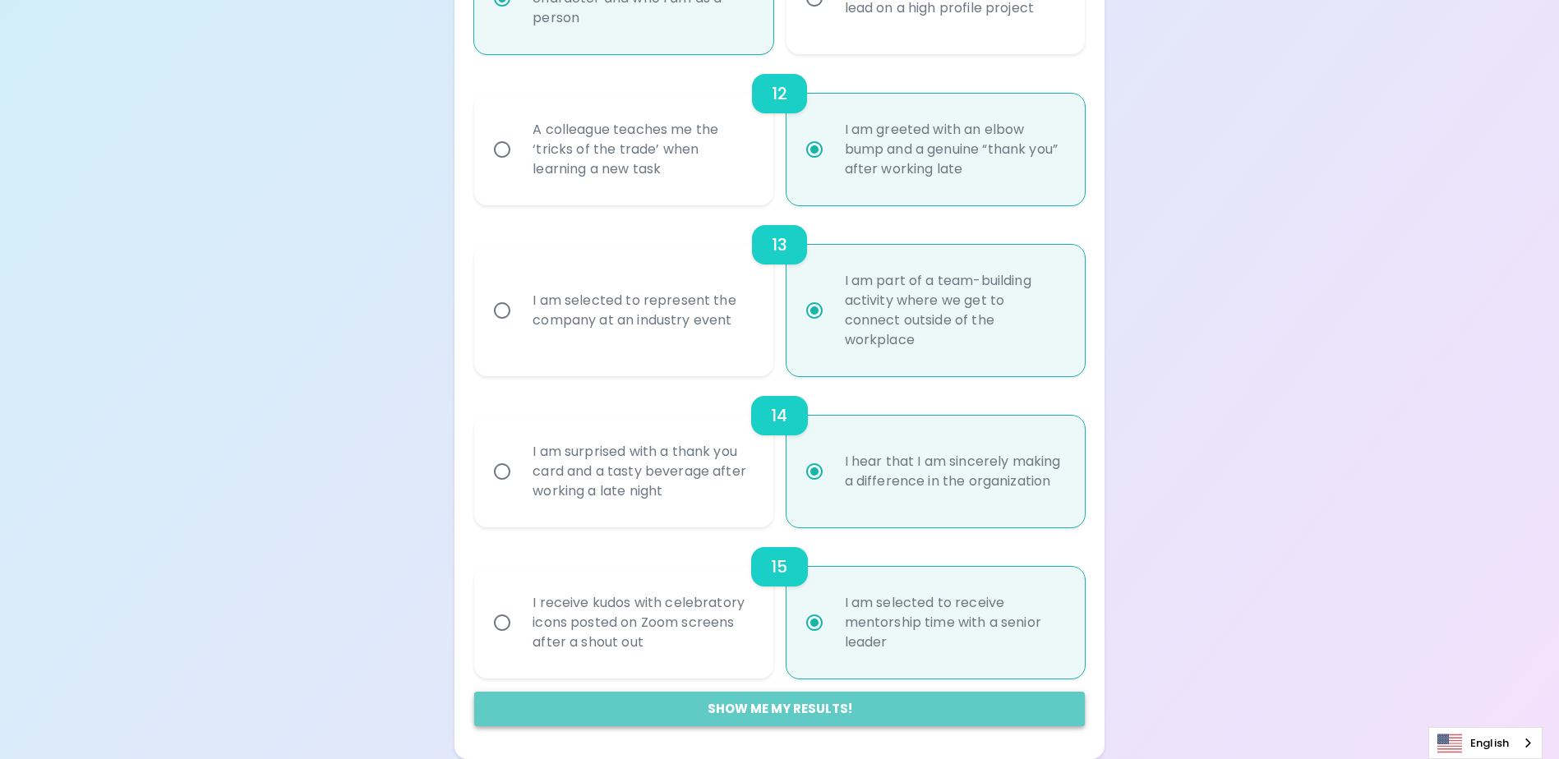
click at [789, 708] on button "Show me my results!" at bounding box center [779, 709] width 610 height 35
radio input "false"
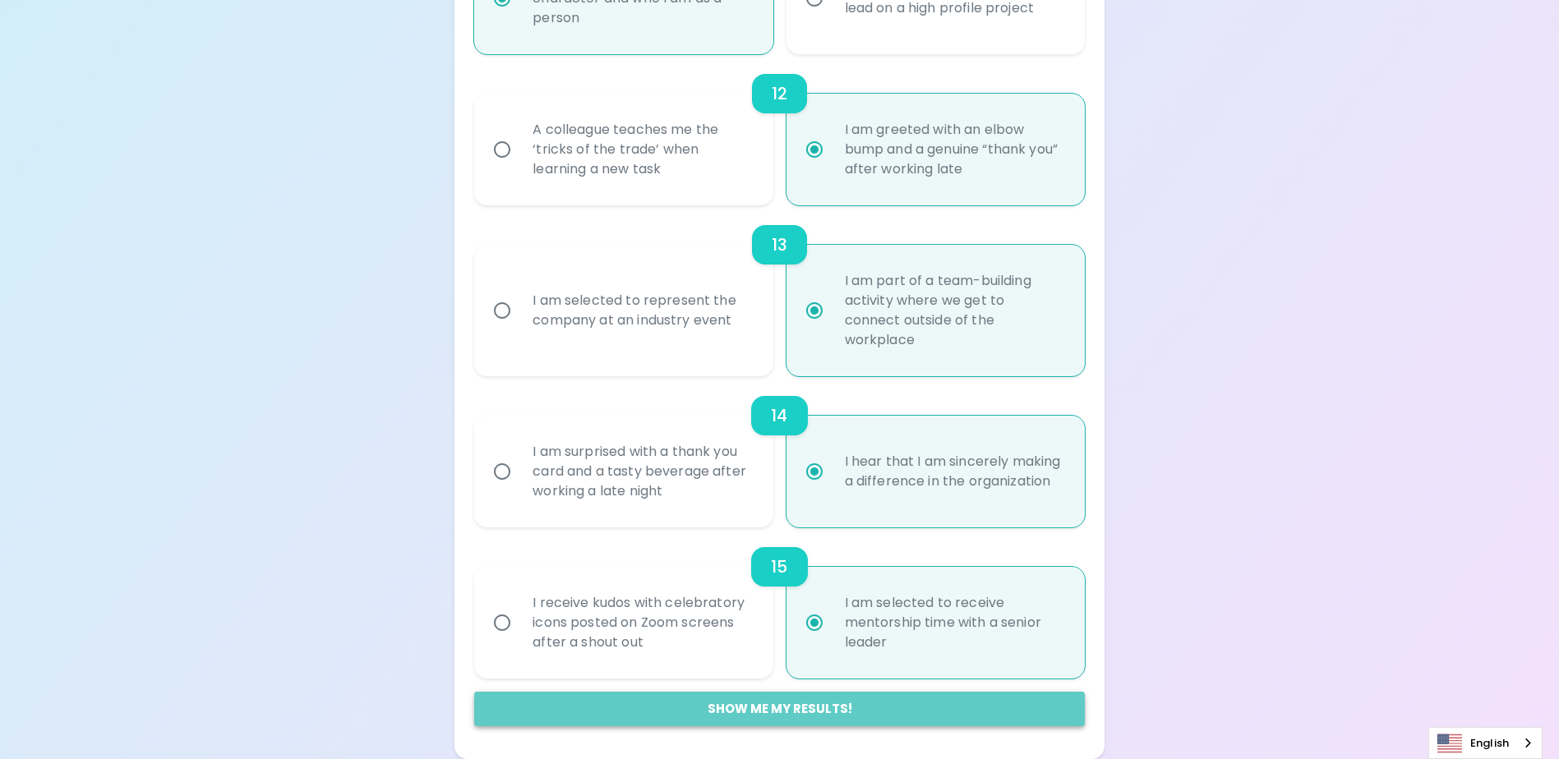
radio input "false"
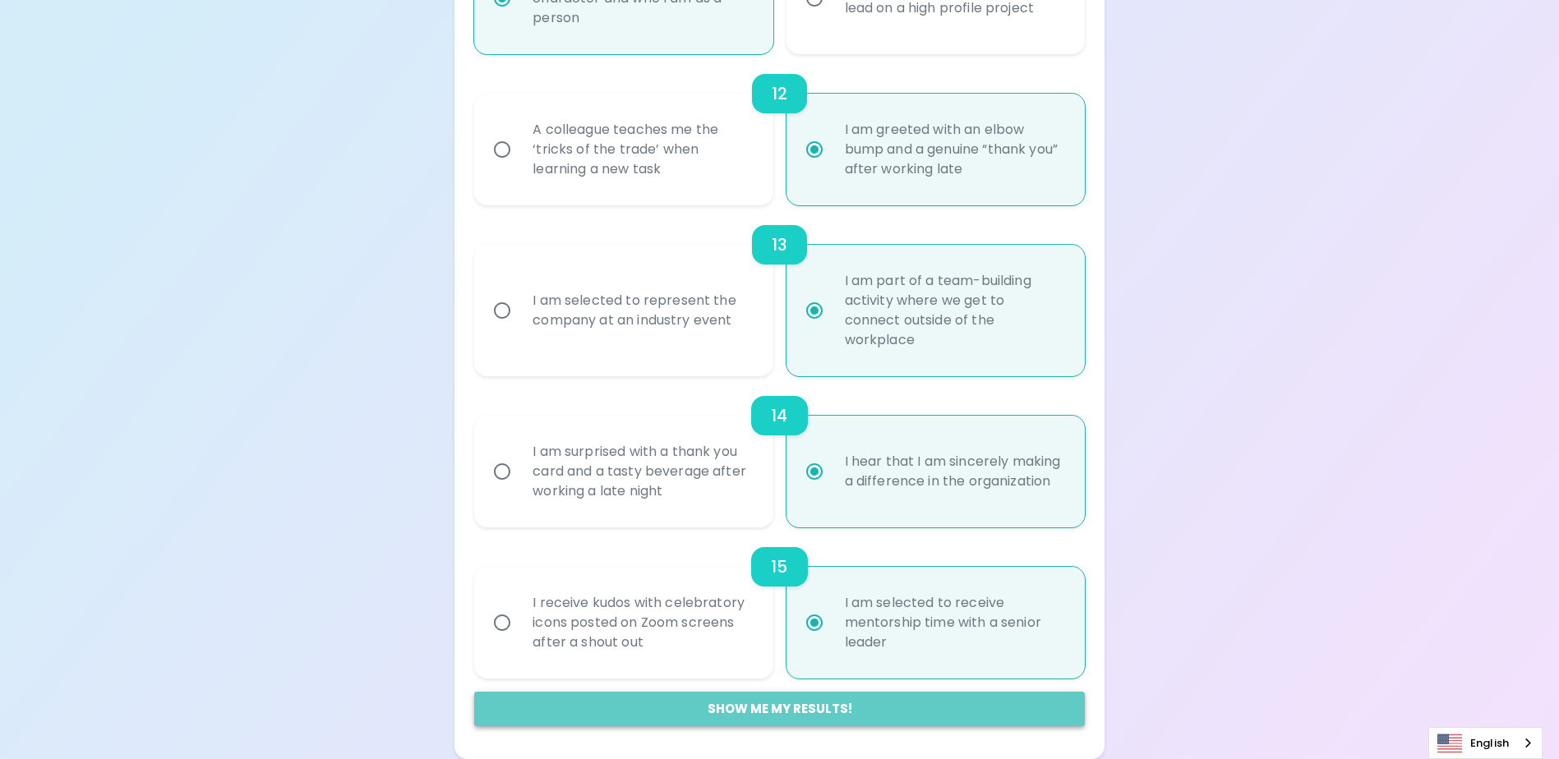
radio input "false"
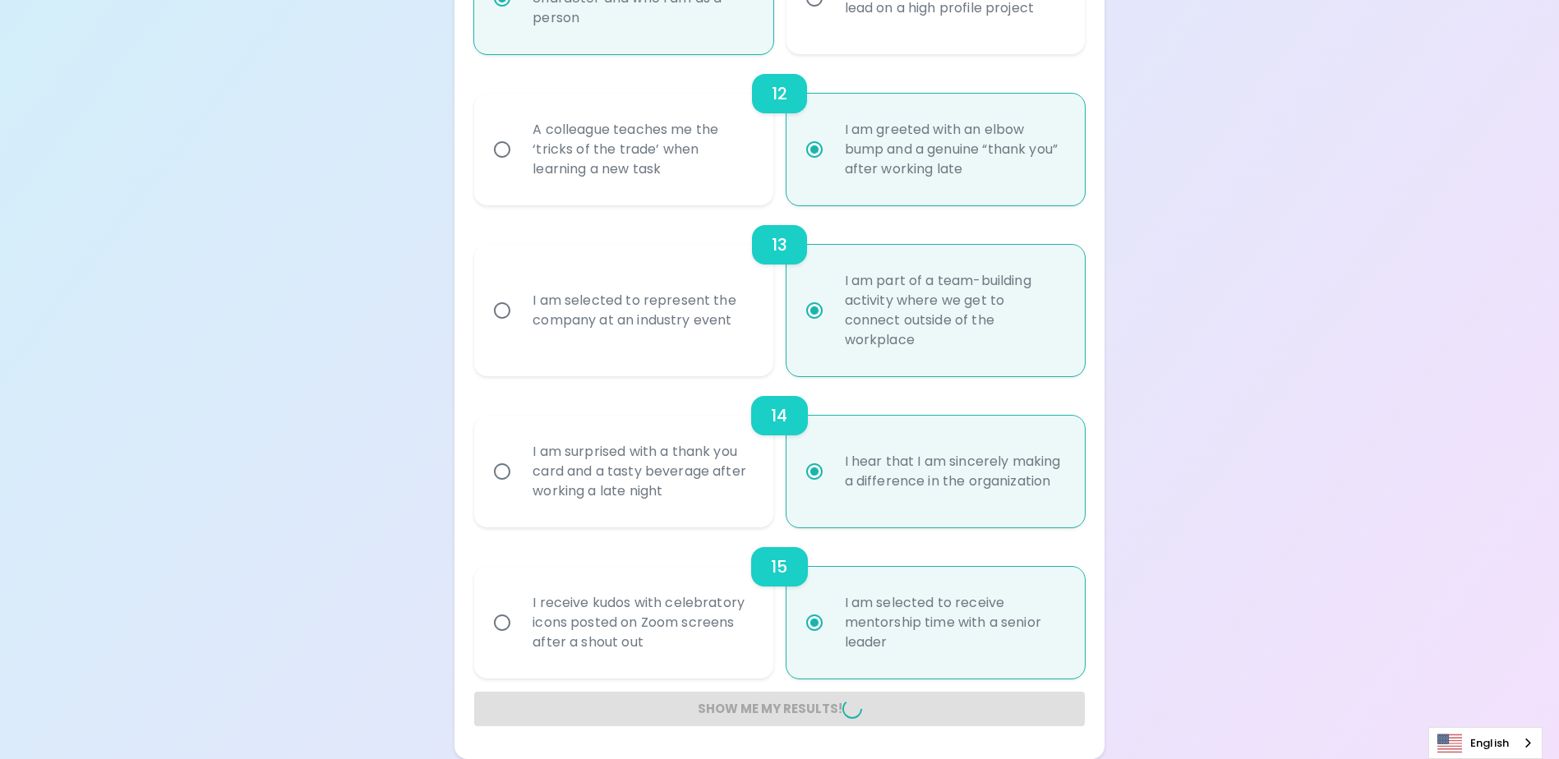
radio input "false"
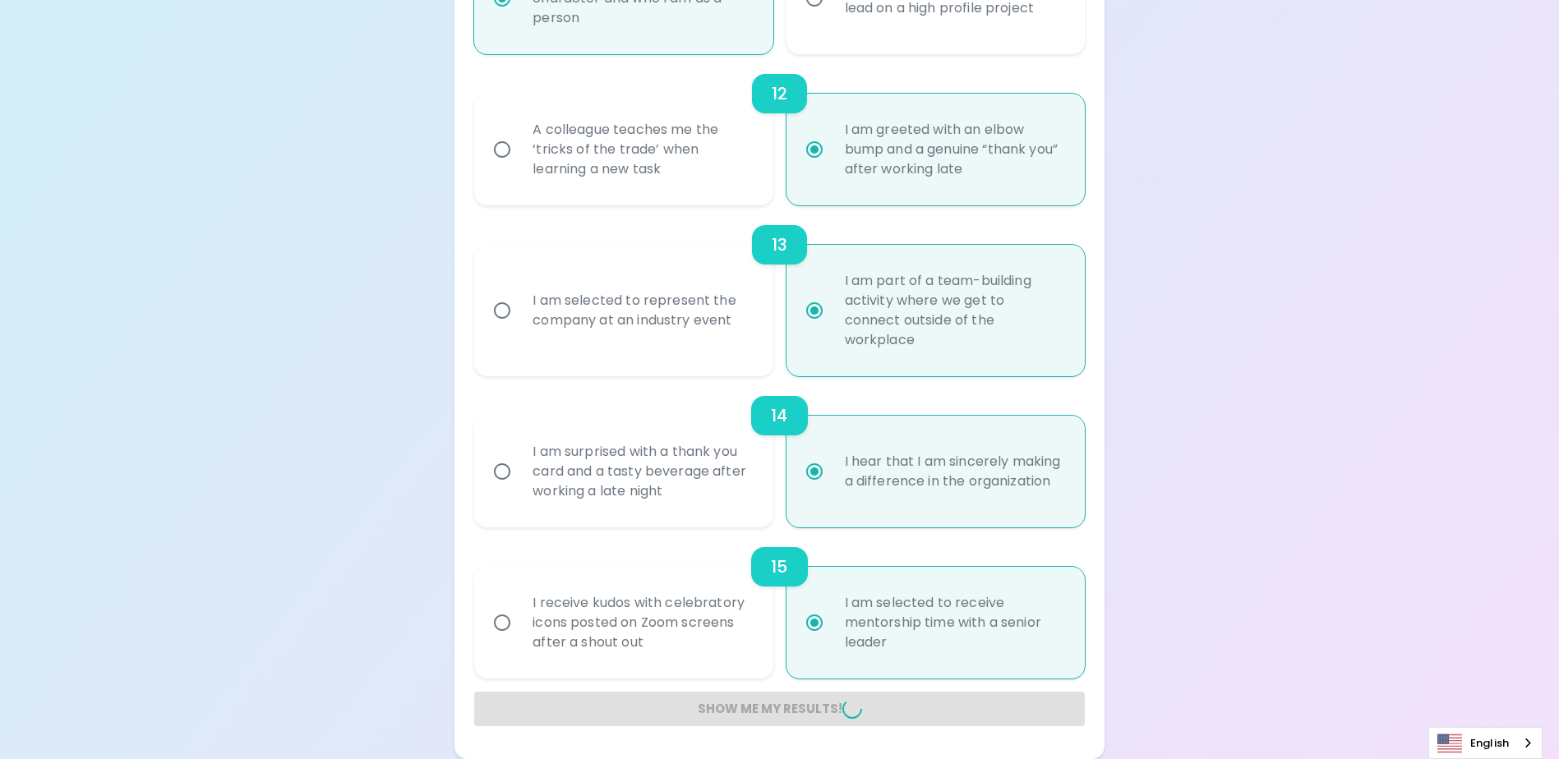
radio input "false"
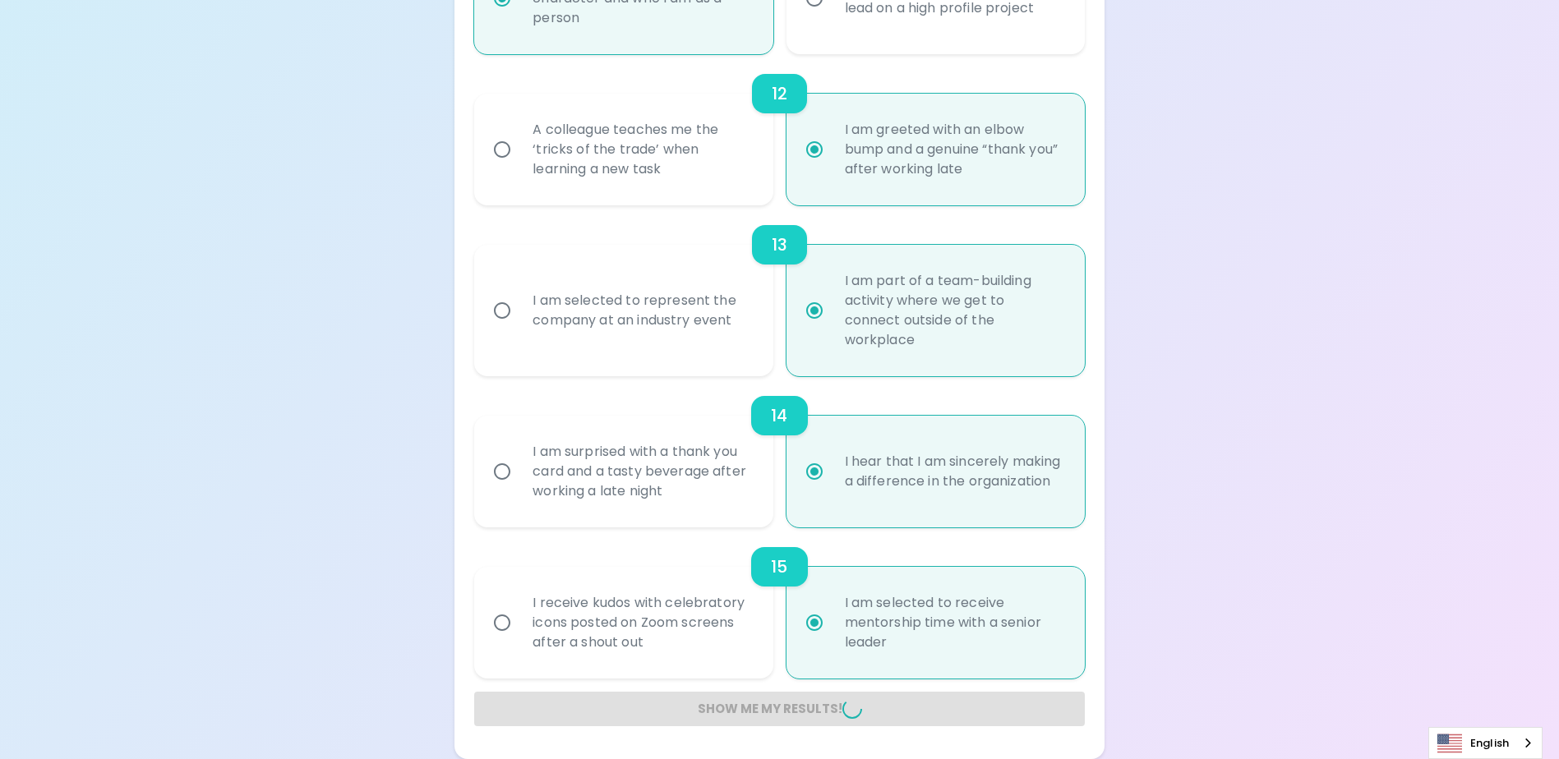
radio input "false"
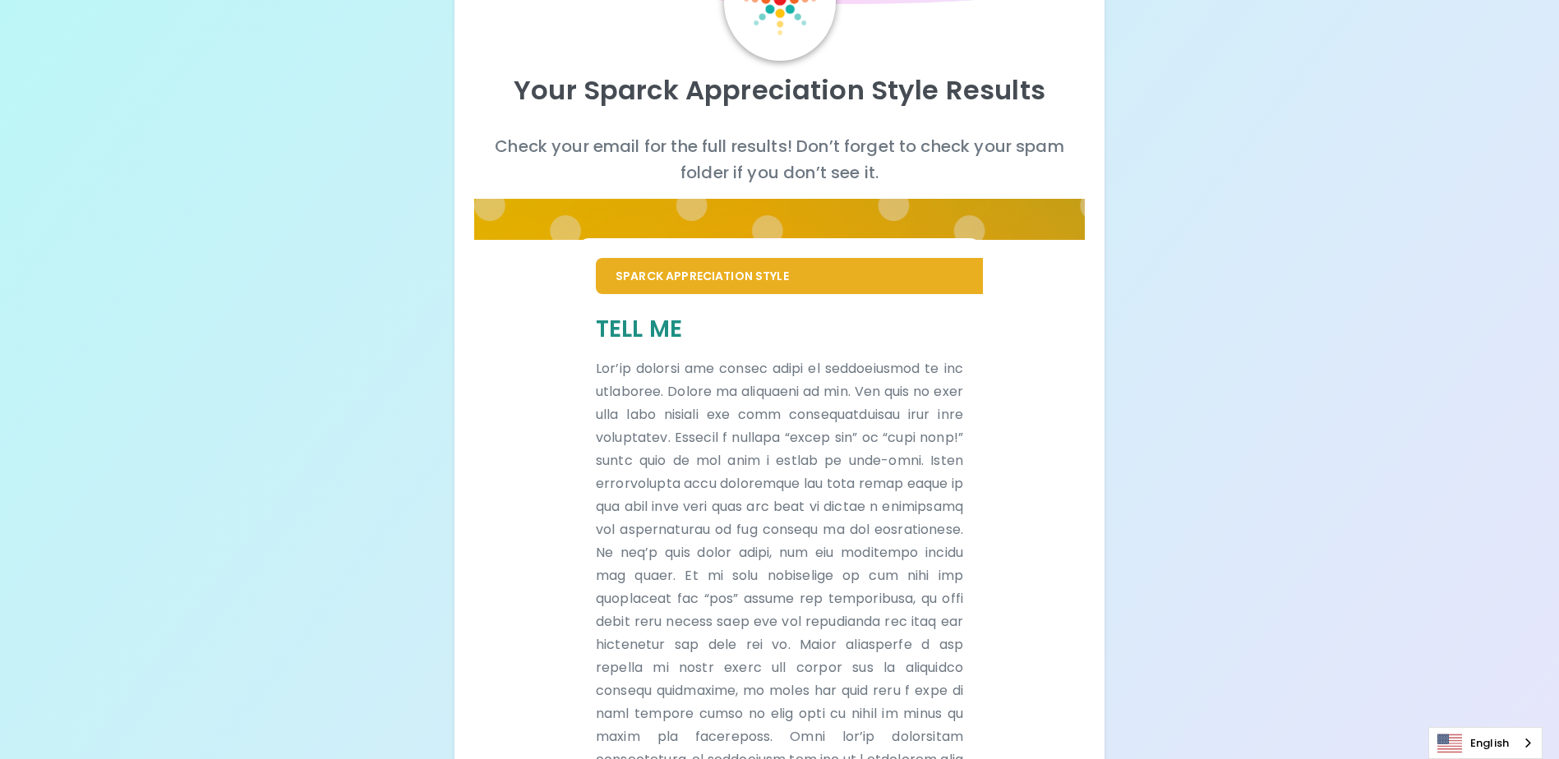
scroll to position [0, 0]
